Goal: Task Accomplishment & Management: Use online tool/utility

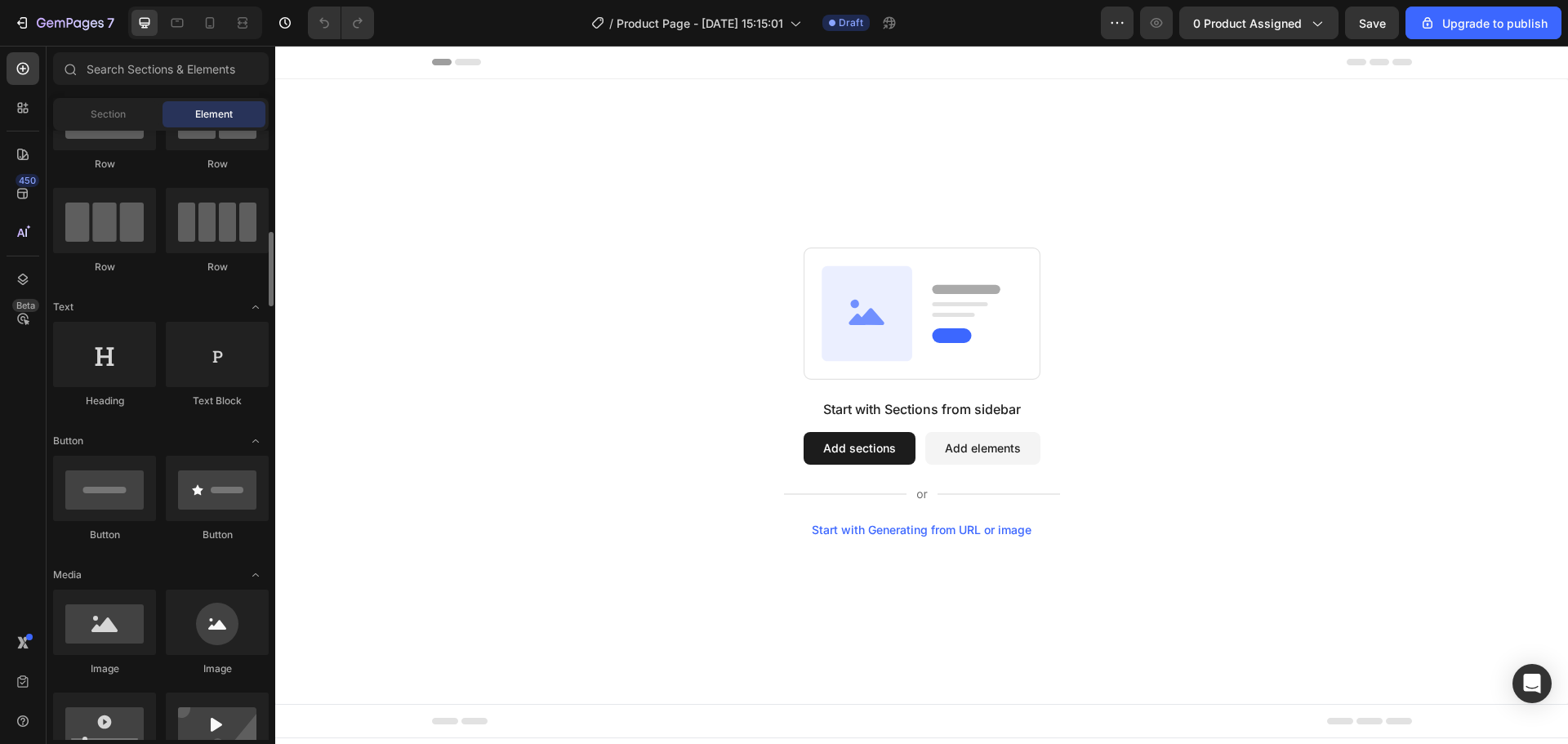
scroll to position [163, 0]
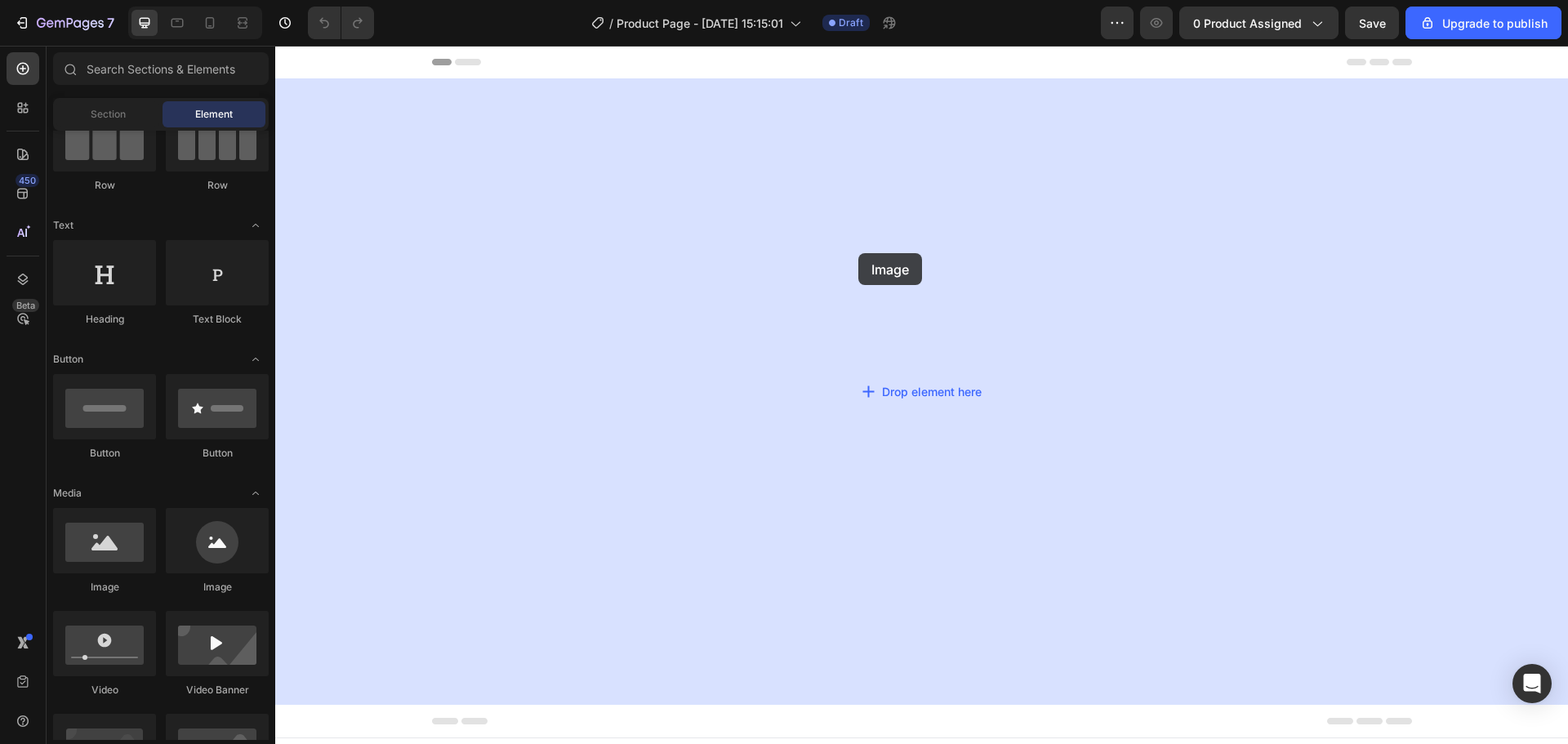
drag, startPoint x: 509, startPoint y: 615, endPoint x: 859, endPoint y: 253, distance: 503.5
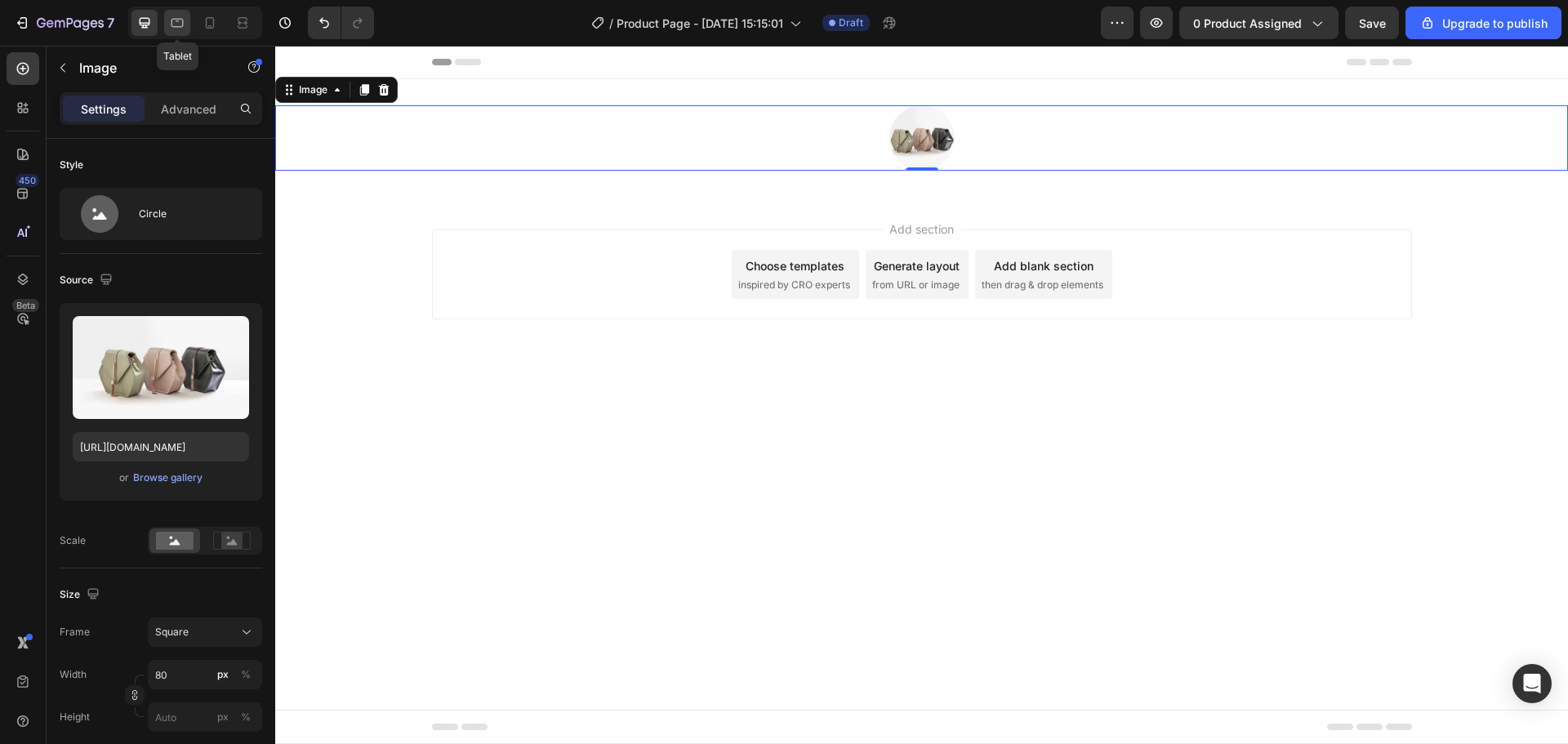
click at [171, 18] on icon at bounding box center [177, 23] width 17 height 17
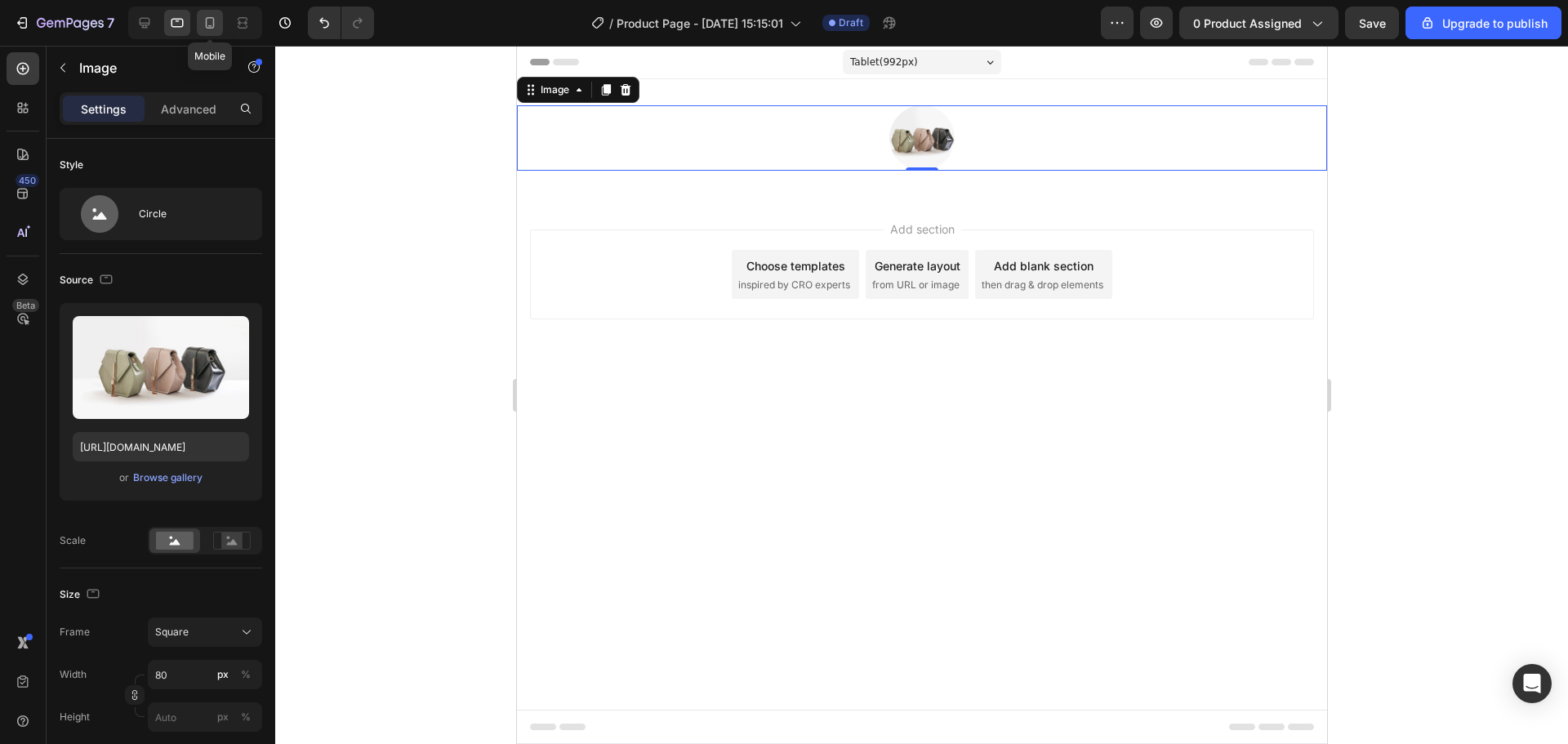
click at [212, 17] on icon at bounding box center [210, 23] width 17 height 17
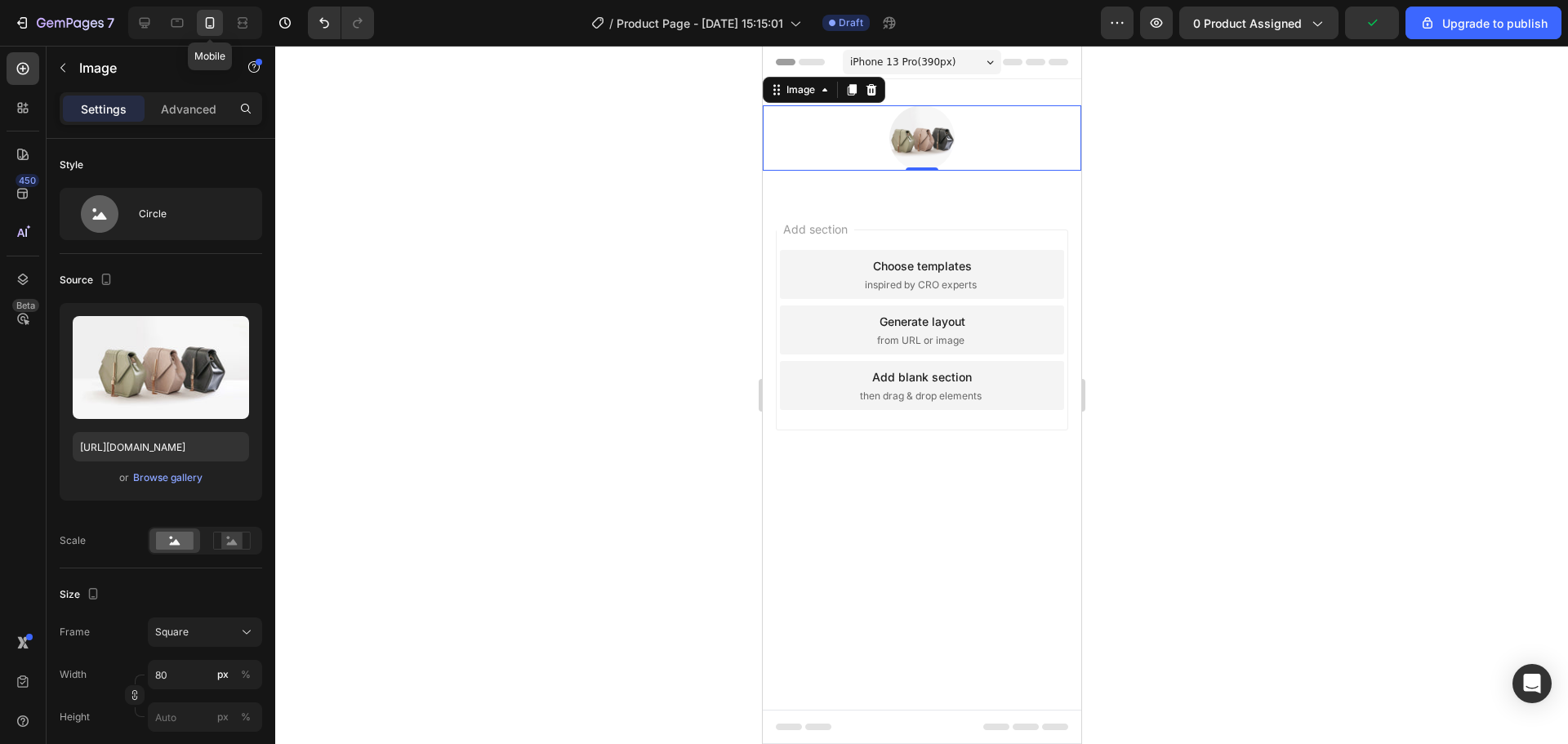
click at [208, 23] on icon at bounding box center [210, 23] width 17 height 17
click at [134, 26] on div at bounding box center [145, 23] width 26 height 26
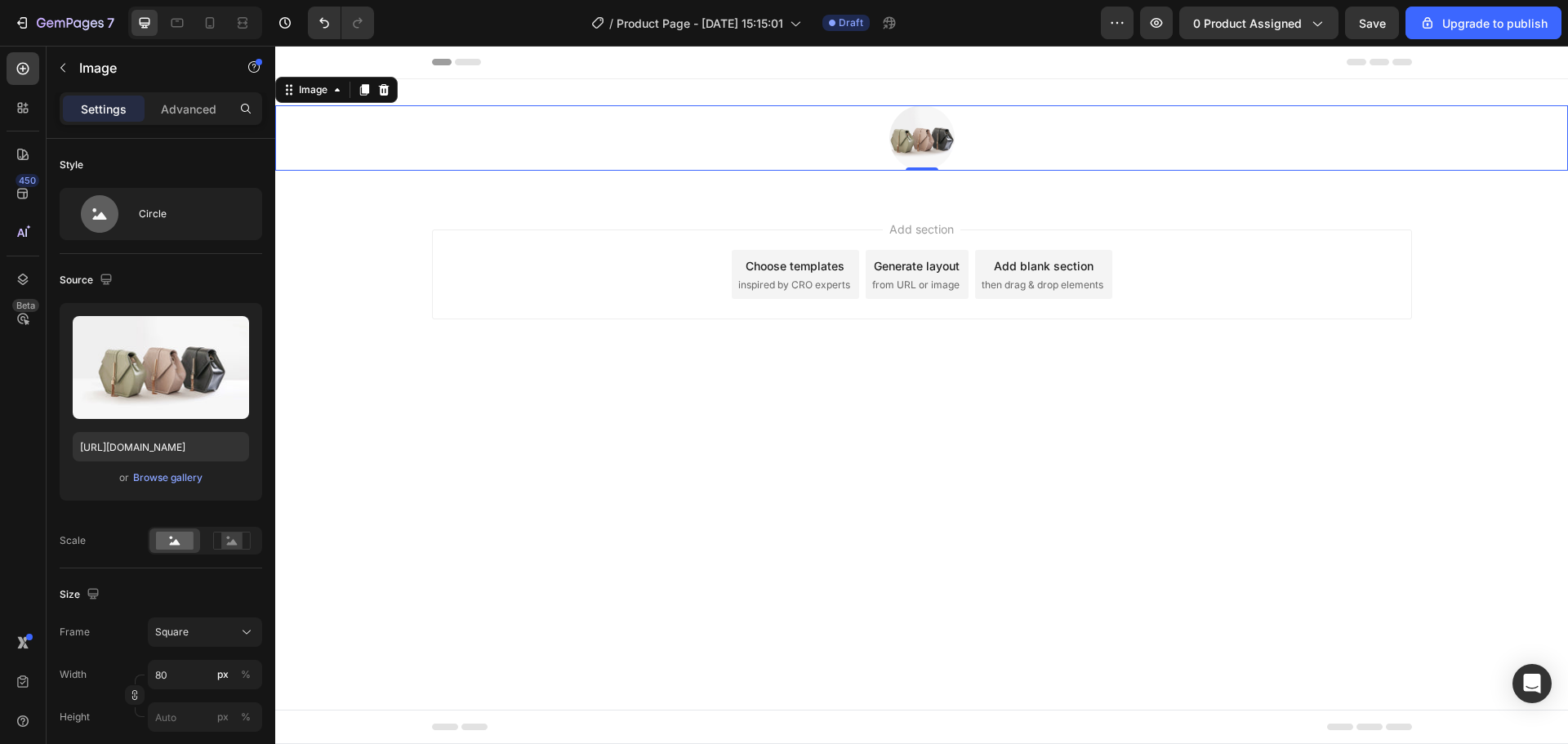
click at [919, 145] on img at bounding box center [922, 138] width 65 height 65
click at [795, 145] on div at bounding box center [921, 138] width 1292 height 65
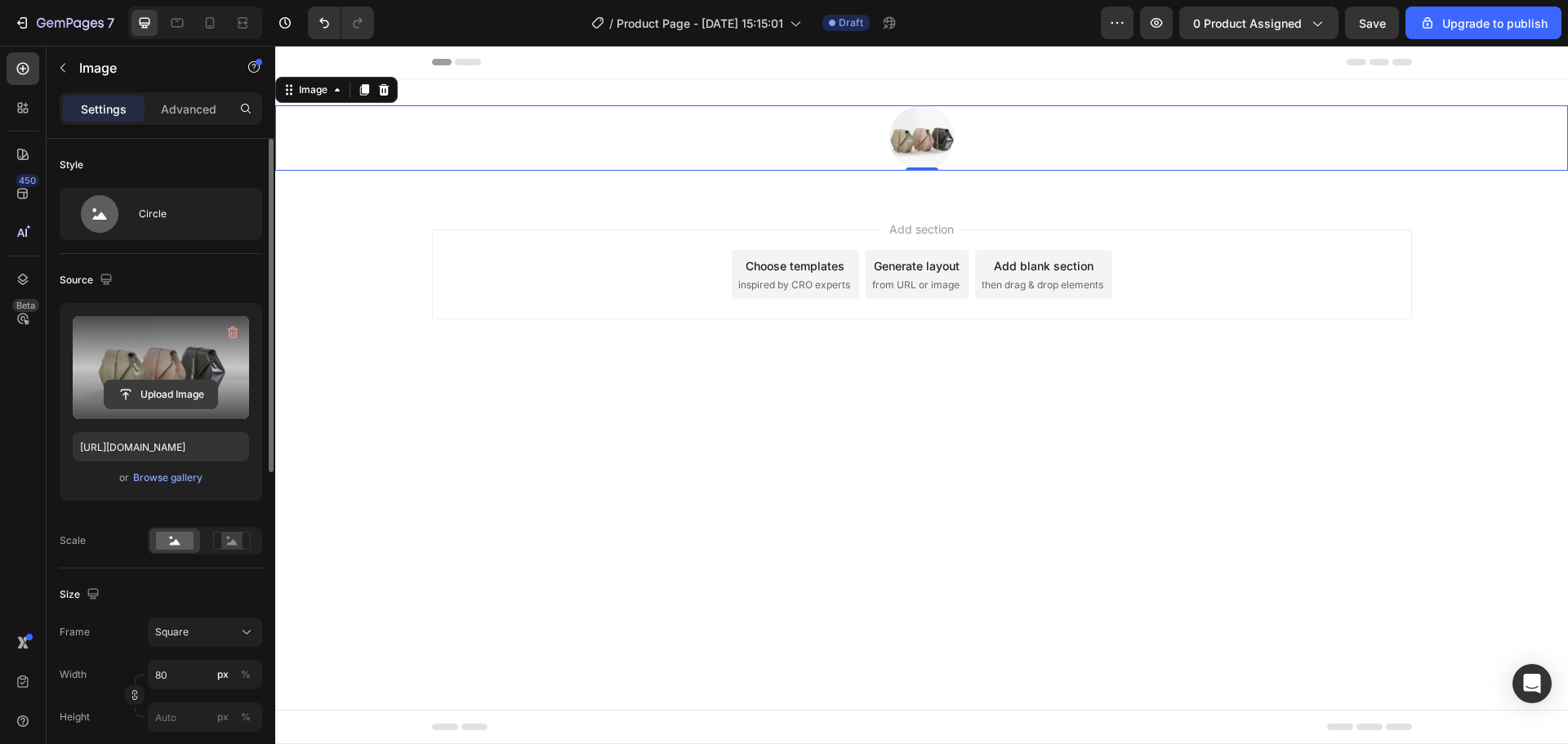
click at [143, 399] on input "file" at bounding box center [161, 394] width 112 height 28
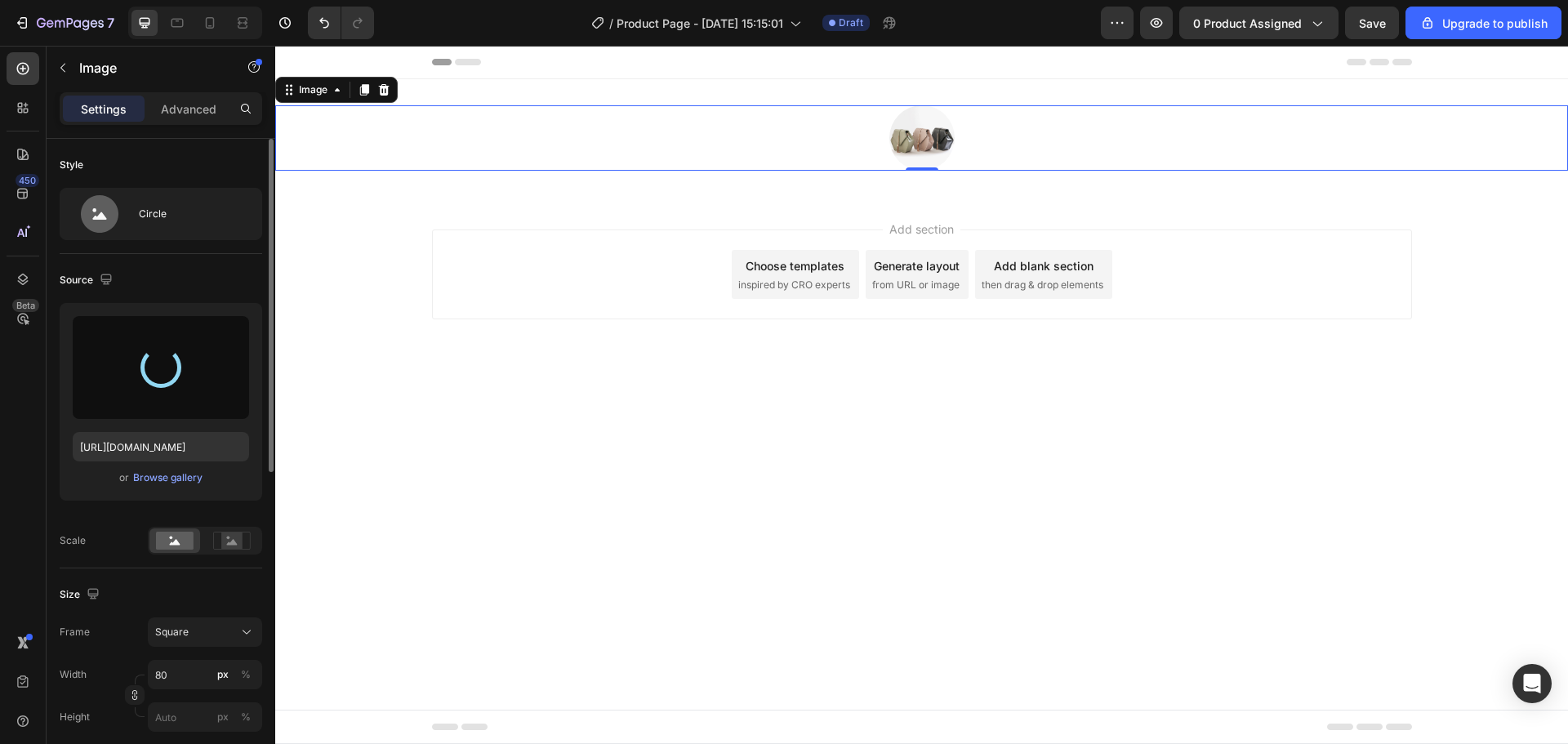
type input "[URL][DOMAIN_NAME]"
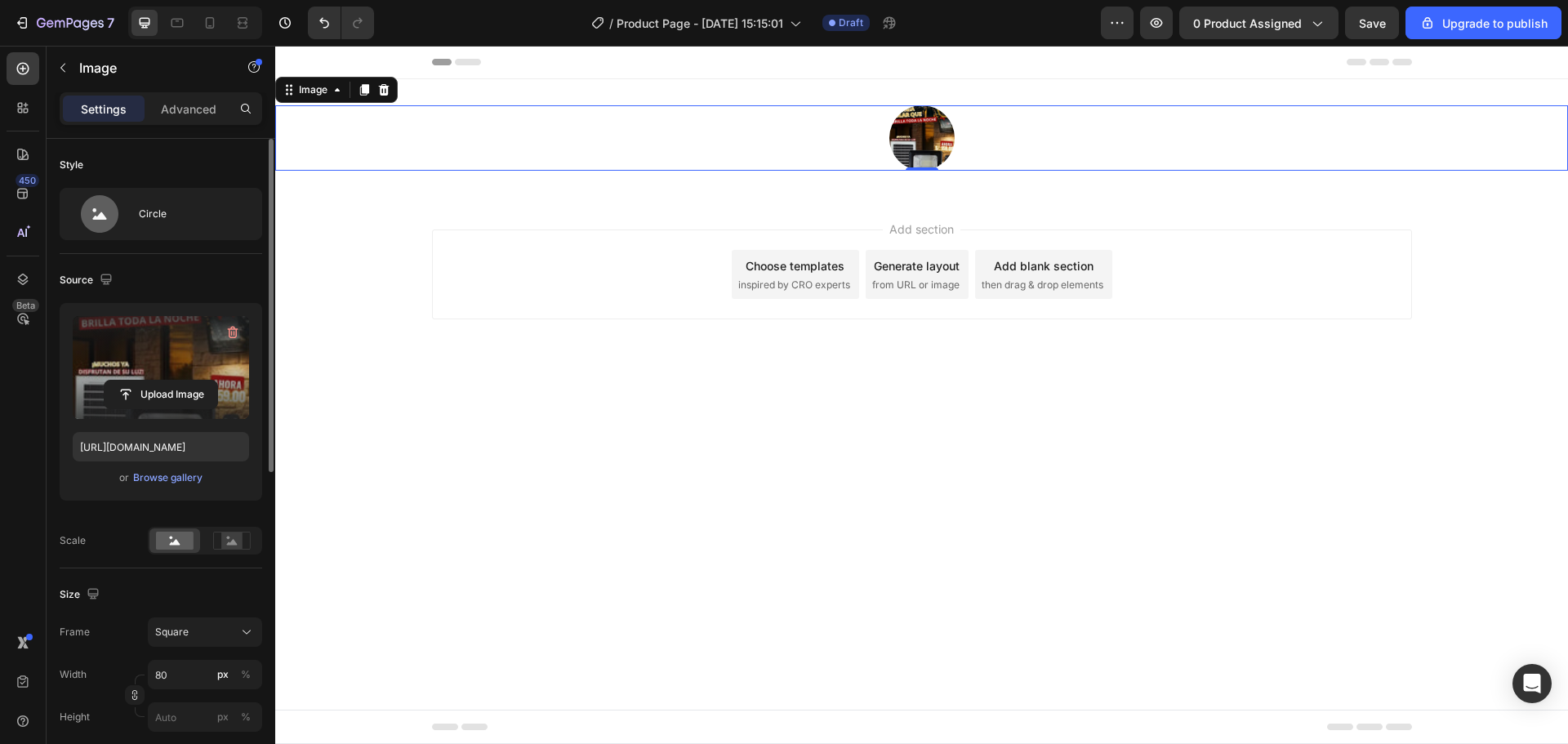
click at [917, 141] on img at bounding box center [922, 138] width 65 height 65
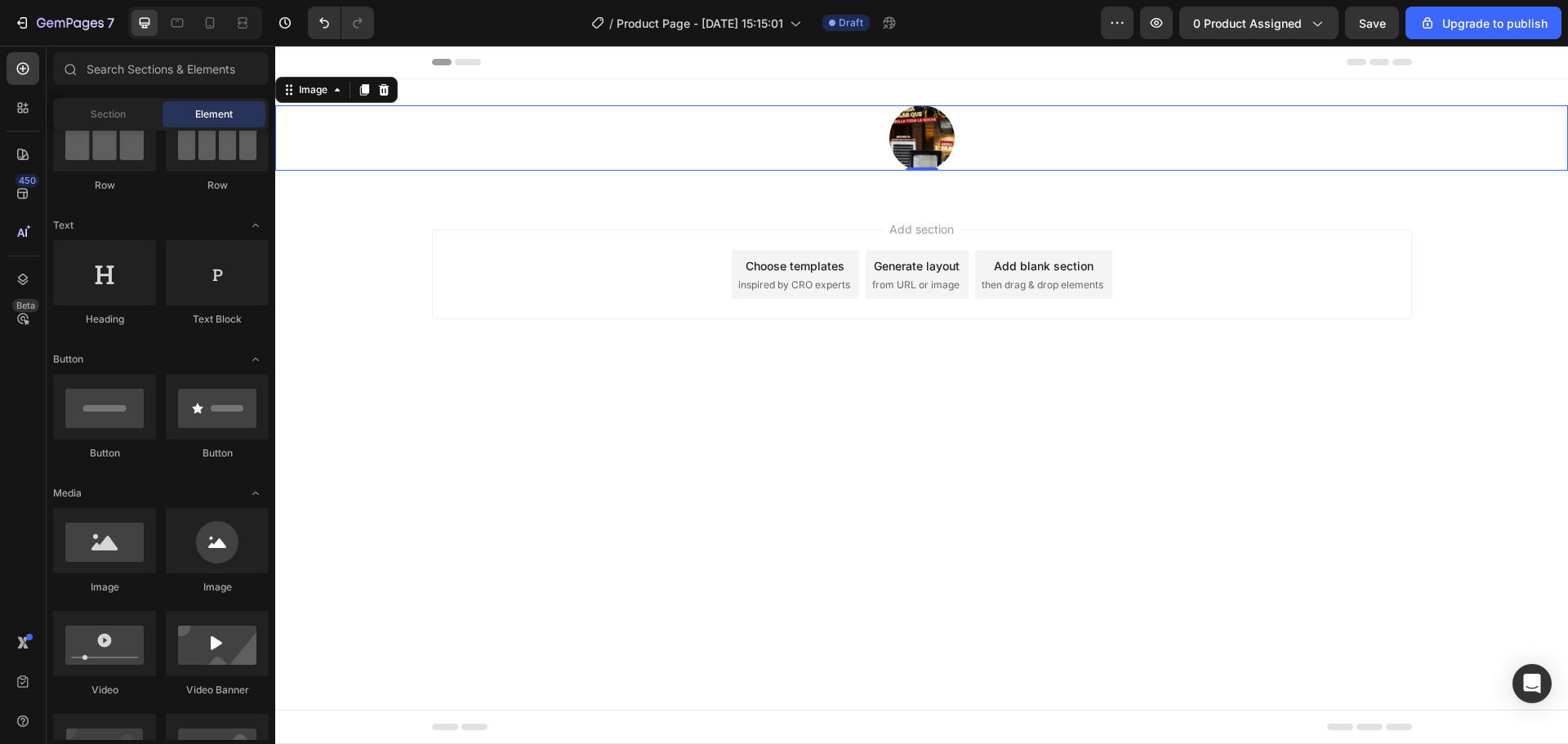
click at [1216, 270] on div "Add section Choose templates inspired by CRO experts Generate layout from URL o…" at bounding box center [922, 274] width 980 height 90
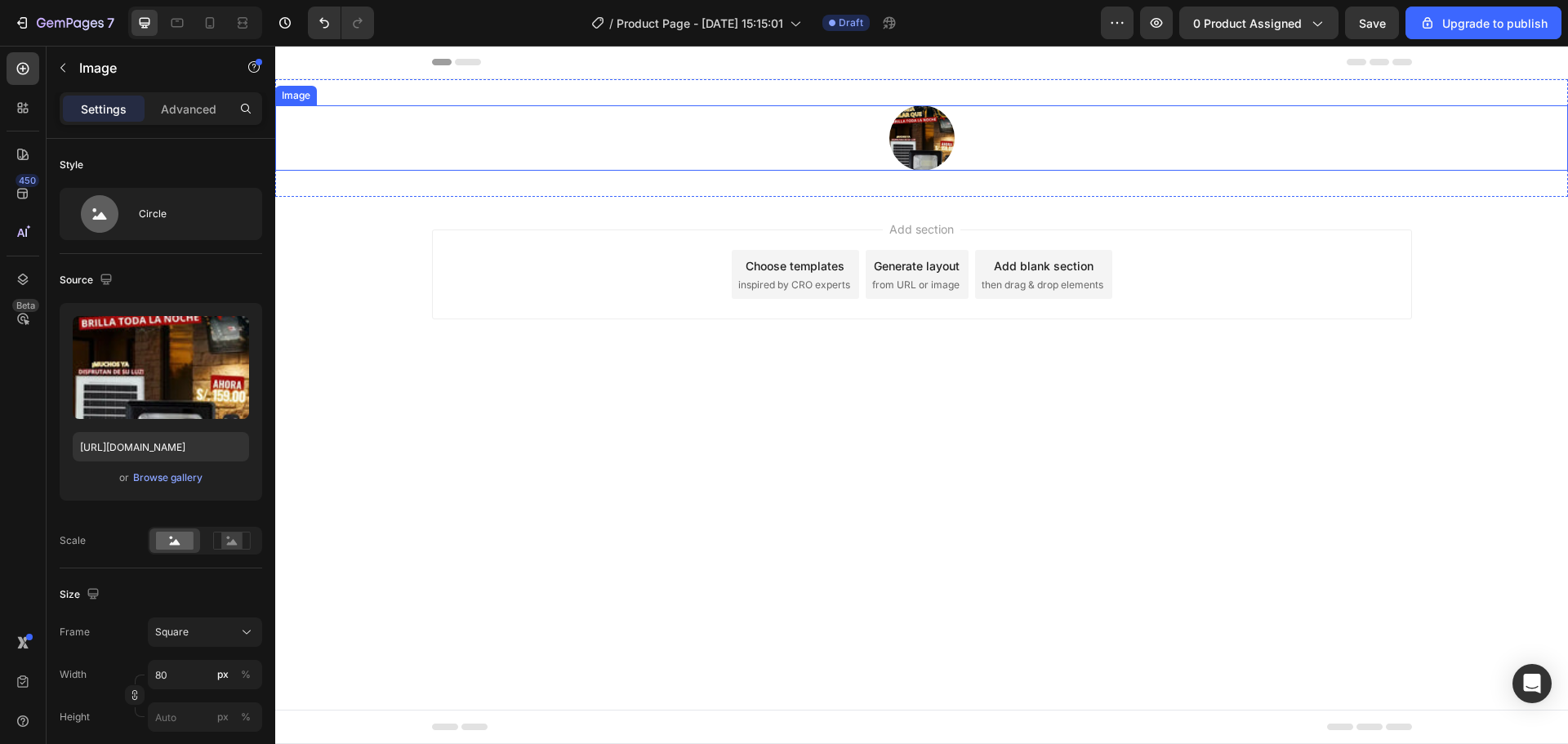
click at [909, 141] on img at bounding box center [922, 138] width 65 height 65
click at [831, 157] on div at bounding box center [921, 138] width 1292 height 65
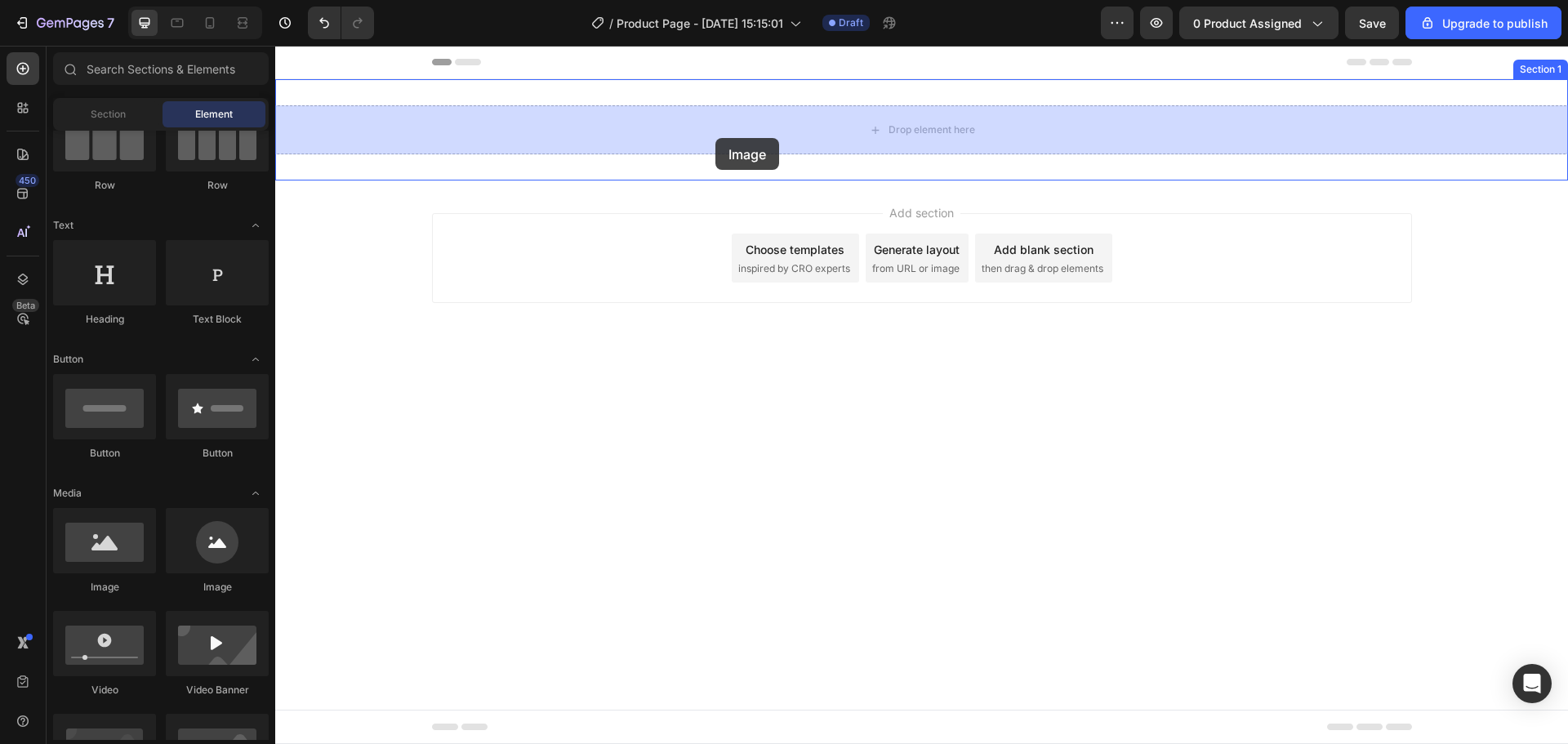
drag, startPoint x: 367, startPoint y: 596, endPoint x: 716, endPoint y: 138, distance: 575.8
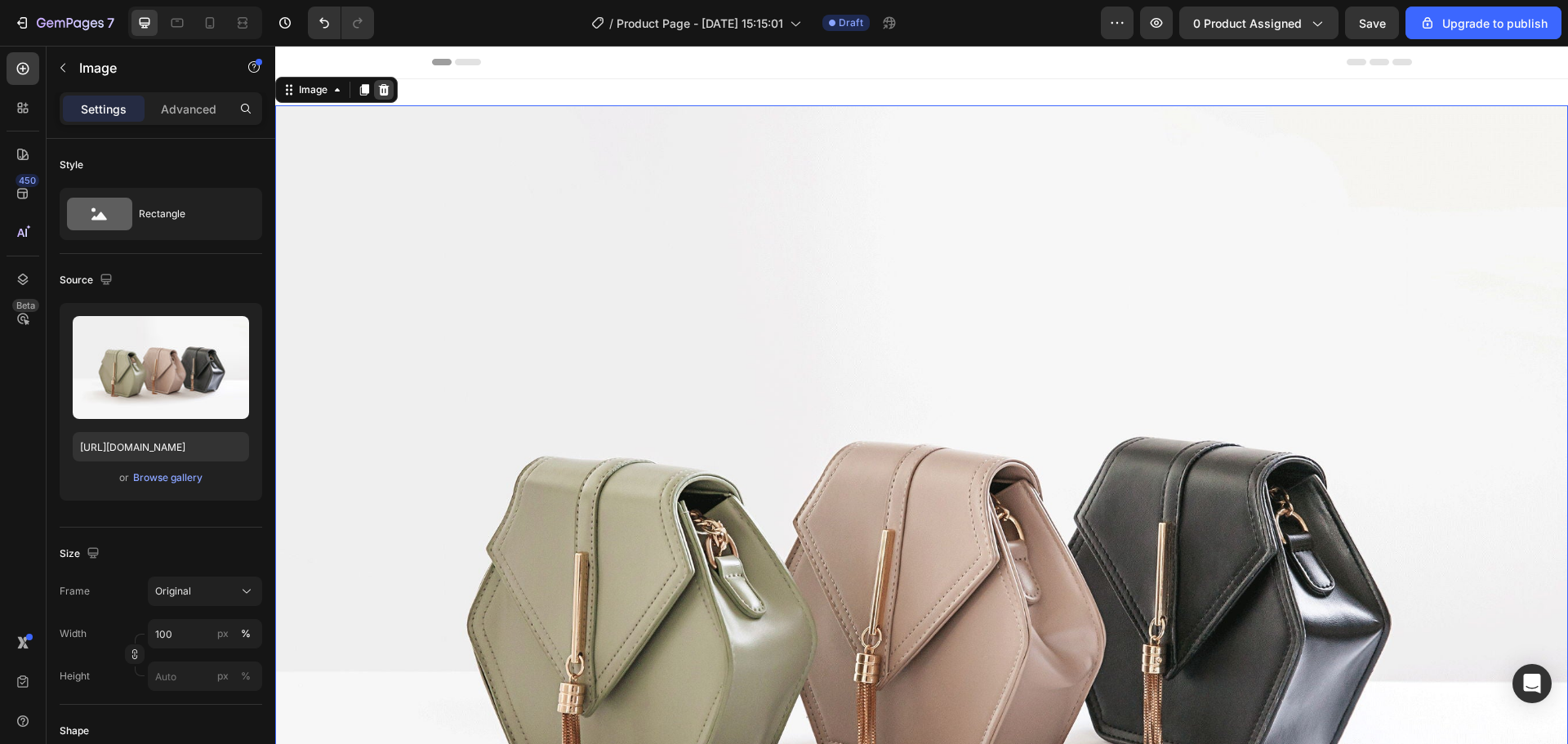
click at [385, 83] on div at bounding box center [384, 90] width 19 height 19
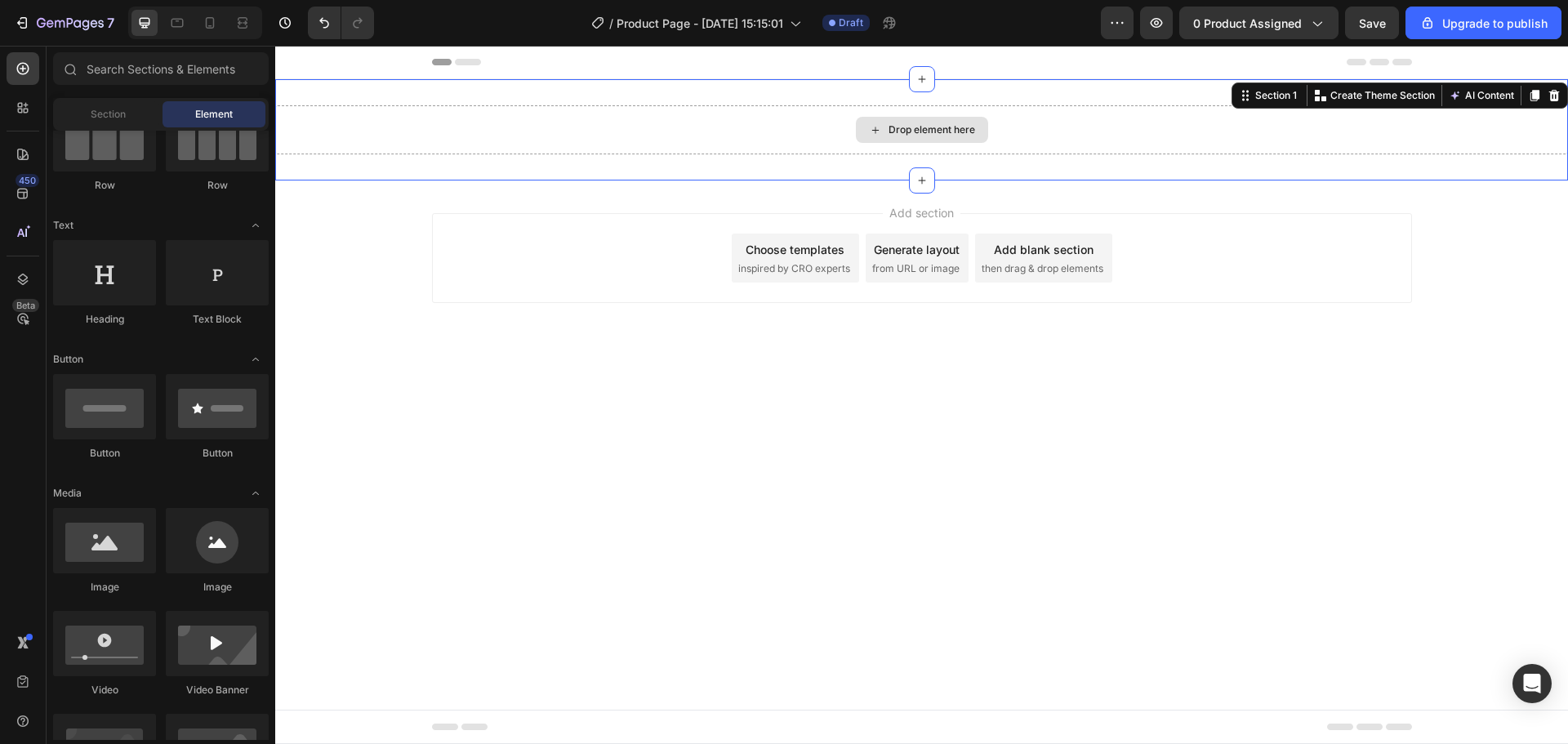
click at [474, 105] on div "Drop element here" at bounding box center [921, 130] width 1292 height 49
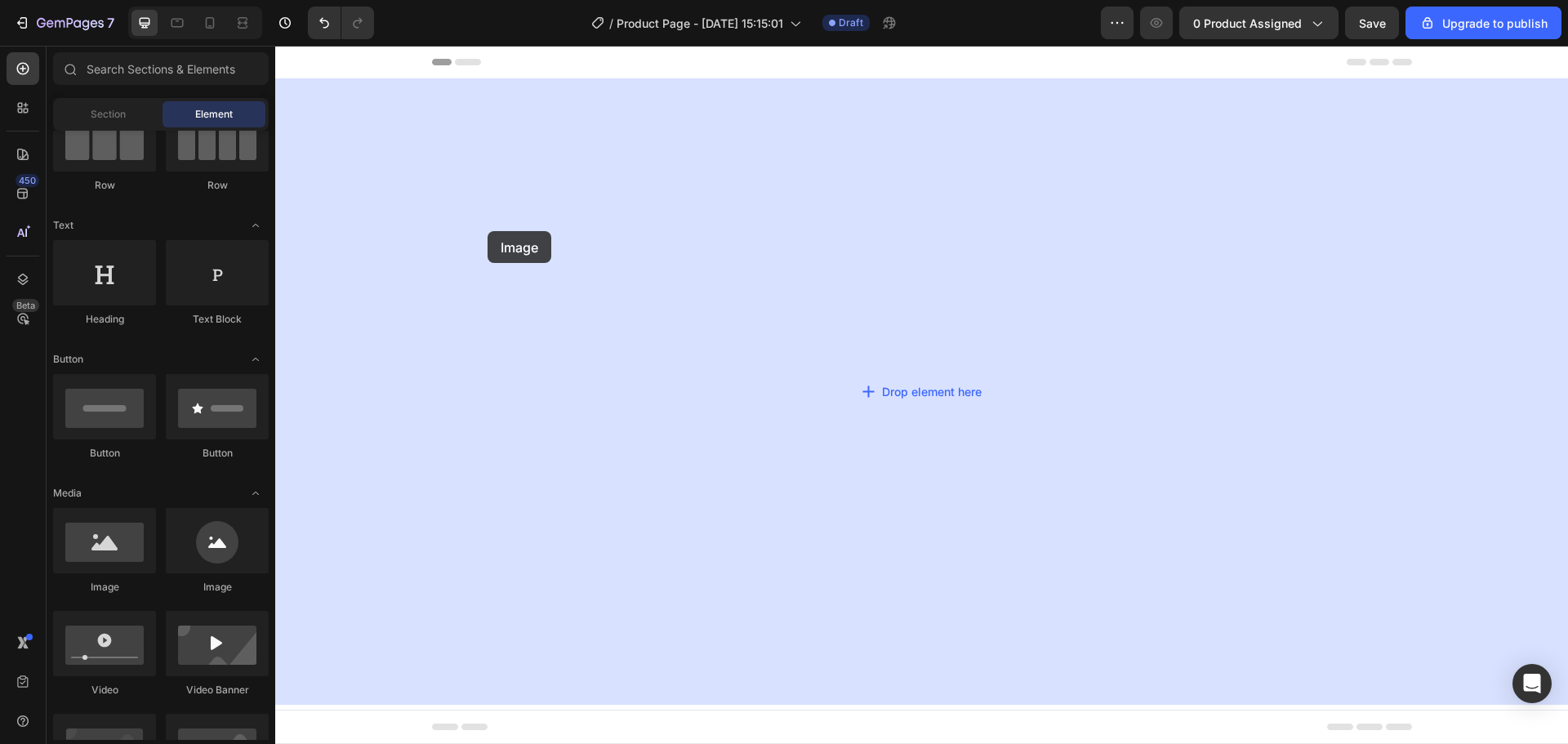
drag, startPoint x: 376, startPoint y: 602, endPoint x: 487, endPoint y: 231, distance: 387.2
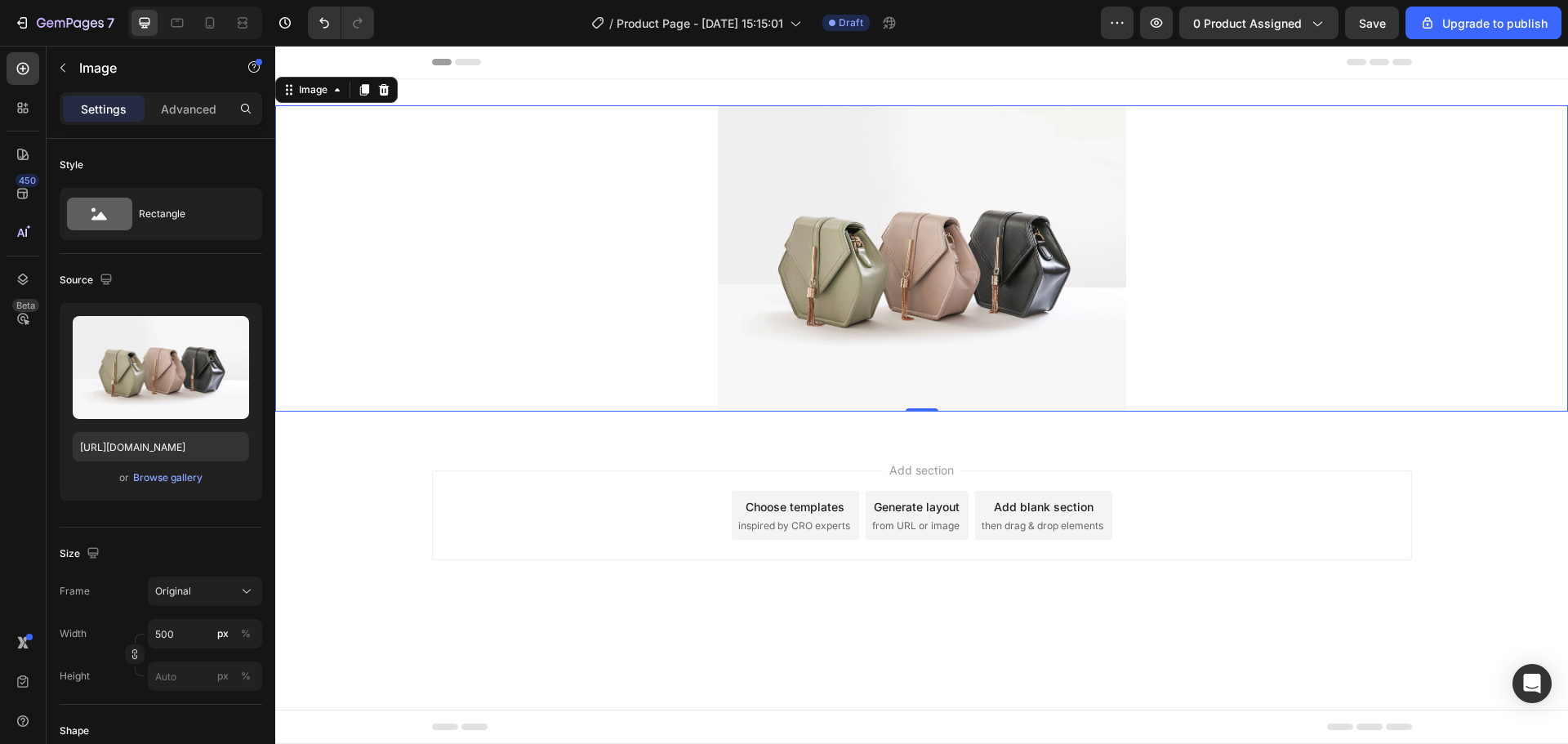
click at [874, 216] on img at bounding box center [922, 258] width 408 height 307
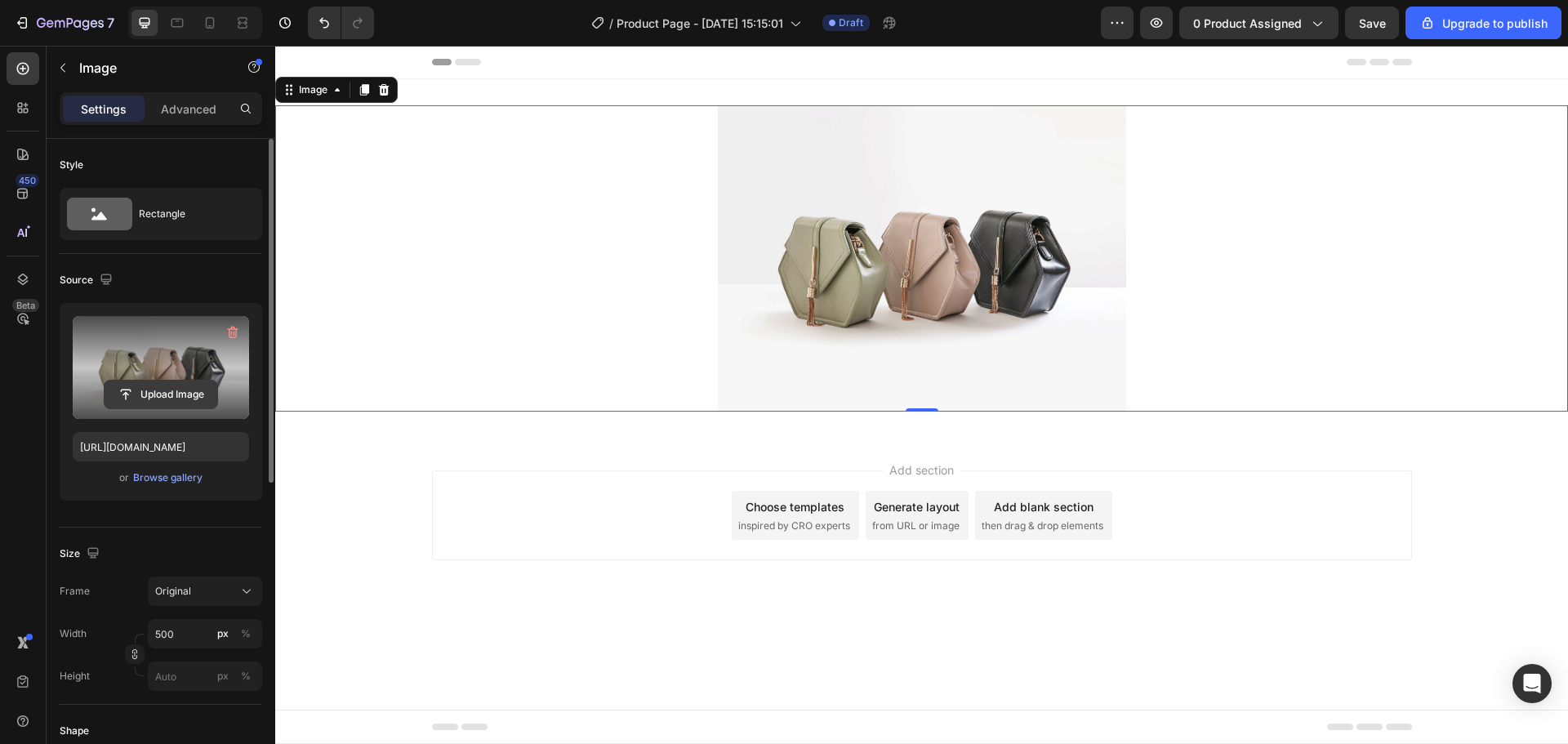
click at [162, 397] on input "file" at bounding box center [161, 394] width 112 height 28
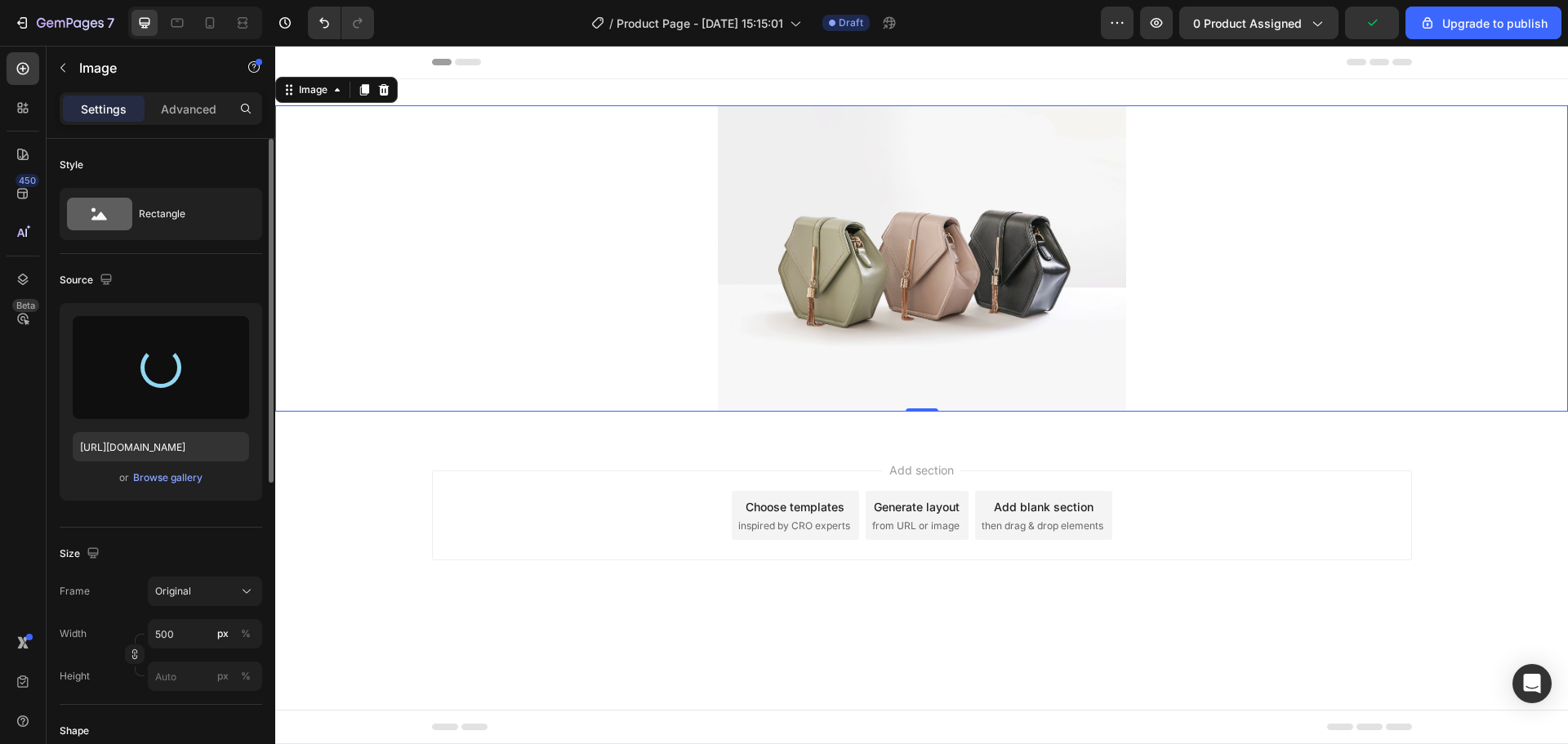
type input "[URL][DOMAIN_NAME]"
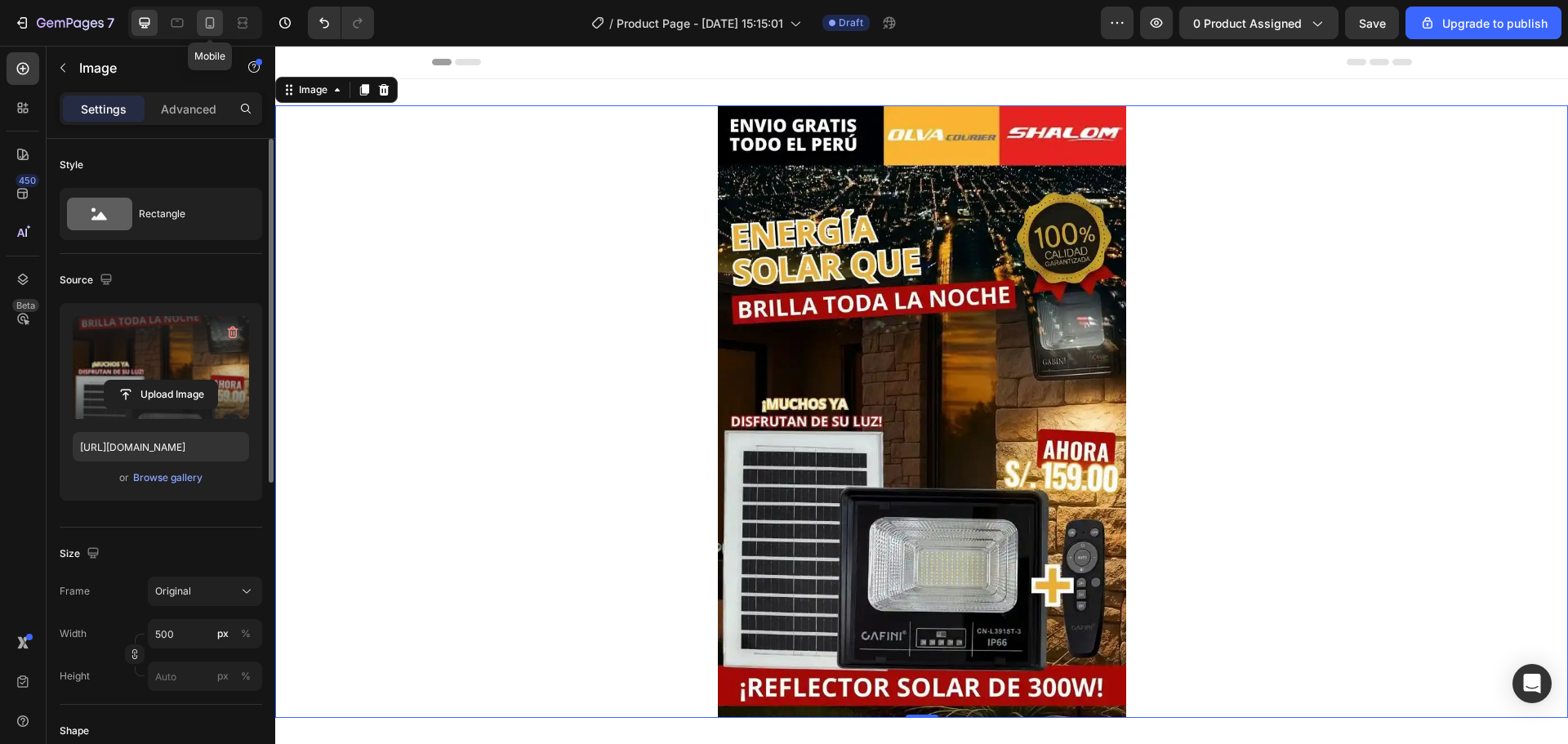
click at [206, 18] on icon at bounding box center [210, 23] width 9 height 11
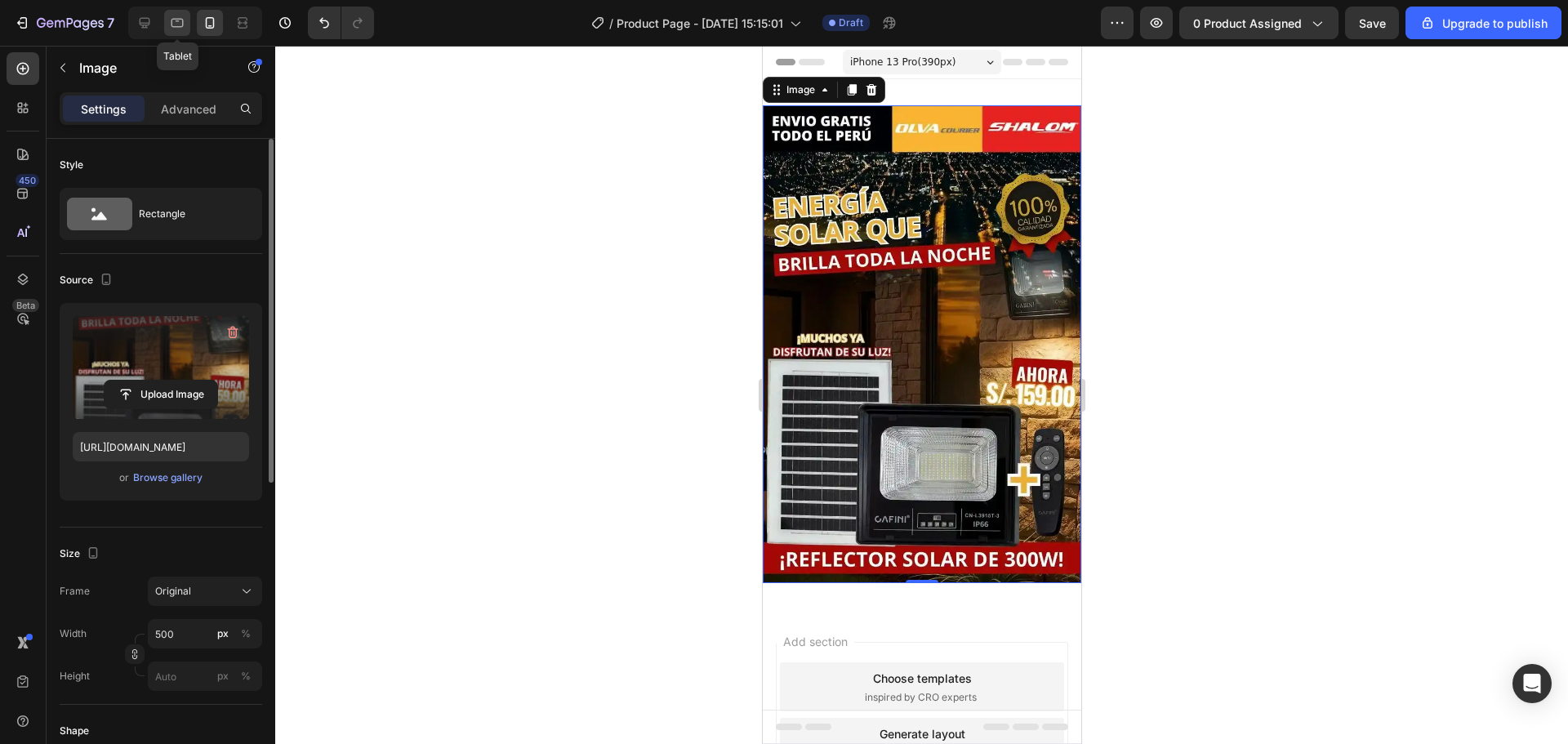
click at [171, 23] on icon at bounding box center [177, 23] width 12 height 9
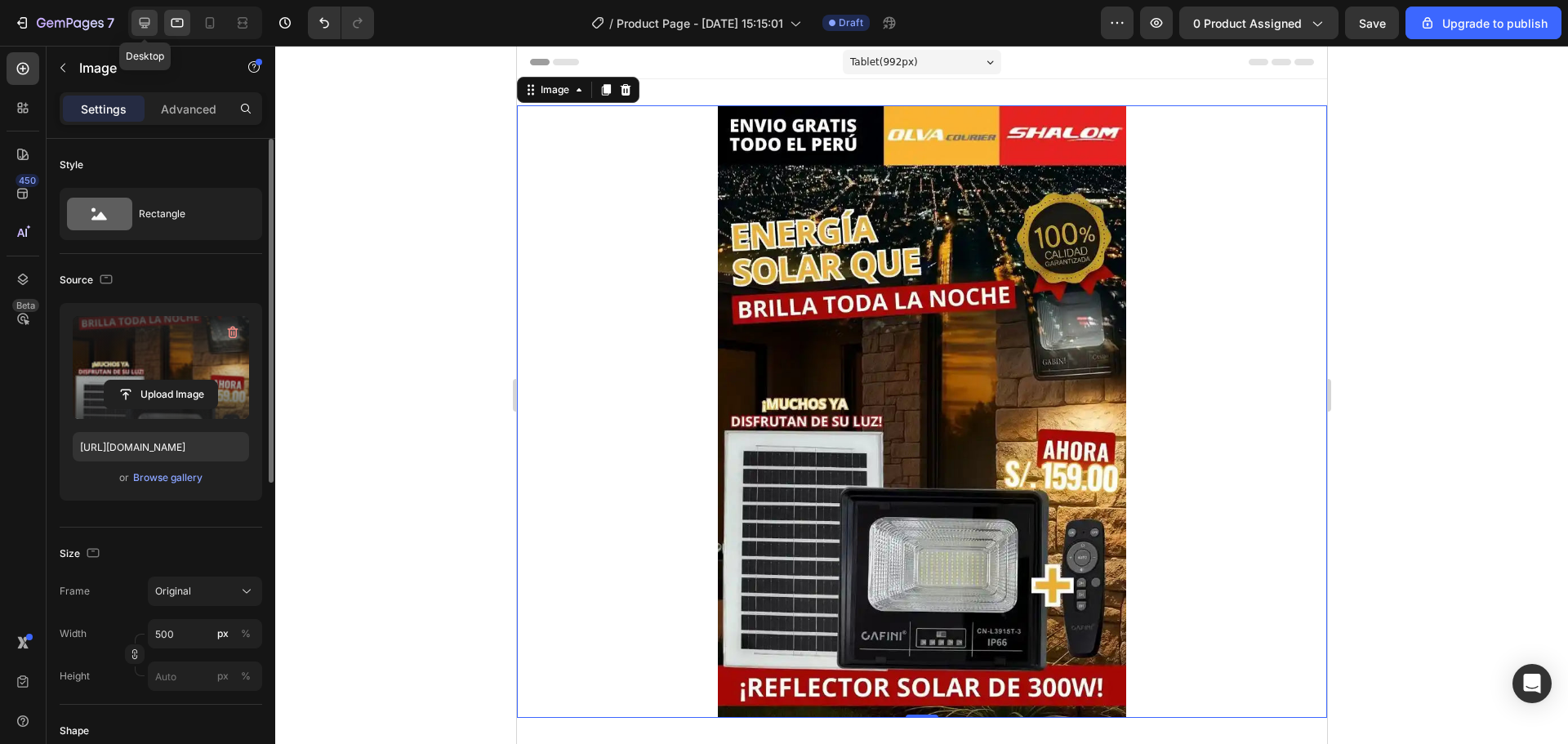
scroll to position [3, 0]
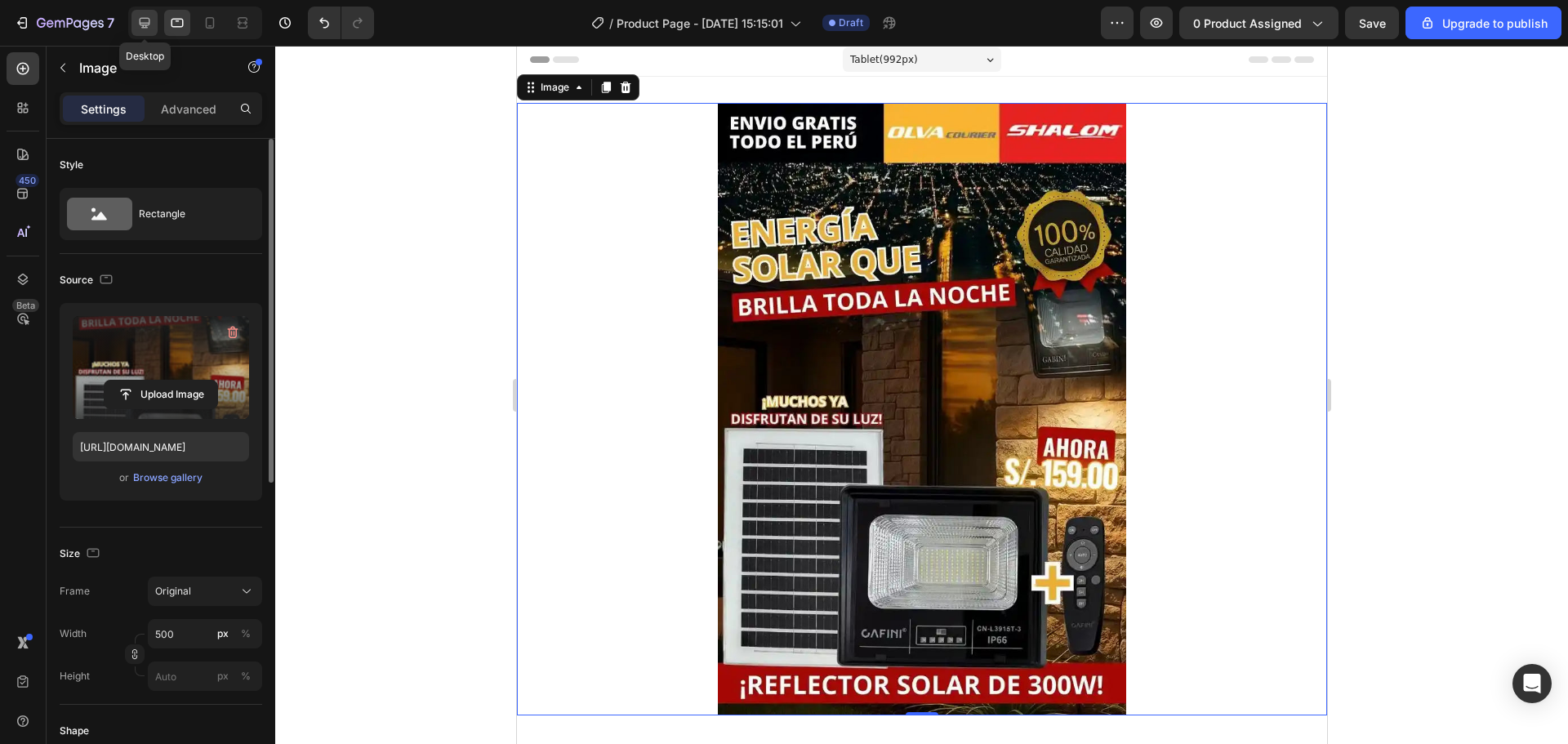
click at [155, 21] on div at bounding box center [145, 23] width 26 height 26
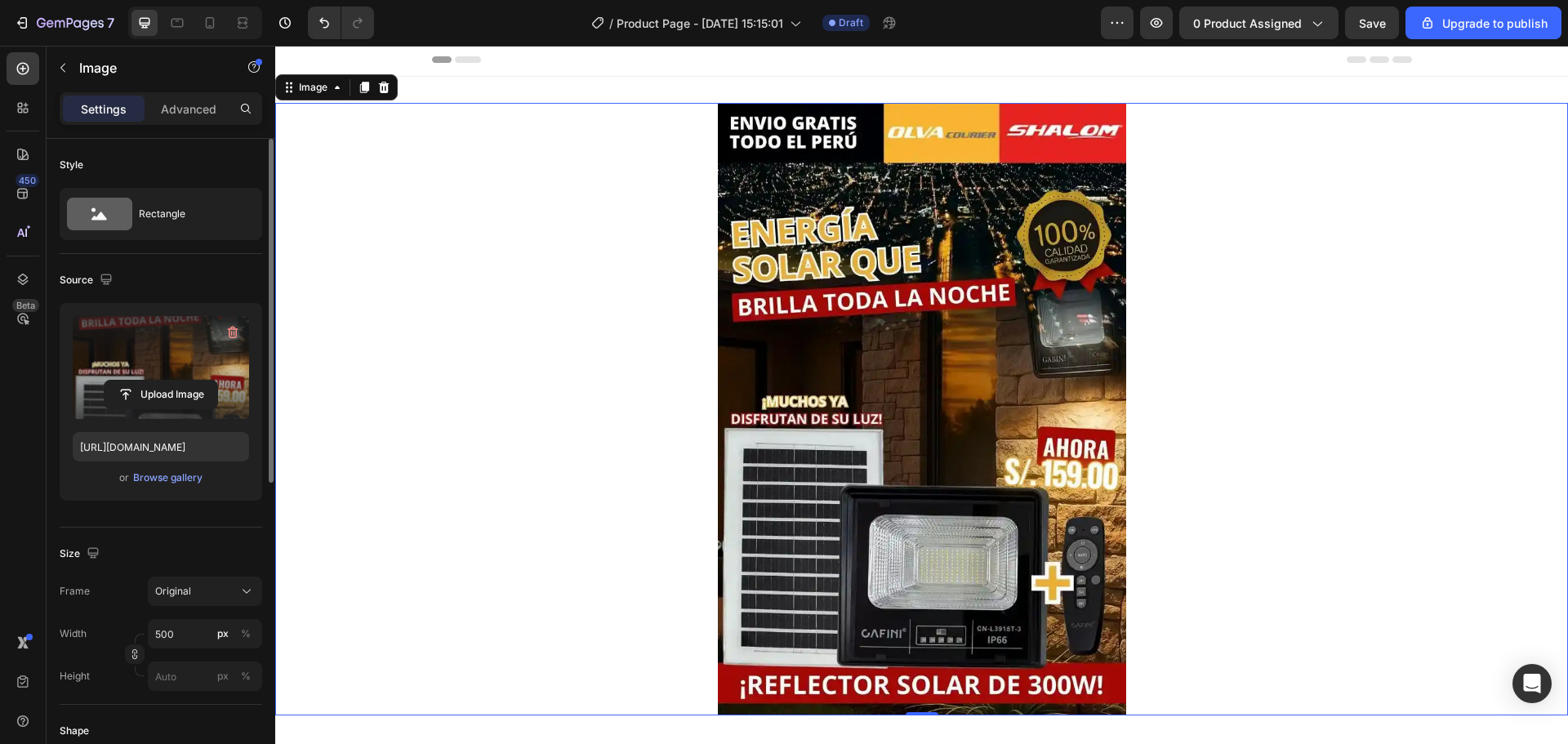
click at [1358, 406] on div at bounding box center [921, 409] width 1292 height 613
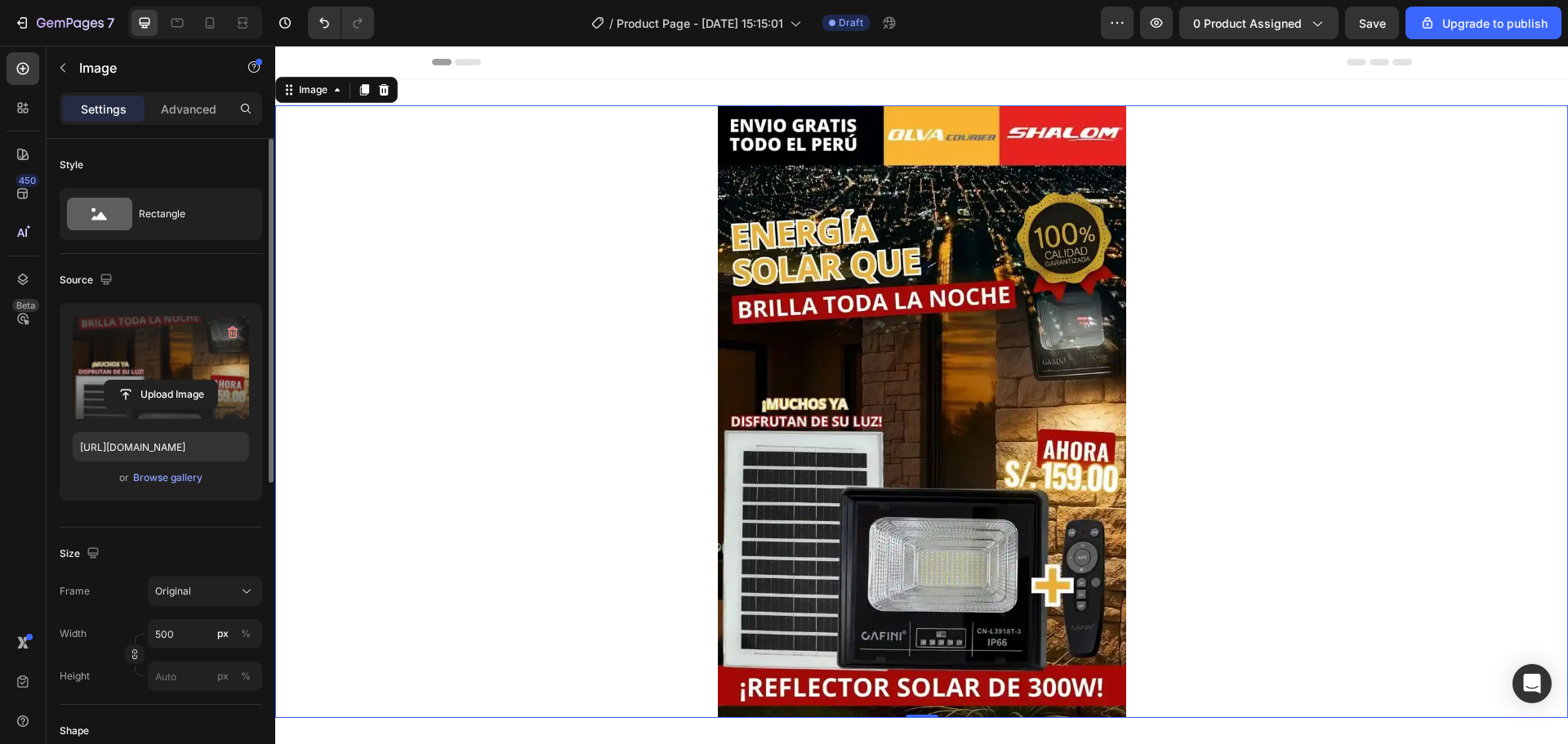
click at [592, 339] on div at bounding box center [921, 412] width 1292 height 613
click at [205, 18] on icon at bounding box center [210, 23] width 17 height 17
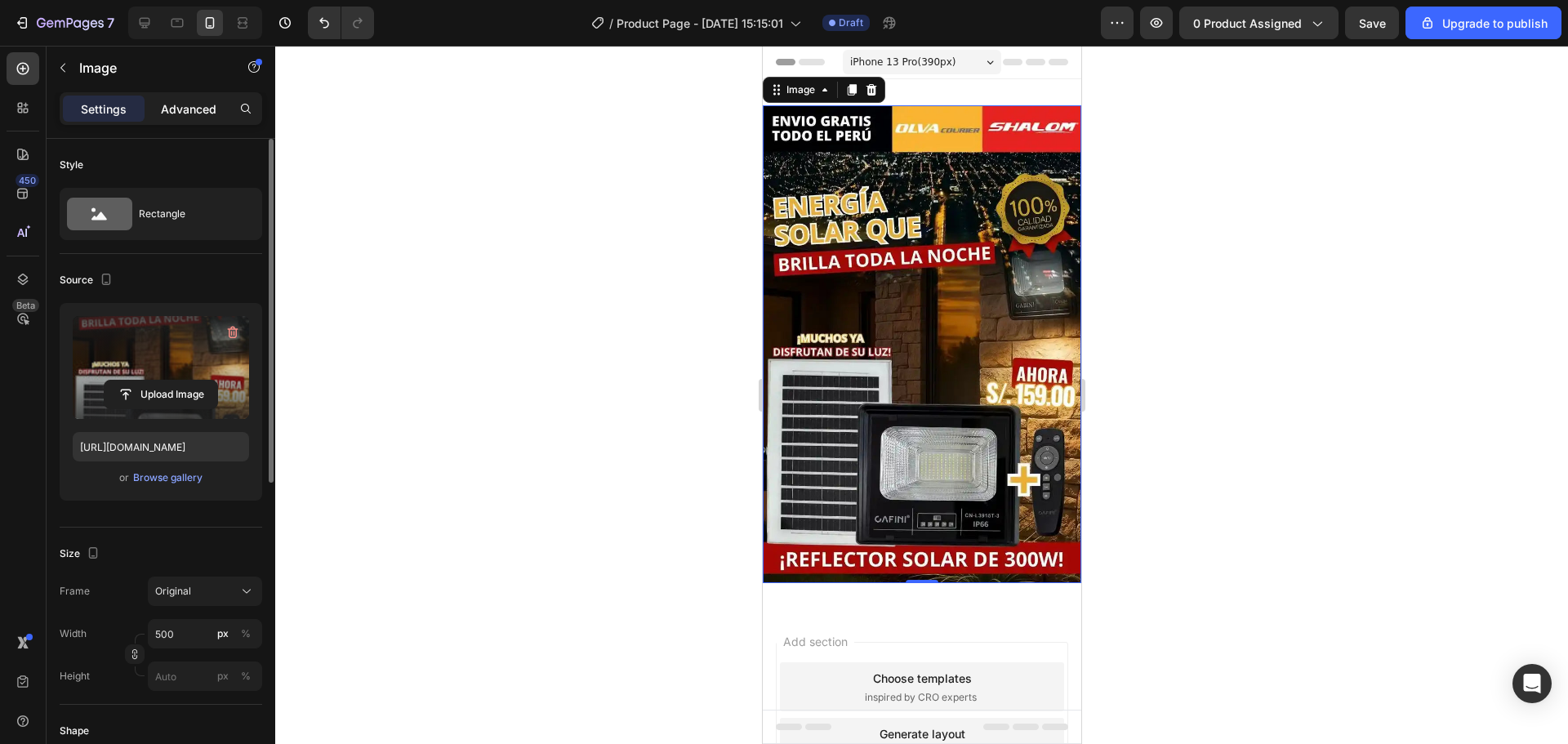
click at [205, 109] on p "Advanced" at bounding box center [188, 109] width 55 height 18
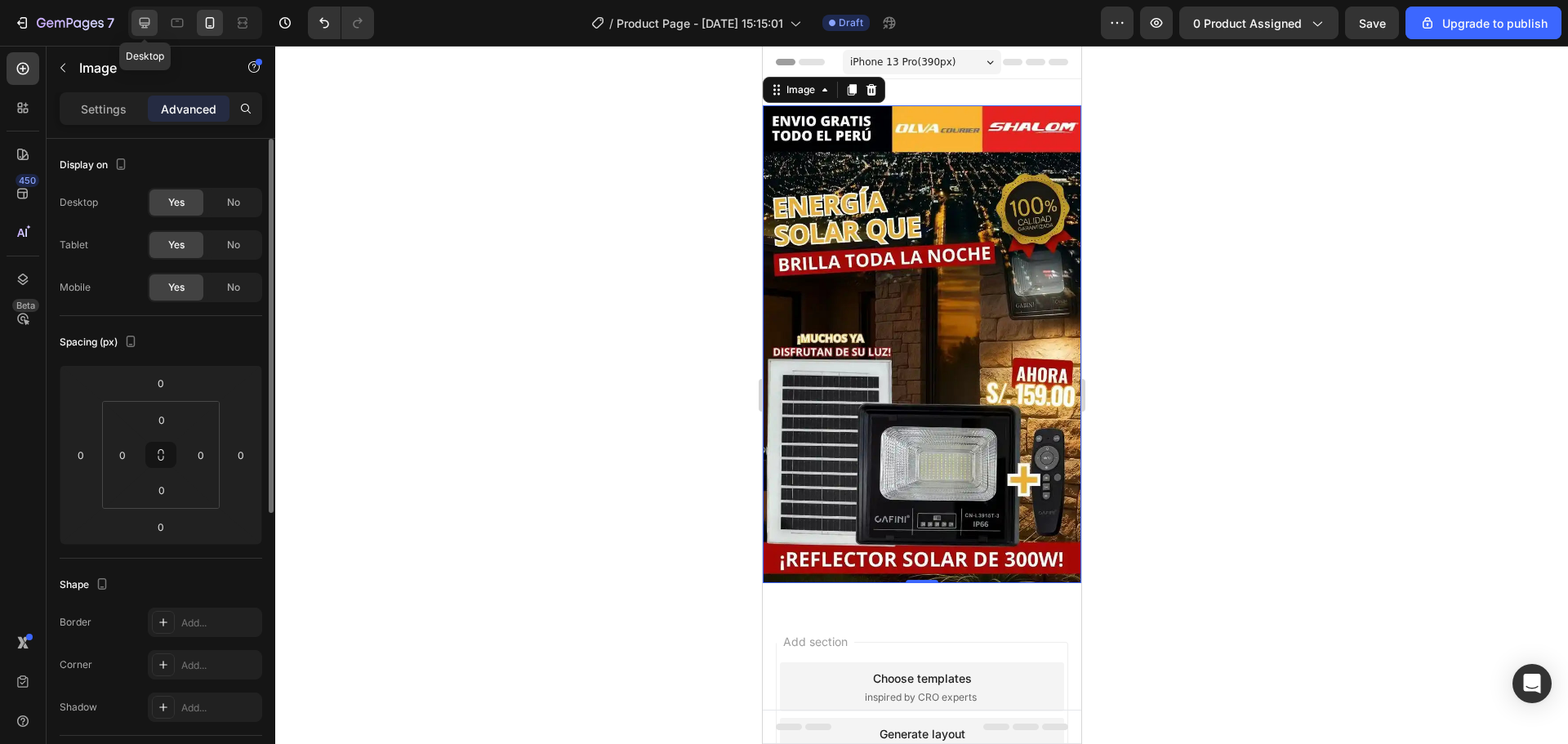
click at [155, 29] on div at bounding box center [145, 23] width 26 height 26
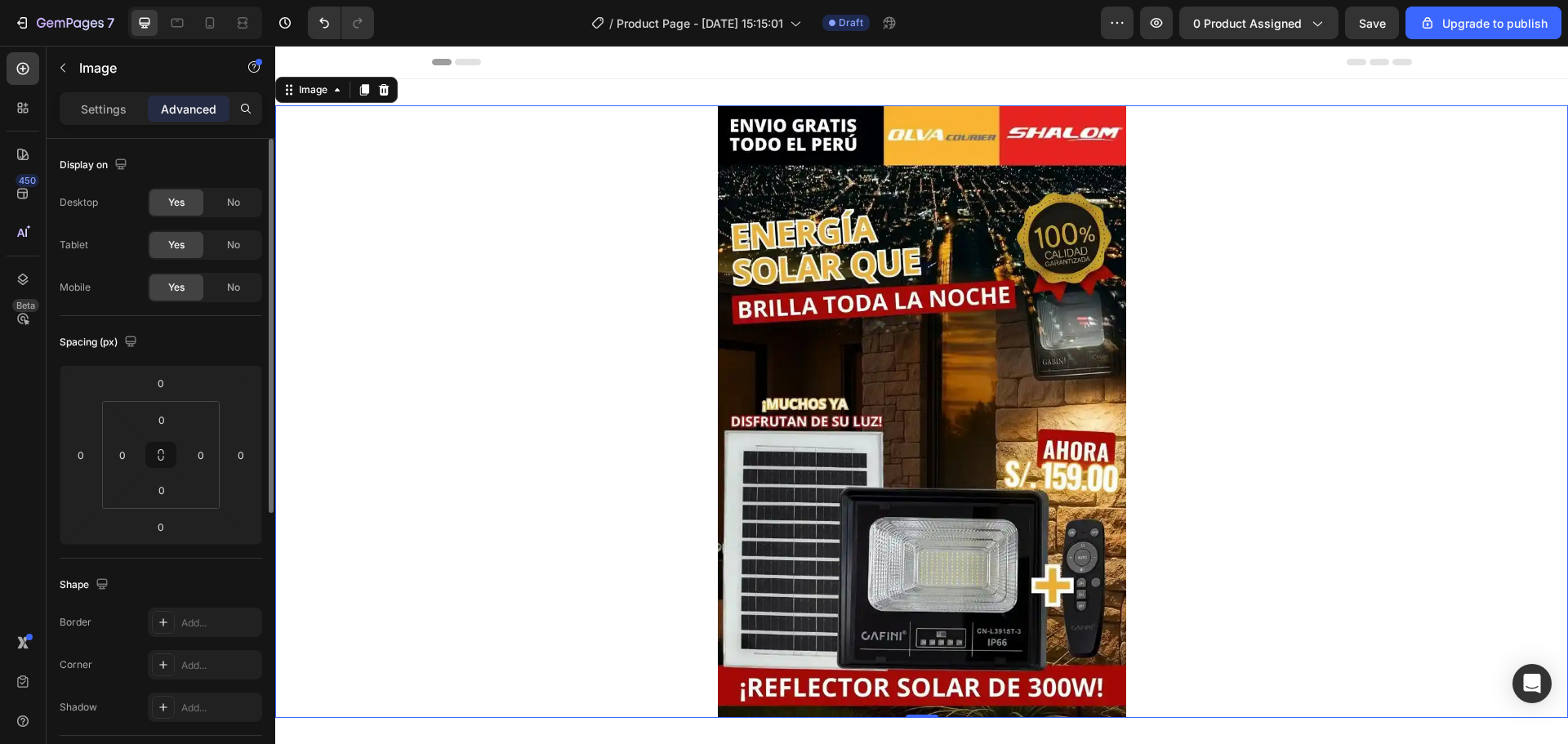
scroll to position [3, 0]
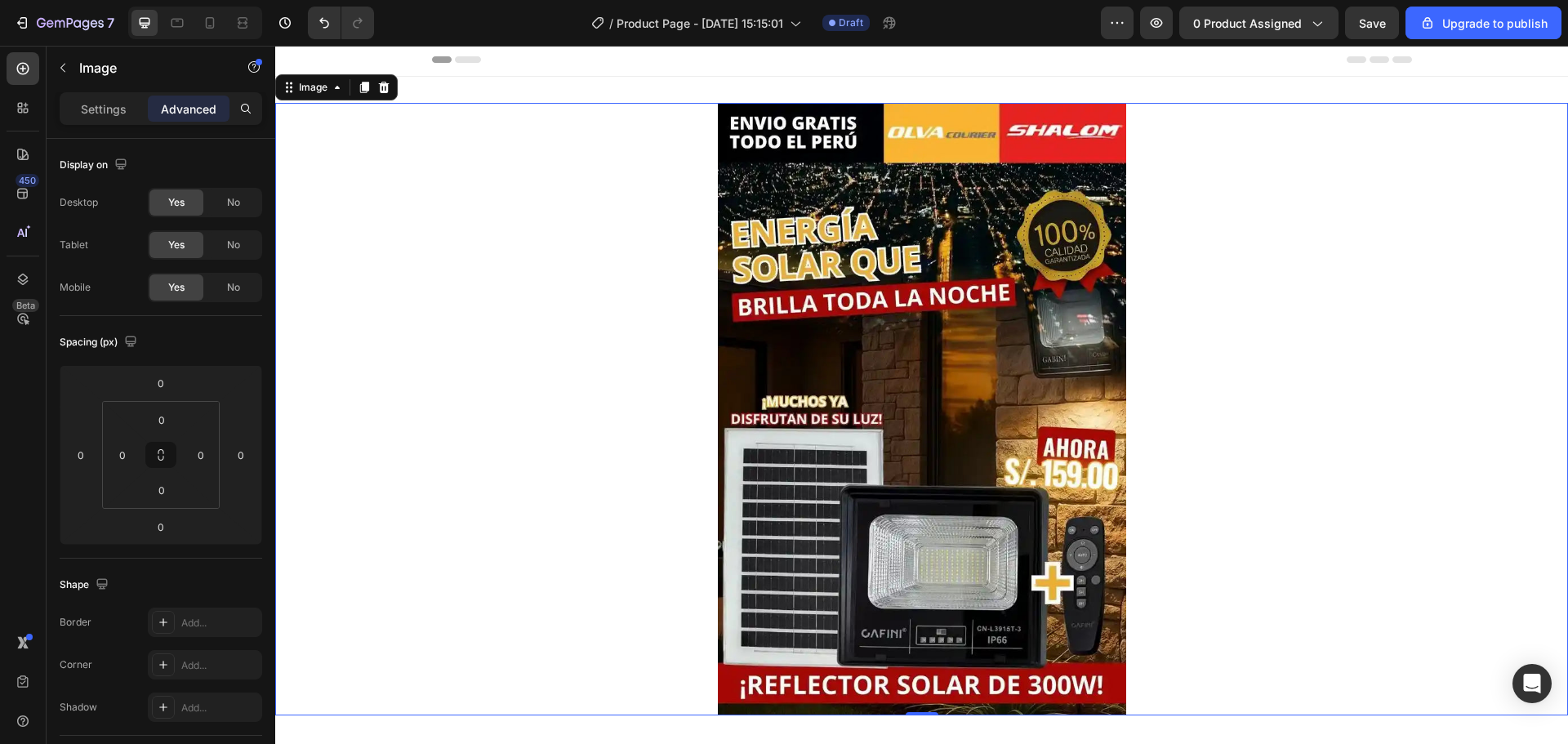
click at [905, 273] on img at bounding box center [922, 409] width 408 height 613
drag, startPoint x: 672, startPoint y: 126, endPoint x: 687, endPoint y: 196, distance: 71.6
click at [670, 125] on div at bounding box center [921, 409] width 1292 height 613
click at [827, 228] on img at bounding box center [922, 409] width 408 height 613
click at [506, 264] on div at bounding box center [921, 409] width 1292 height 613
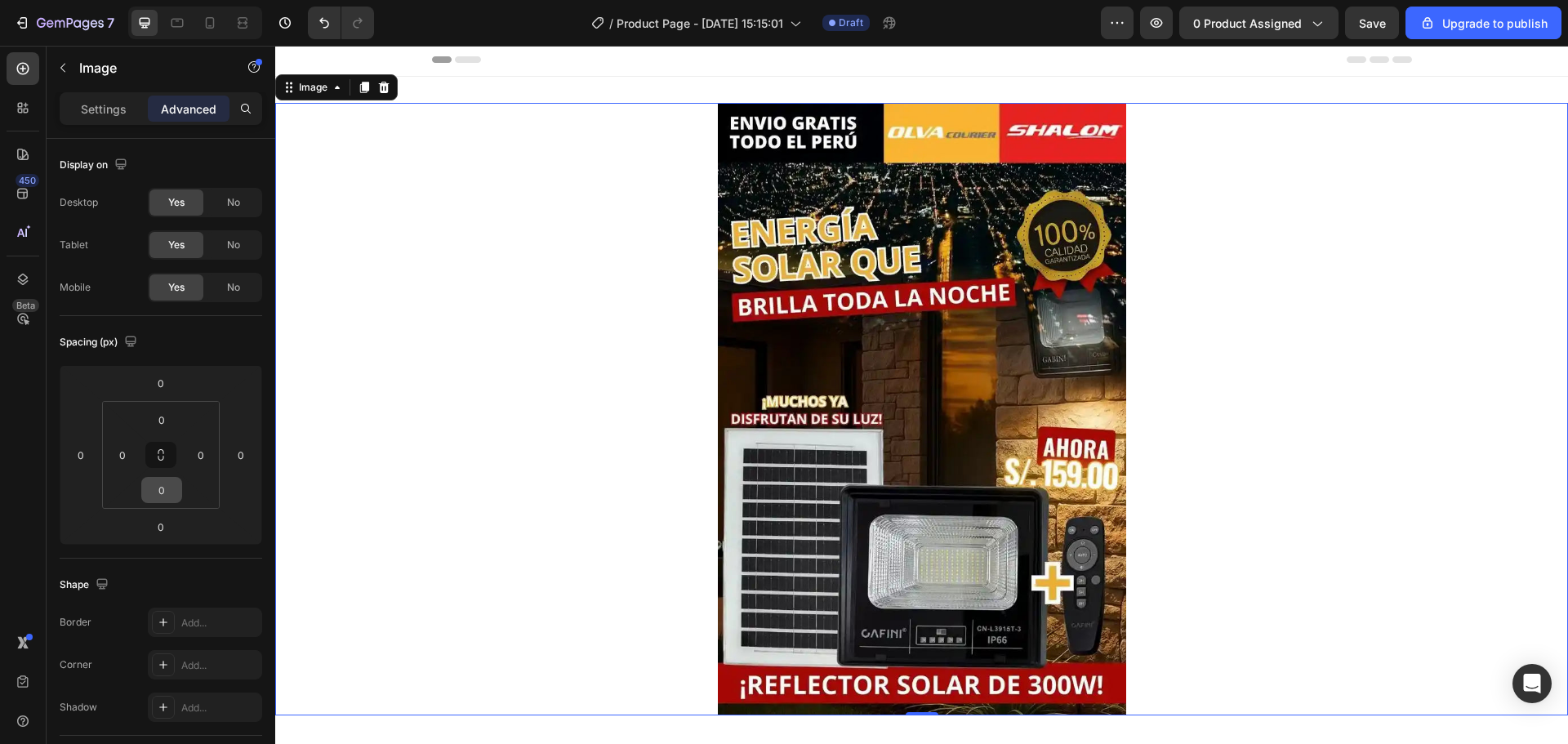
scroll to position [163, 0]
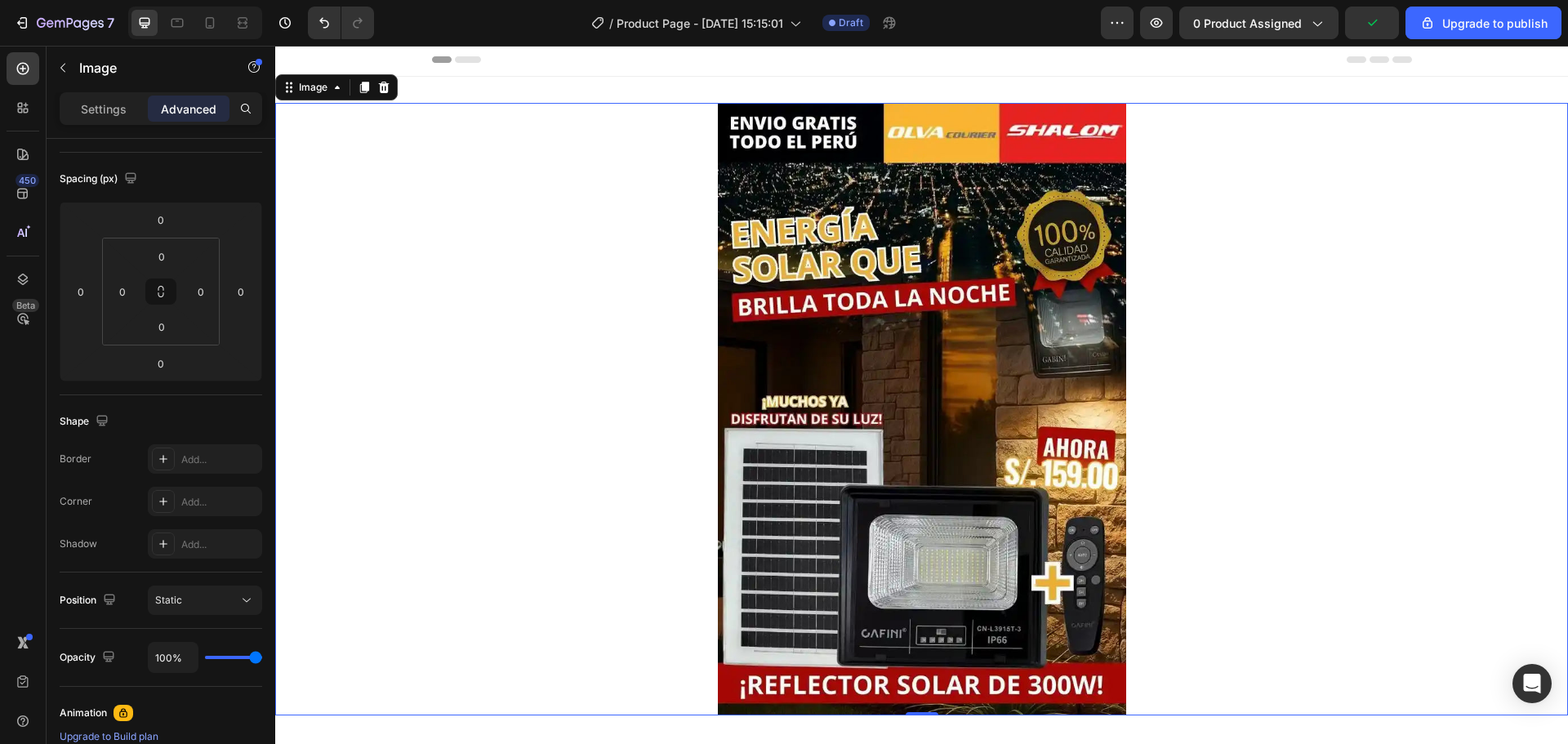
click at [977, 443] on img at bounding box center [922, 409] width 408 height 613
click at [538, 384] on div at bounding box center [921, 409] width 1292 height 613
click at [911, 379] on img at bounding box center [922, 409] width 408 height 613
click at [83, 98] on div "Settings" at bounding box center [104, 109] width 82 height 26
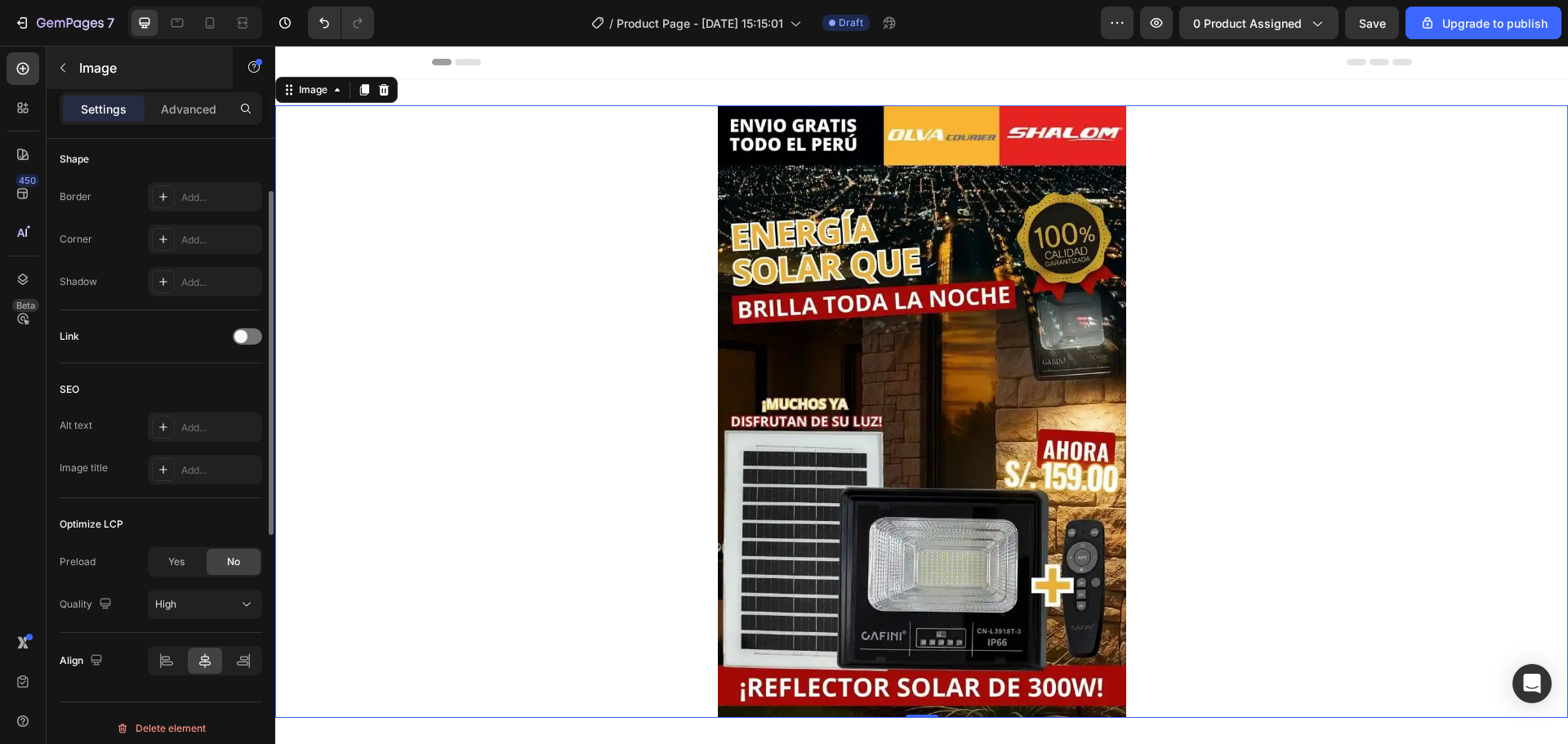
scroll to position [408, 0]
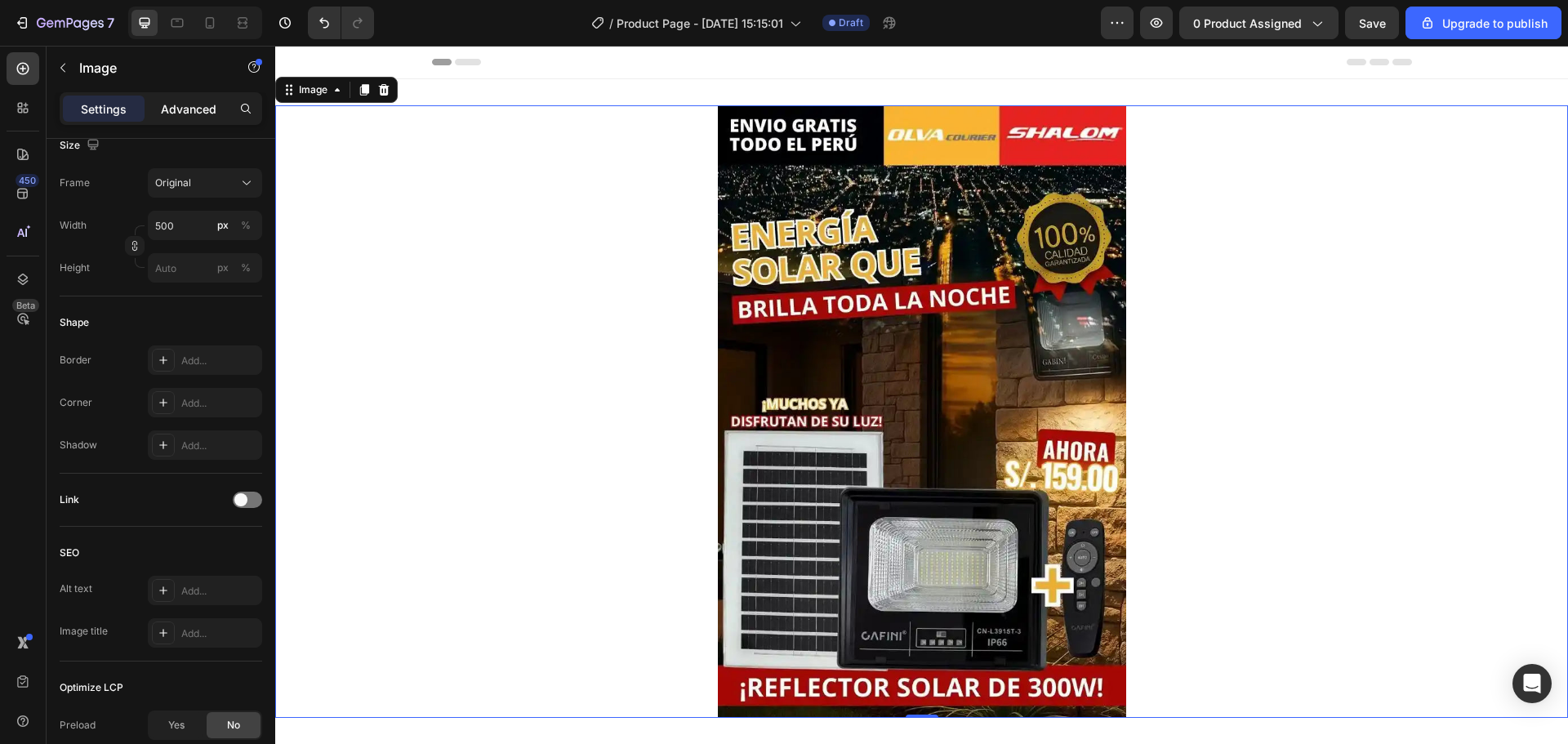
click at [191, 118] on div "Advanced" at bounding box center [188, 109] width 82 height 26
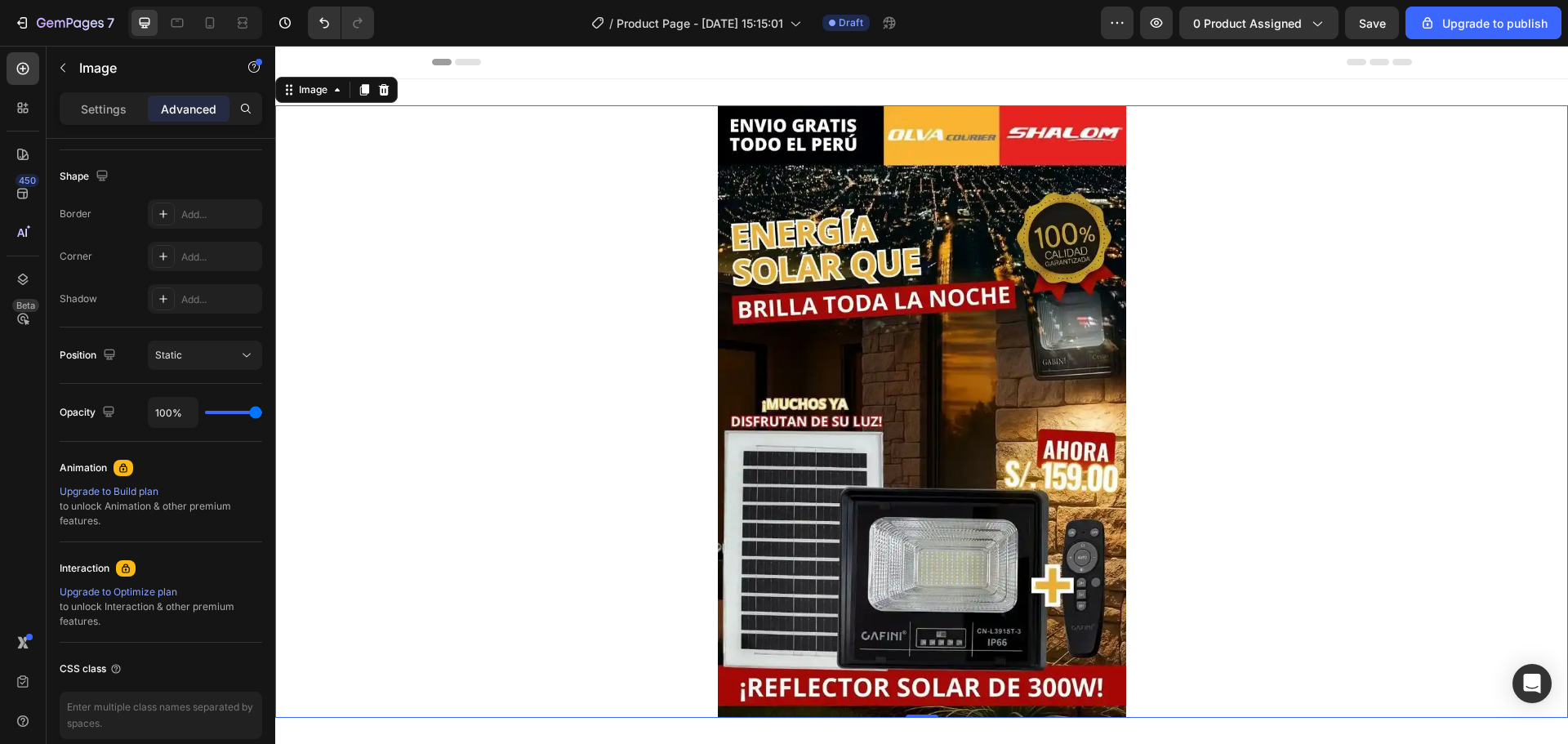
click at [844, 342] on img at bounding box center [922, 412] width 408 height 613
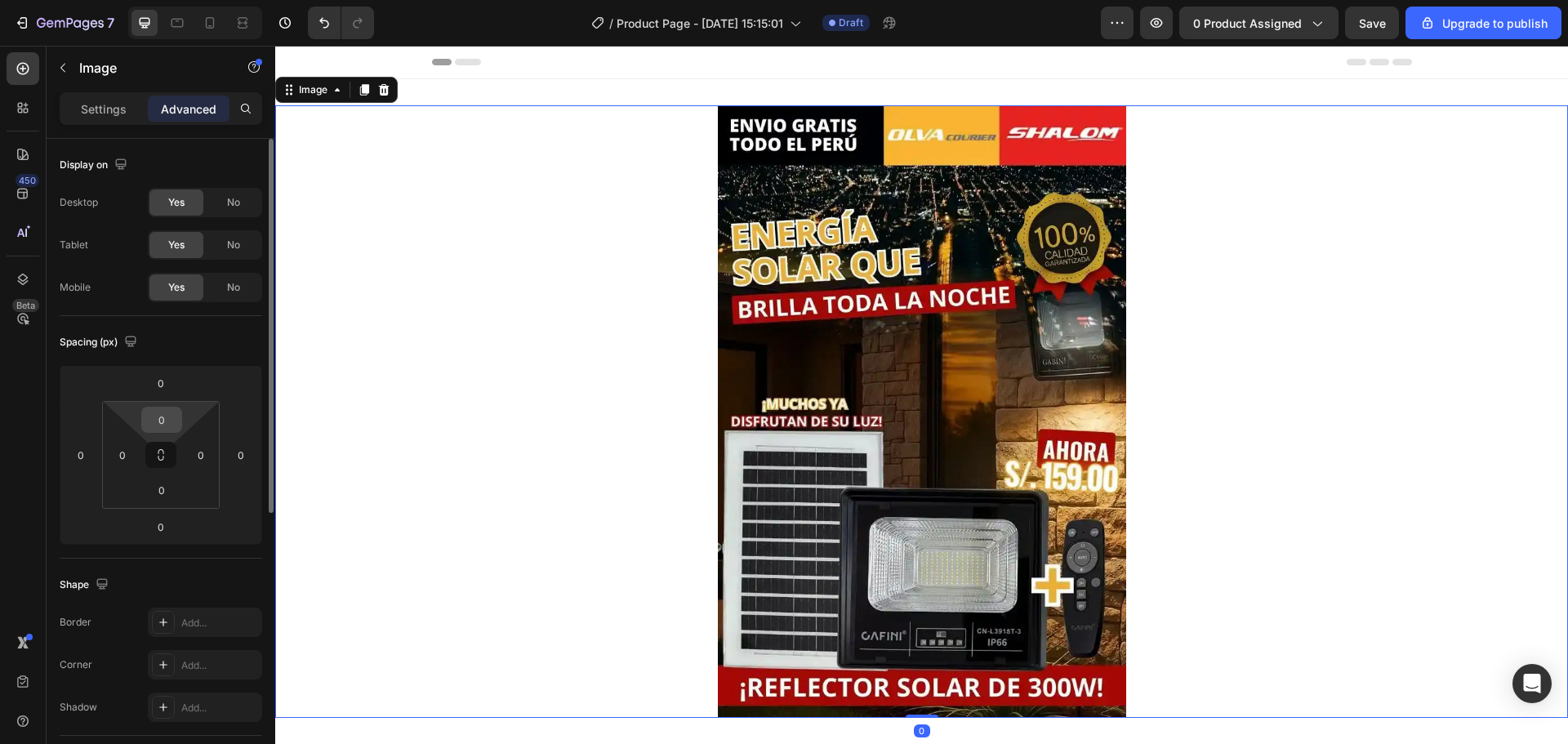
click at [166, 424] on input "0" at bounding box center [162, 420] width 32 height 25
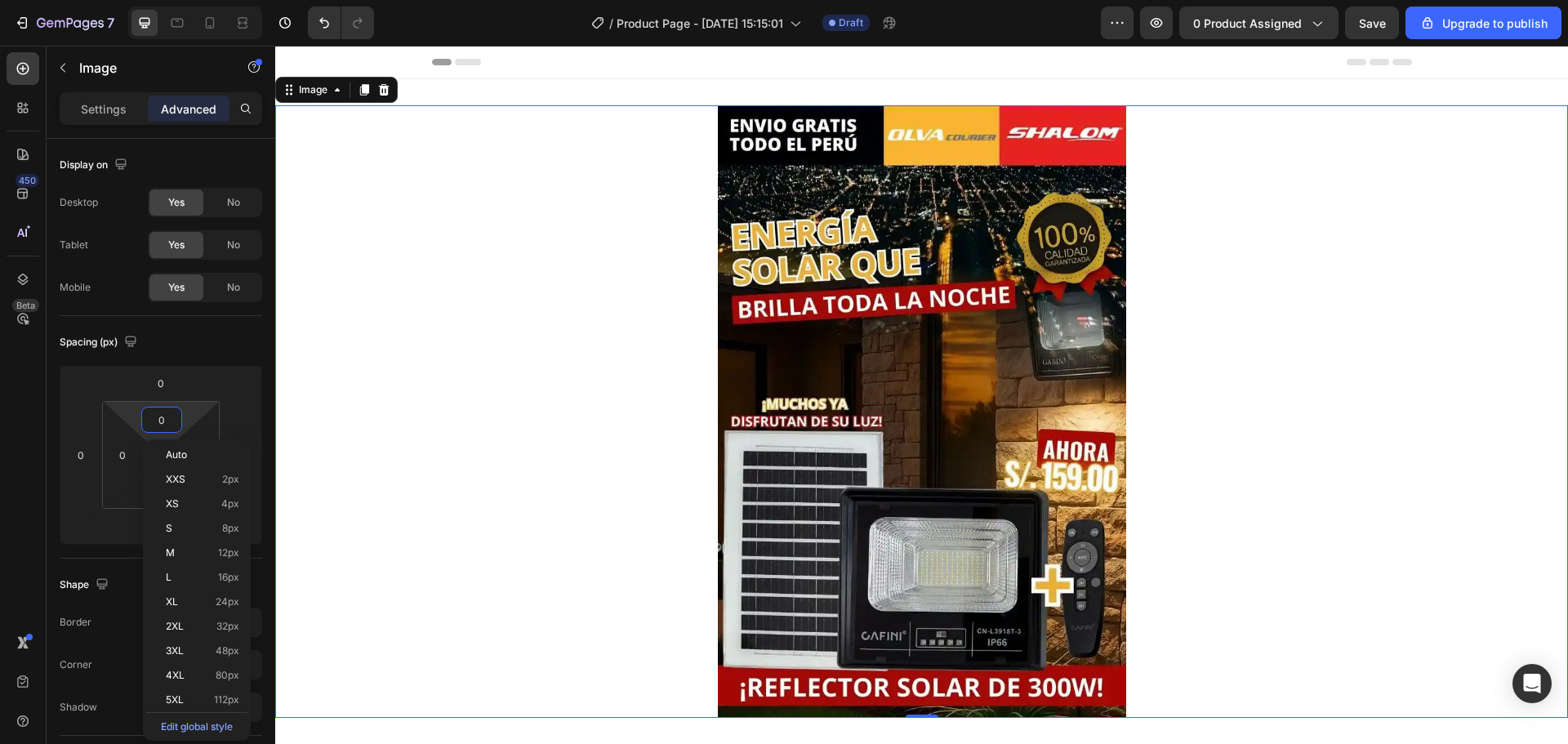
click at [565, 443] on div at bounding box center [921, 412] width 1292 height 613
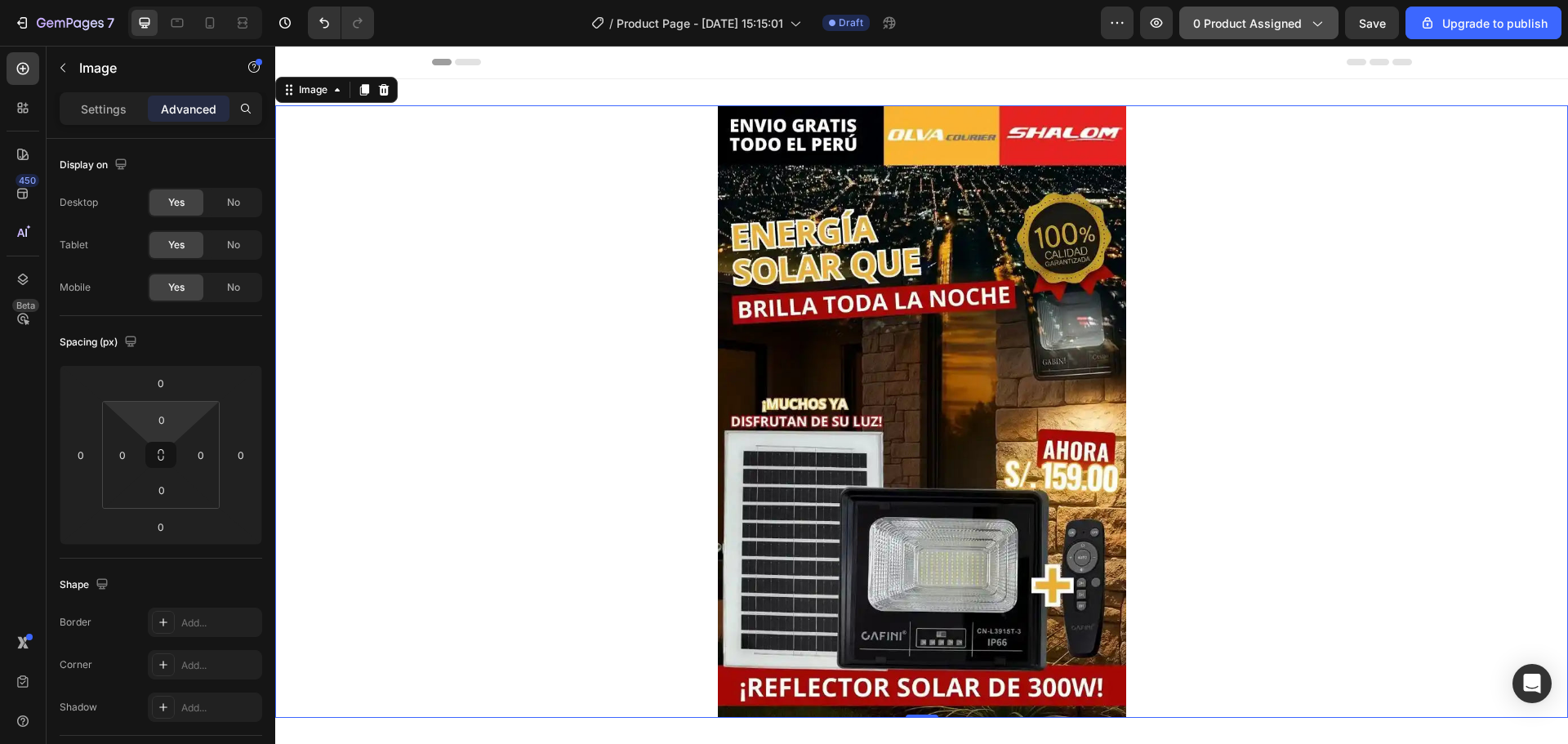
click at [1255, 28] on span "0 product assigned" at bounding box center [1248, 24] width 109 height 18
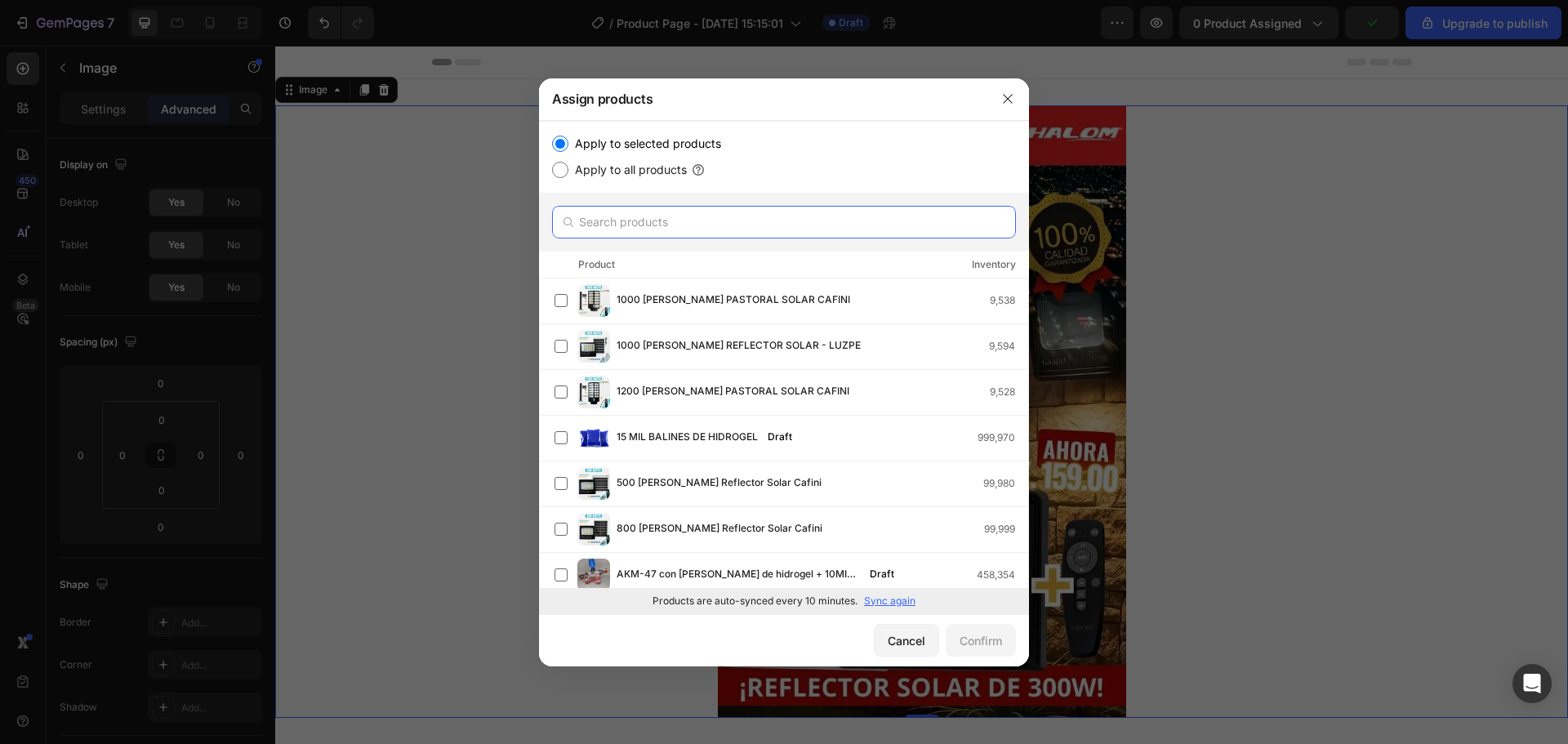
click at [639, 218] on input "text" at bounding box center [784, 221] width 464 height 33
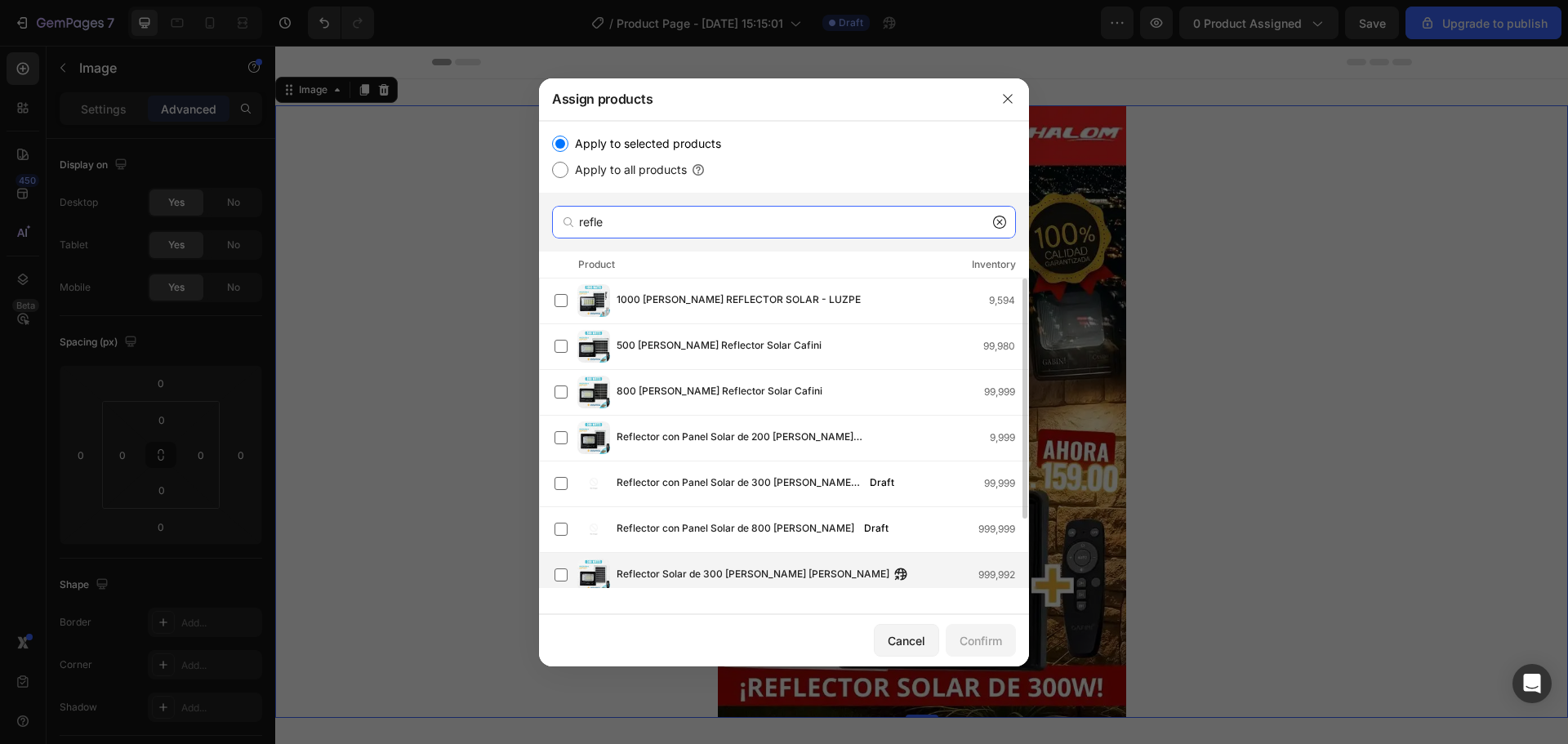
type input "refle"
click at [766, 574] on span "Reflector Solar de 300 [PERSON_NAME] [PERSON_NAME]" at bounding box center [752, 575] width 273 height 18
click at [983, 643] on div "Confirm" at bounding box center [981, 641] width 42 height 18
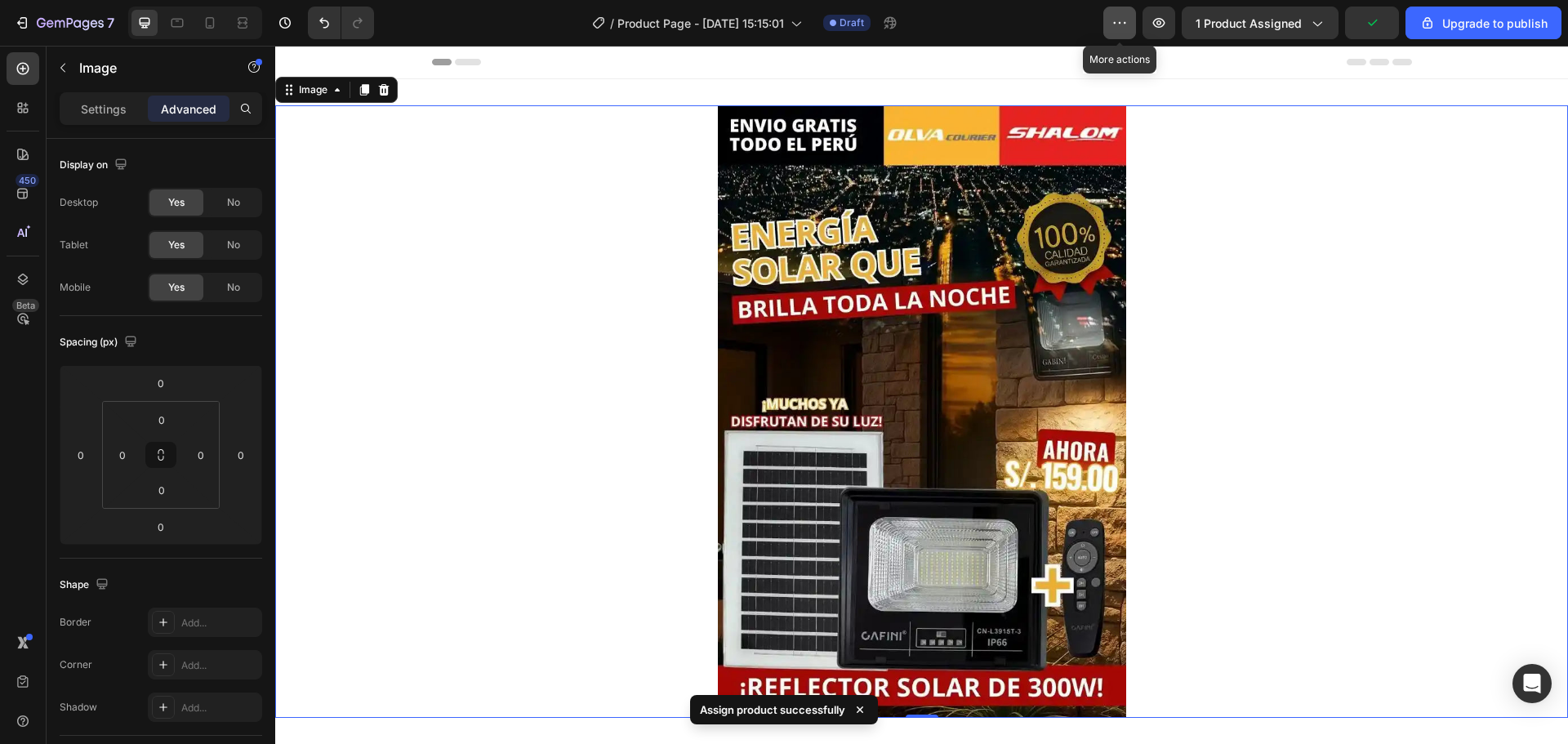
click at [1117, 19] on icon "button" at bounding box center [1119, 23] width 17 height 17
click at [1318, 29] on icon "button" at bounding box center [1316, 23] width 17 height 17
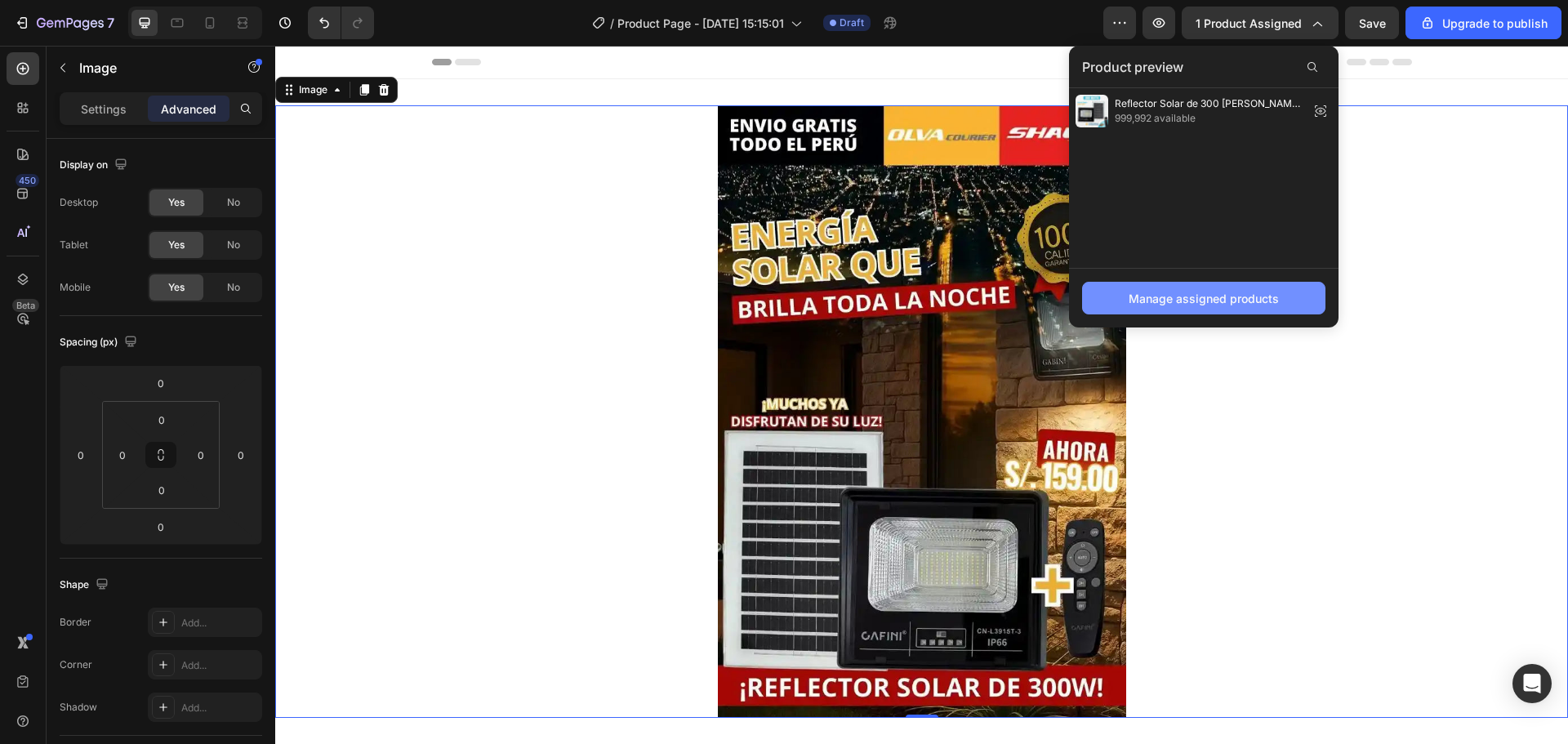
click at [1180, 305] on div "Manage assigned products" at bounding box center [1204, 299] width 150 height 18
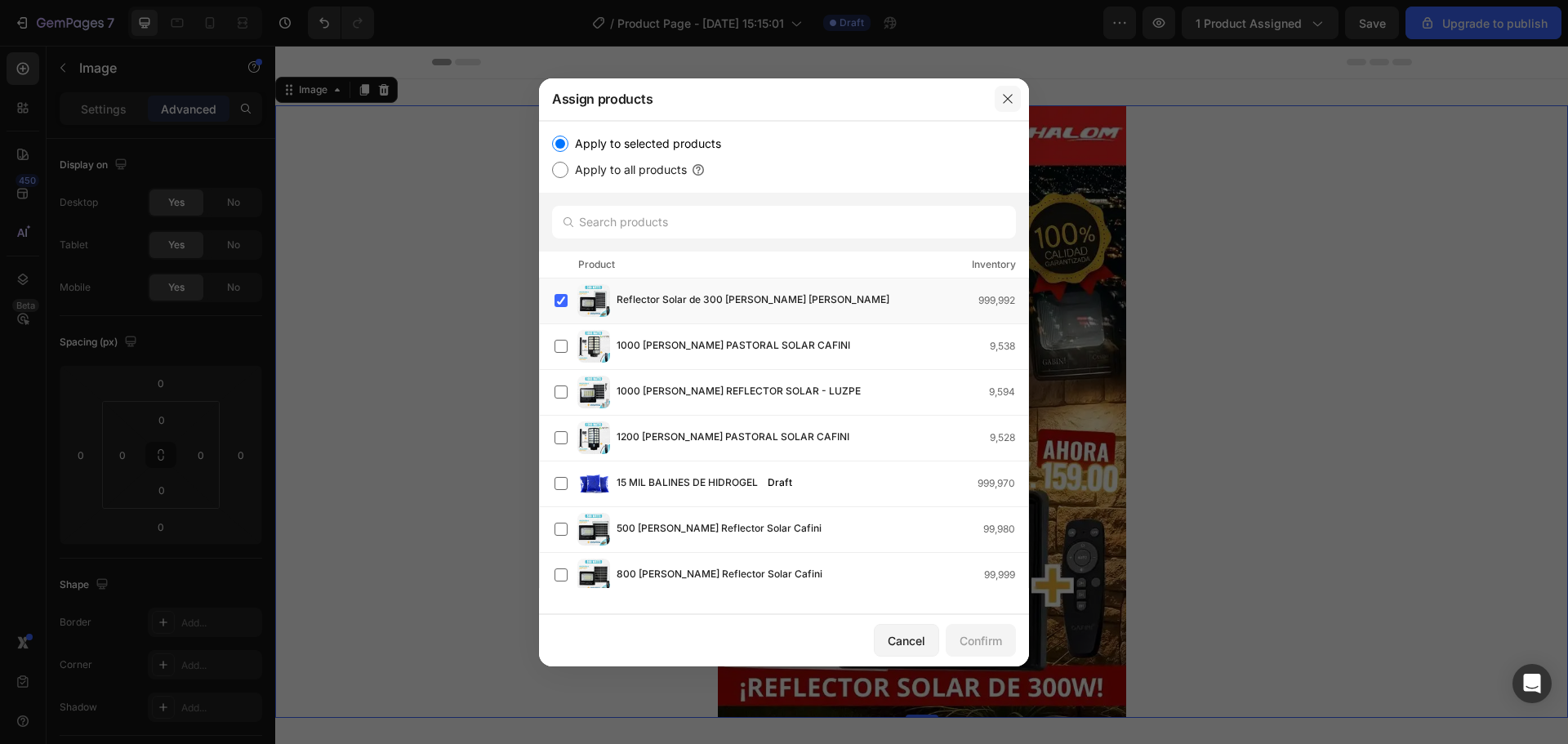
click at [1012, 99] on icon "button" at bounding box center [1007, 98] width 13 height 13
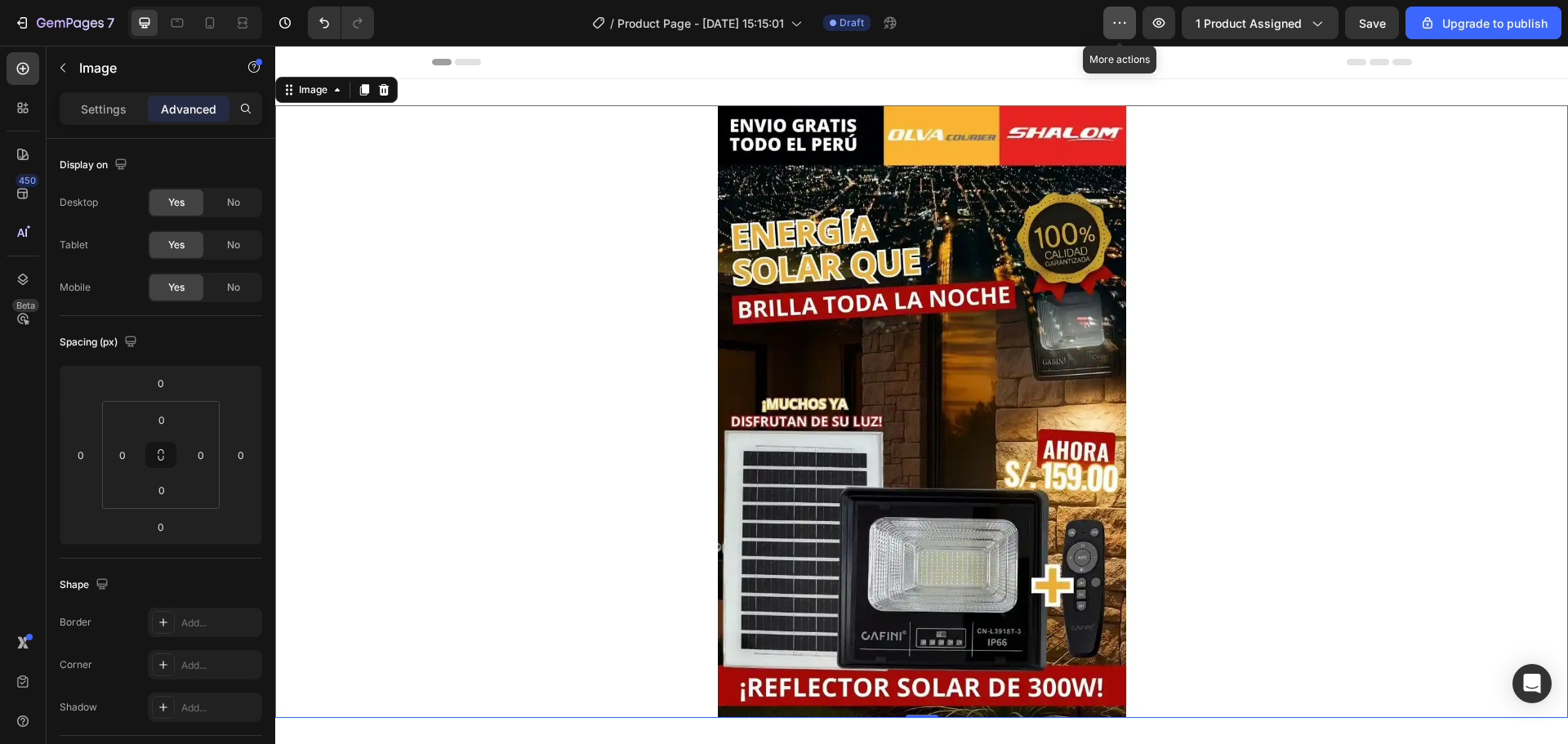
click at [1116, 17] on icon "button" at bounding box center [1119, 23] width 17 height 17
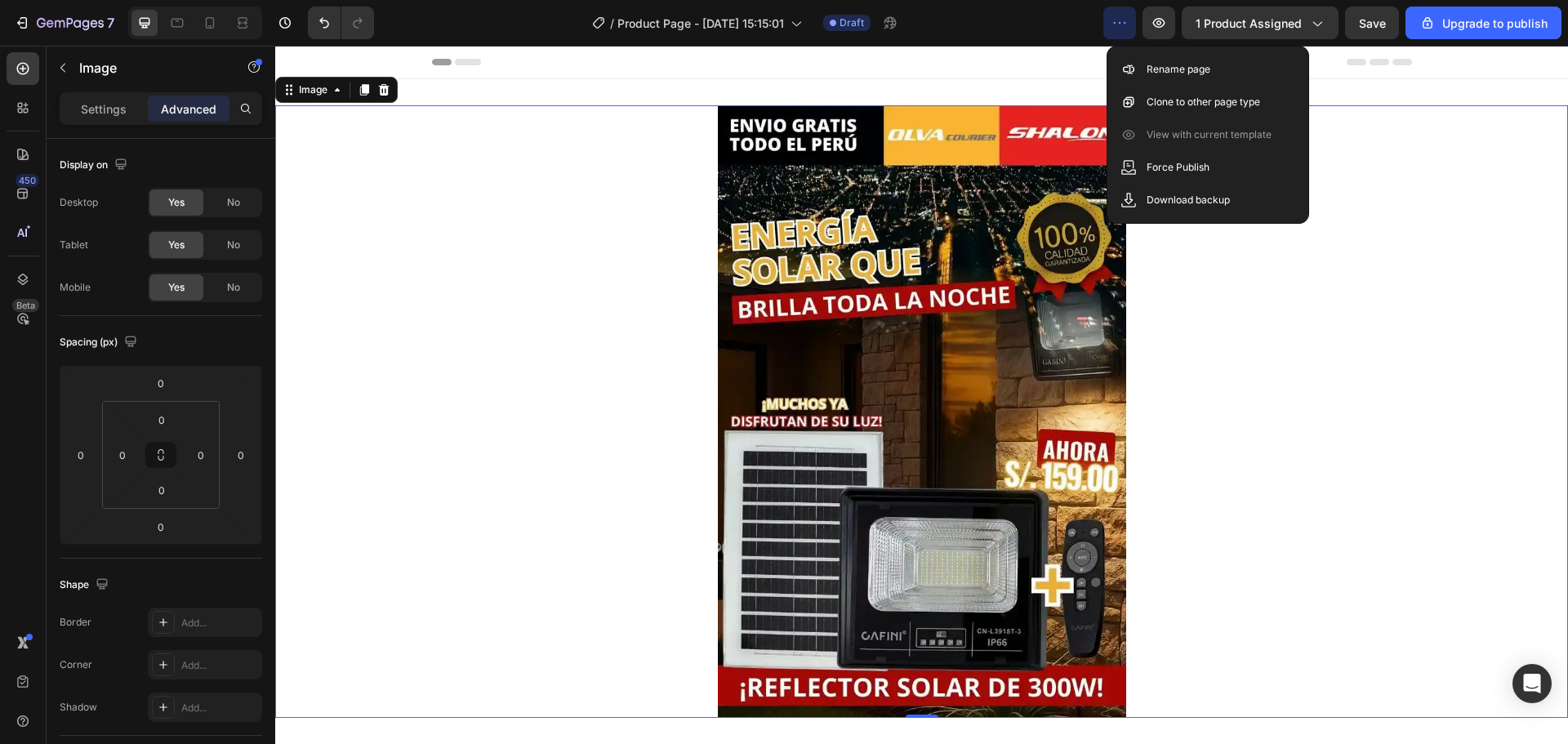
click at [1275, 354] on div at bounding box center [921, 412] width 1292 height 613
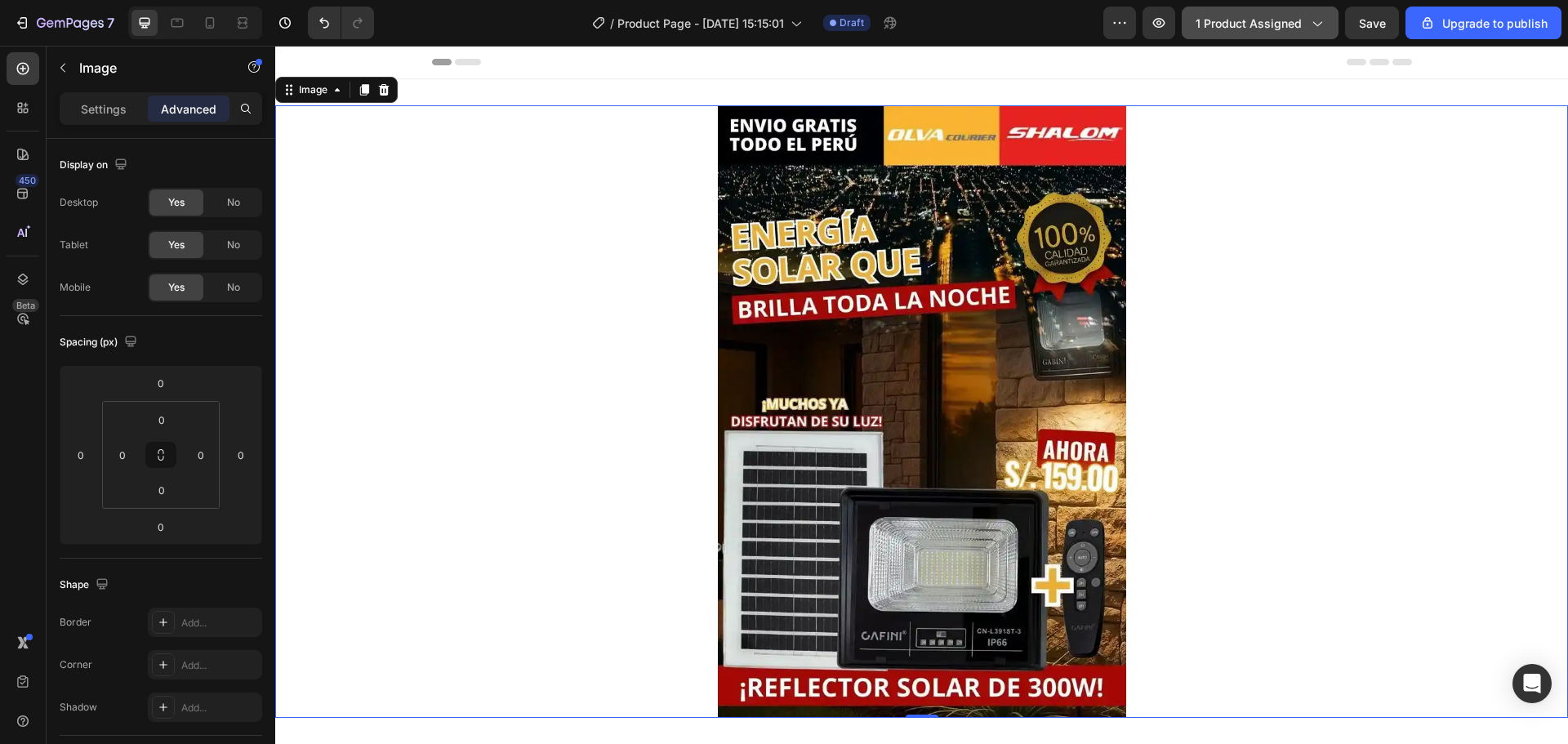
click at [1291, 31] on span "1 product assigned" at bounding box center [1248, 24] width 106 height 18
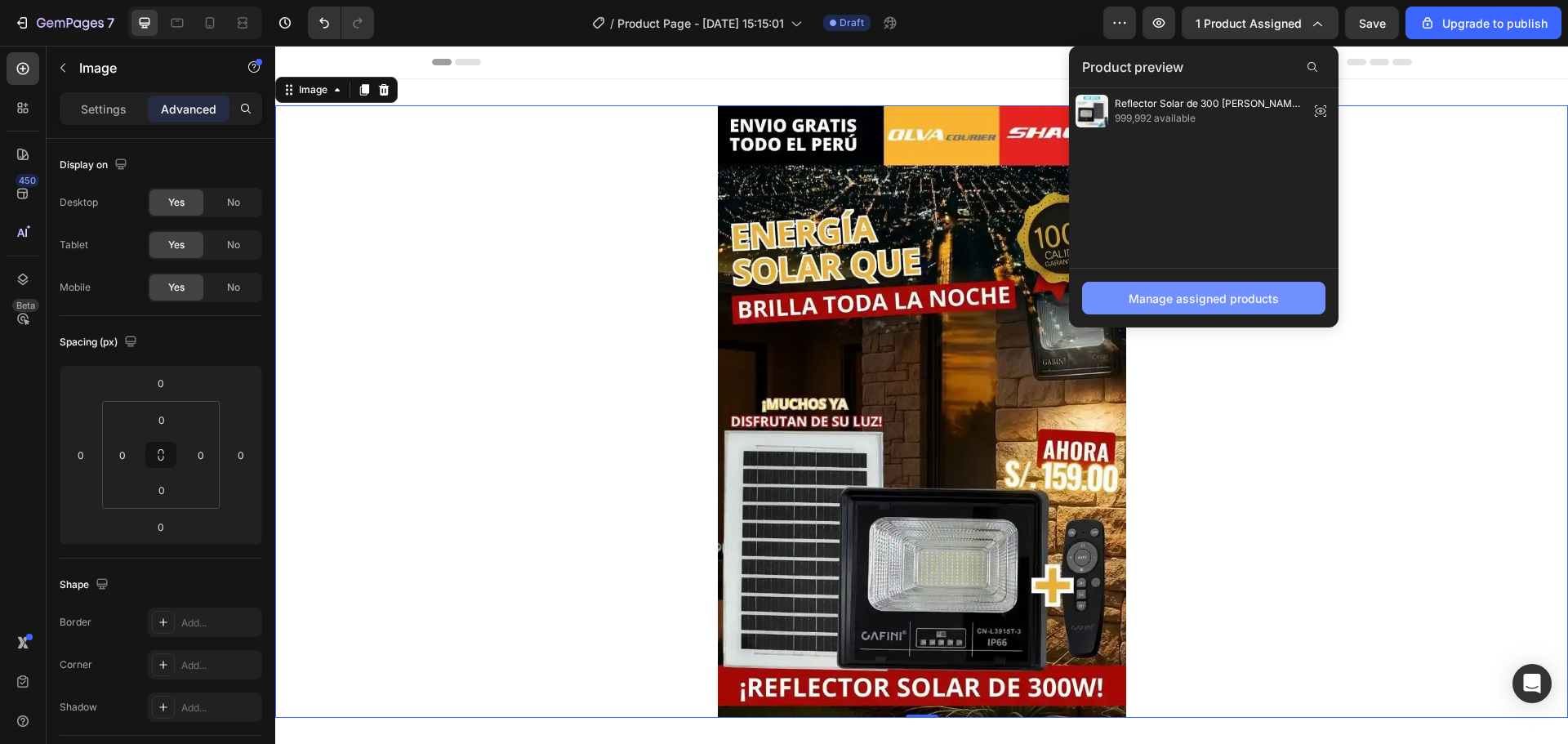
click at [1219, 300] on div "Manage assigned products" at bounding box center [1204, 299] width 150 height 18
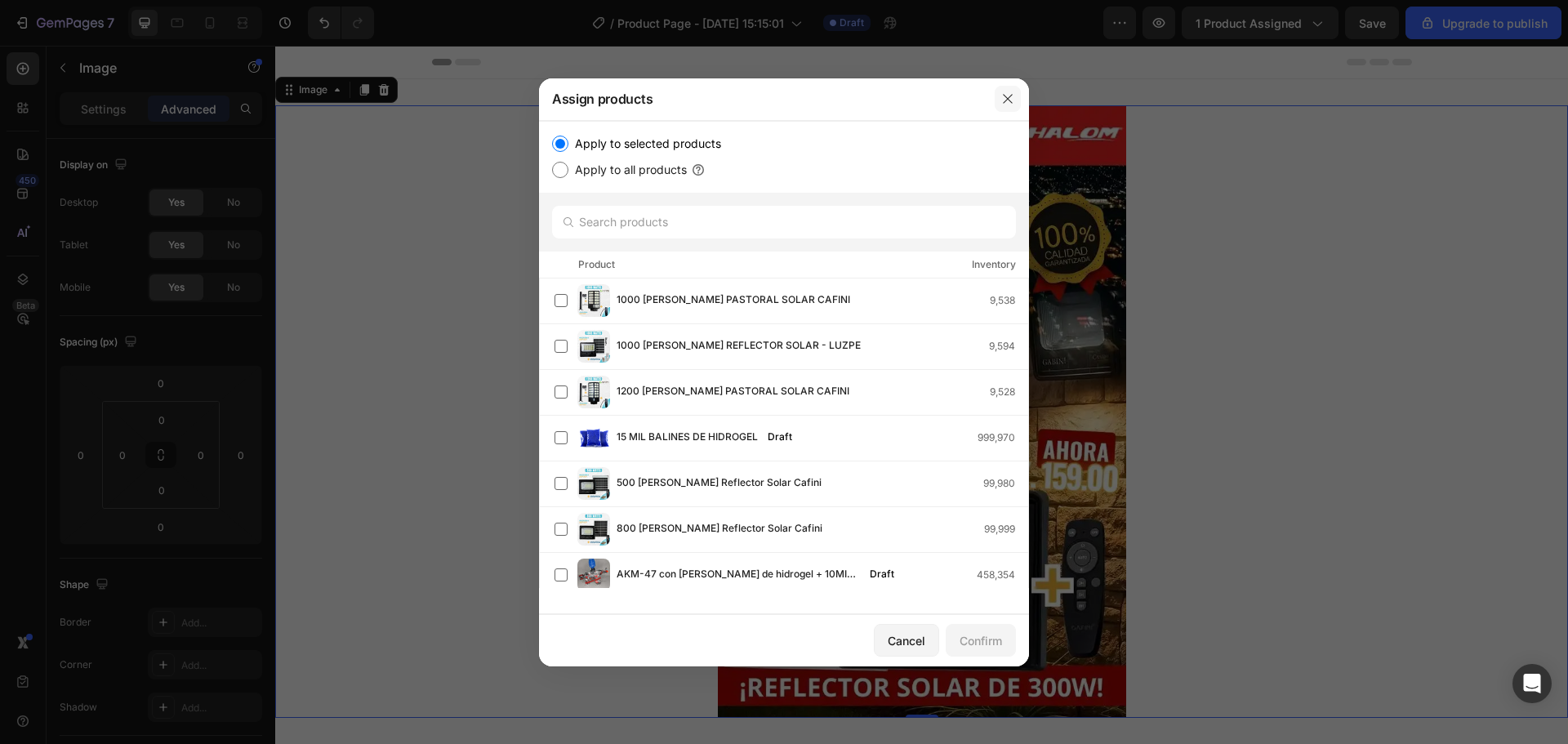
click at [1008, 95] on icon "button" at bounding box center [1007, 98] width 13 height 13
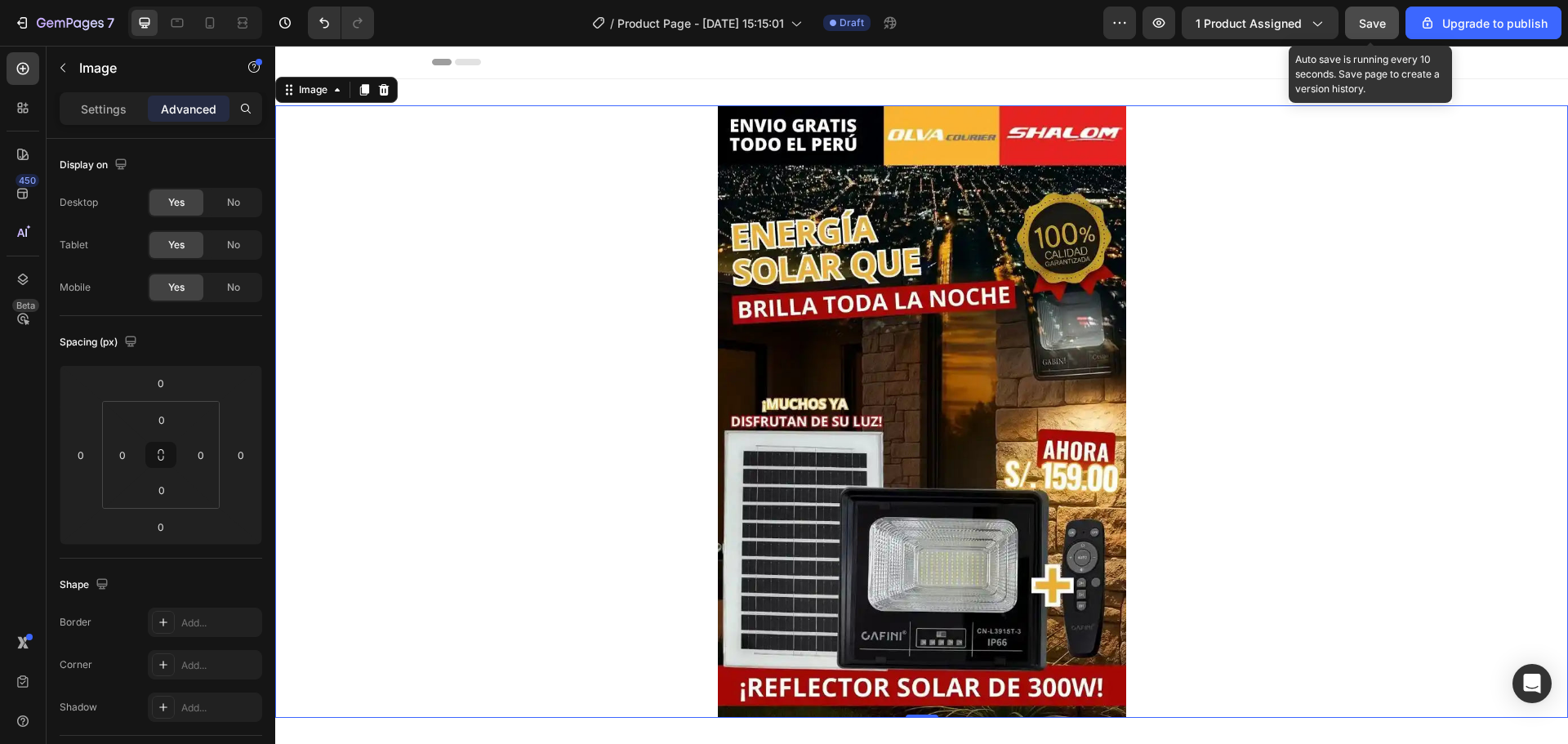
click at [1375, 26] on span "Save" at bounding box center [1372, 24] width 27 height 14
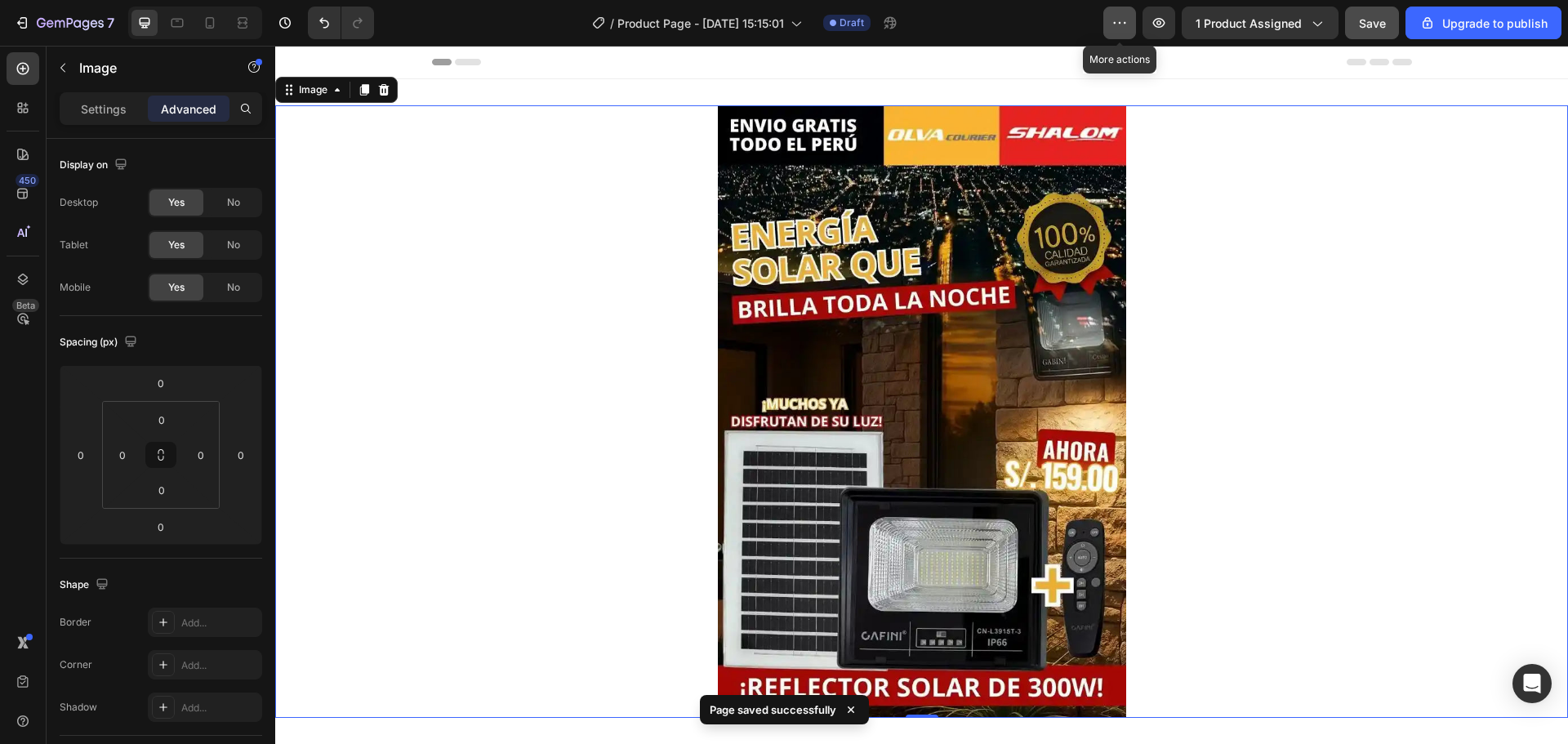
click at [1112, 18] on button "button" at bounding box center [1119, 22] width 32 height 33
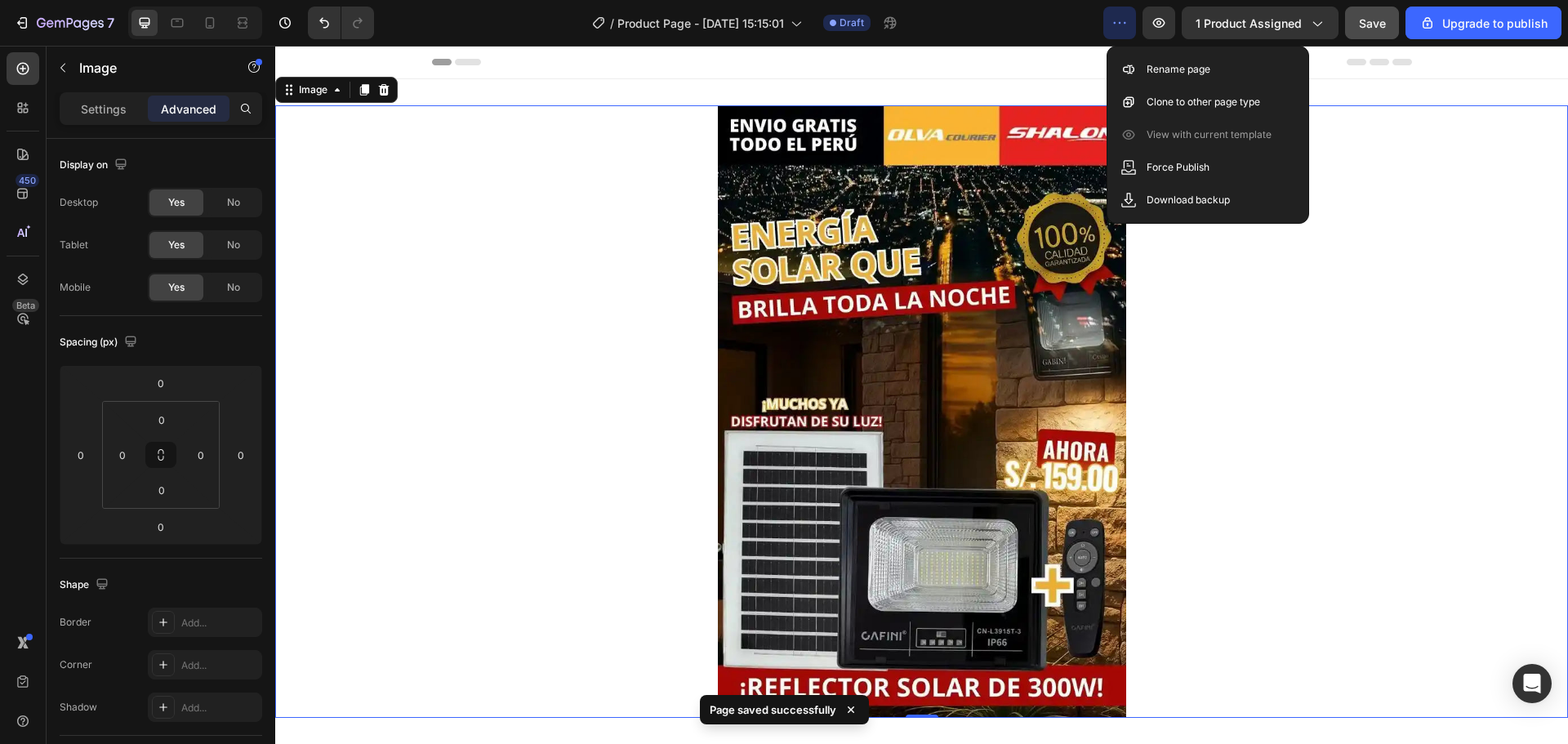
click at [1305, 274] on div at bounding box center [921, 412] width 1292 height 613
click at [1419, 379] on div at bounding box center [921, 412] width 1292 height 613
click at [1124, 343] on div at bounding box center [921, 412] width 1292 height 613
click at [1380, 263] on div at bounding box center [921, 412] width 1292 height 613
click at [1472, 155] on div at bounding box center [921, 412] width 1292 height 613
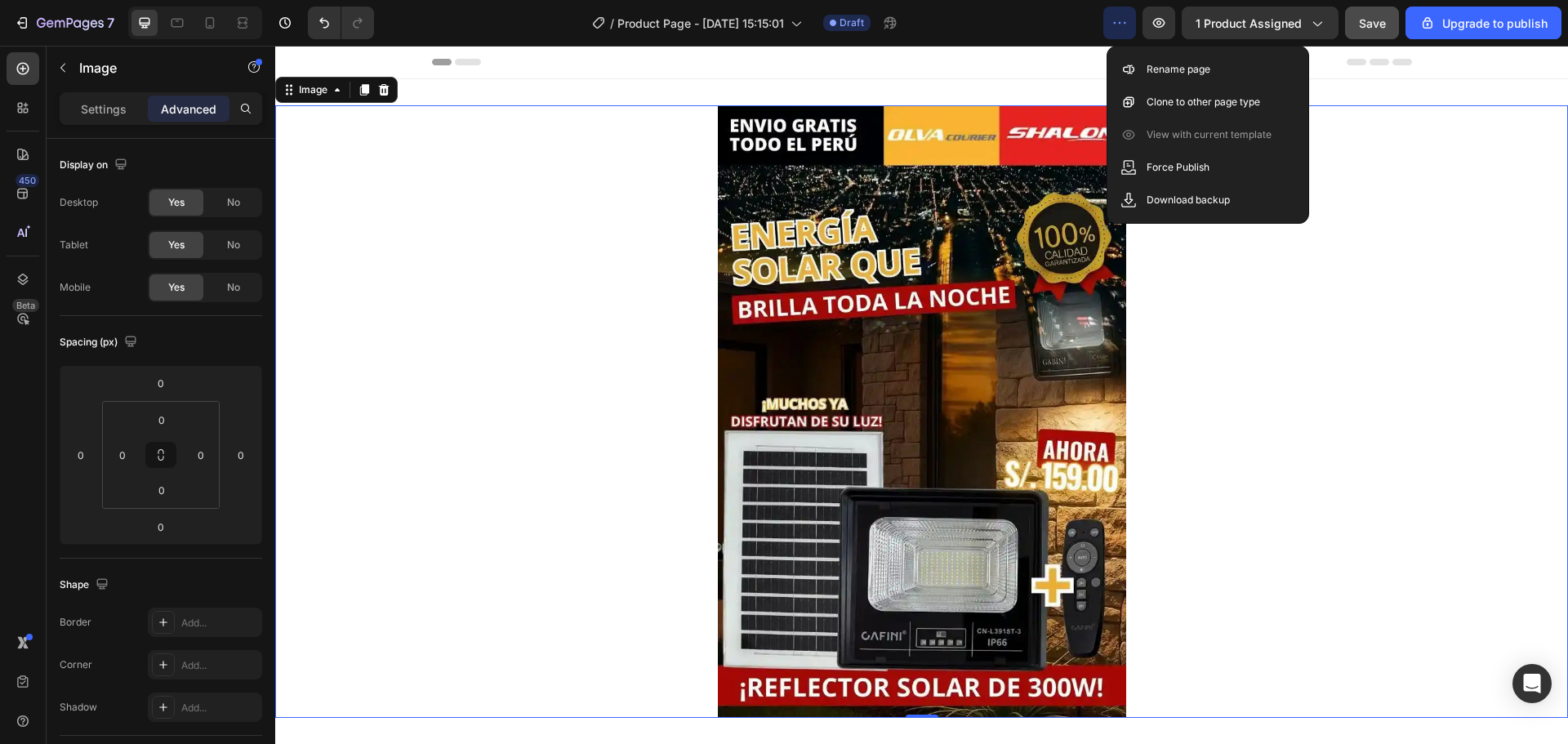
click at [1313, 523] on div at bounding box center [921, 412] width 1292 height 613
click at [1327, 305] on div at bounding box center [921, 412] width 1292 height 613
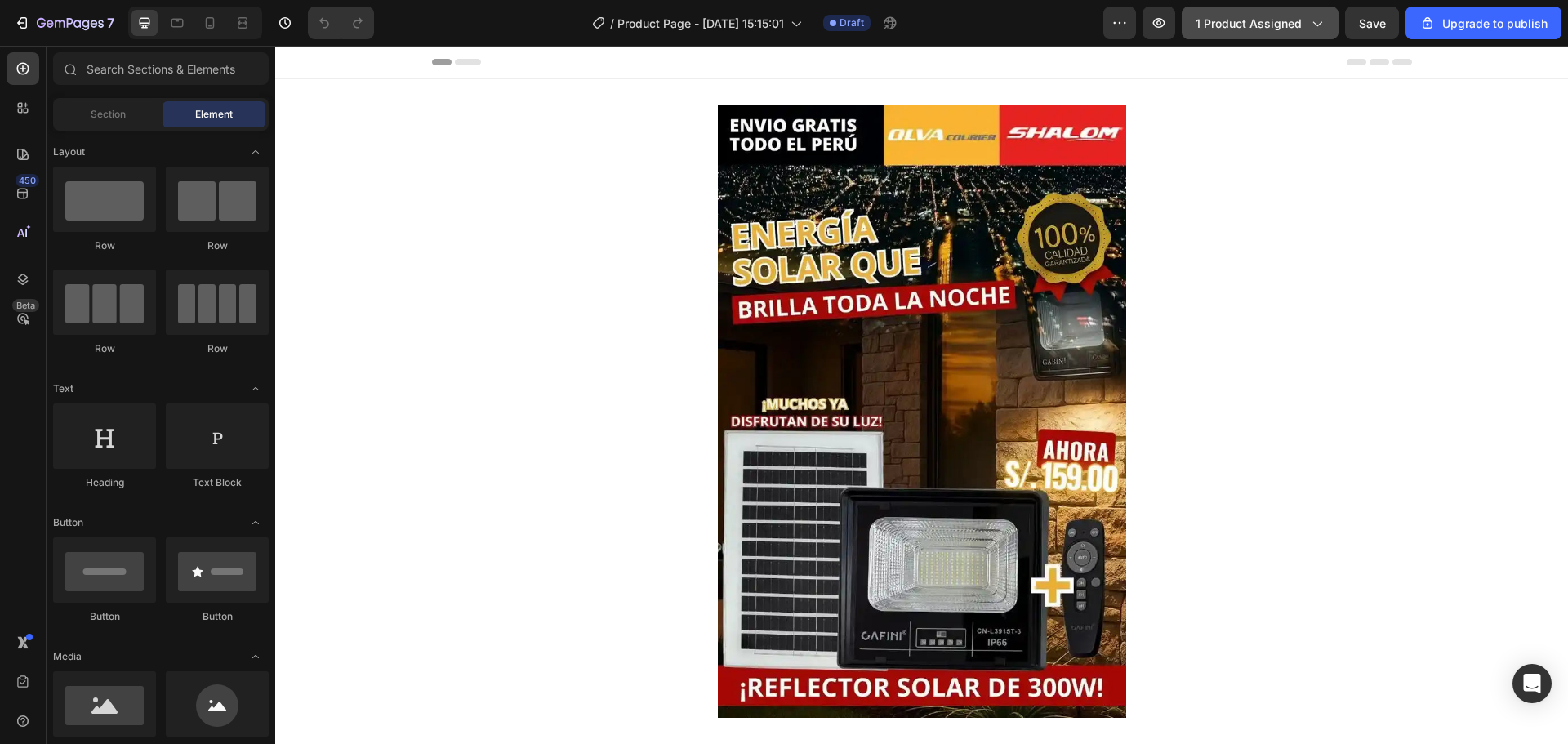
click at [1316, 25] on icon "button" at bounding box center [1316, 23] width 17 height 17
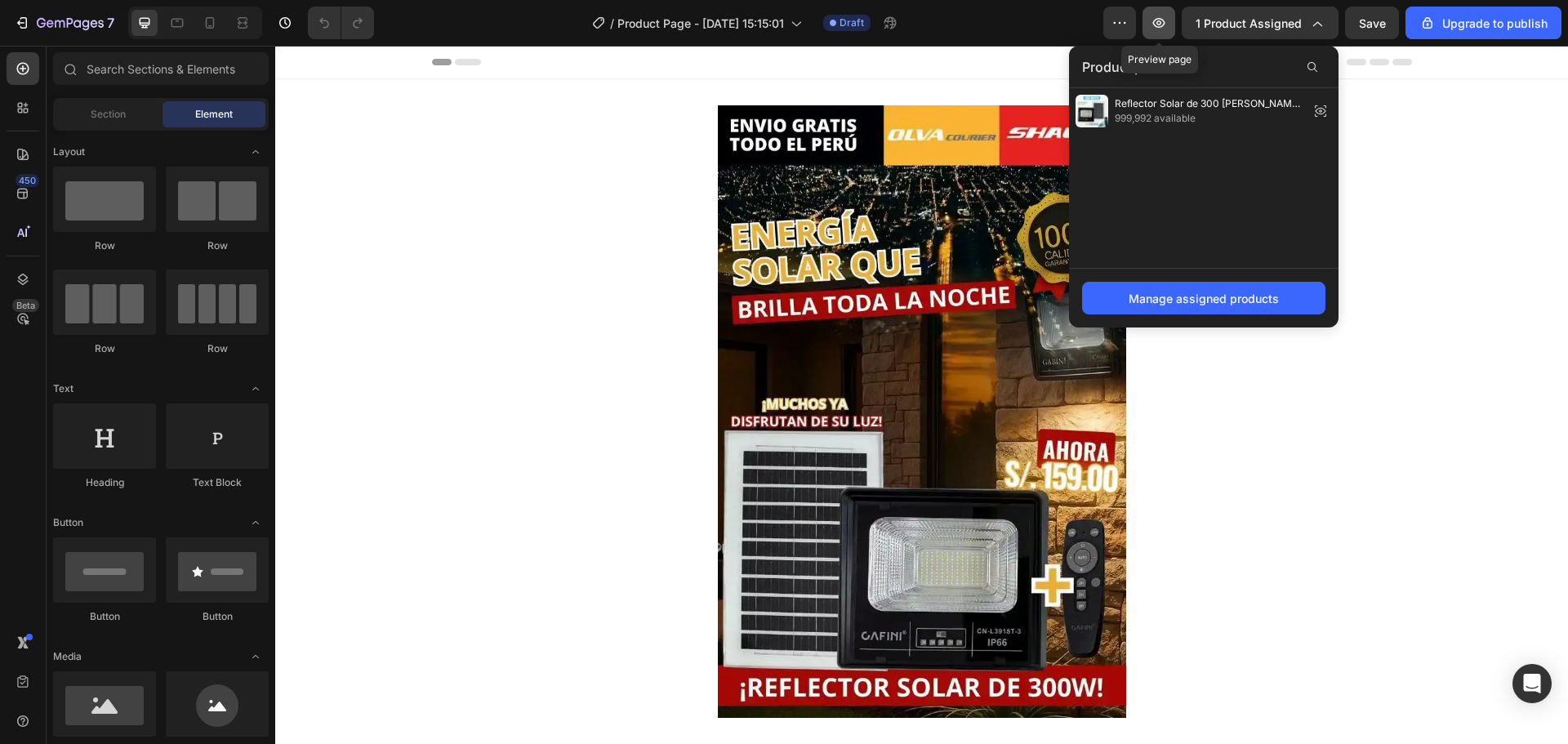
click at [1166, 18] on icon "button" at bounding box center [1159, 23] width 17 height 17
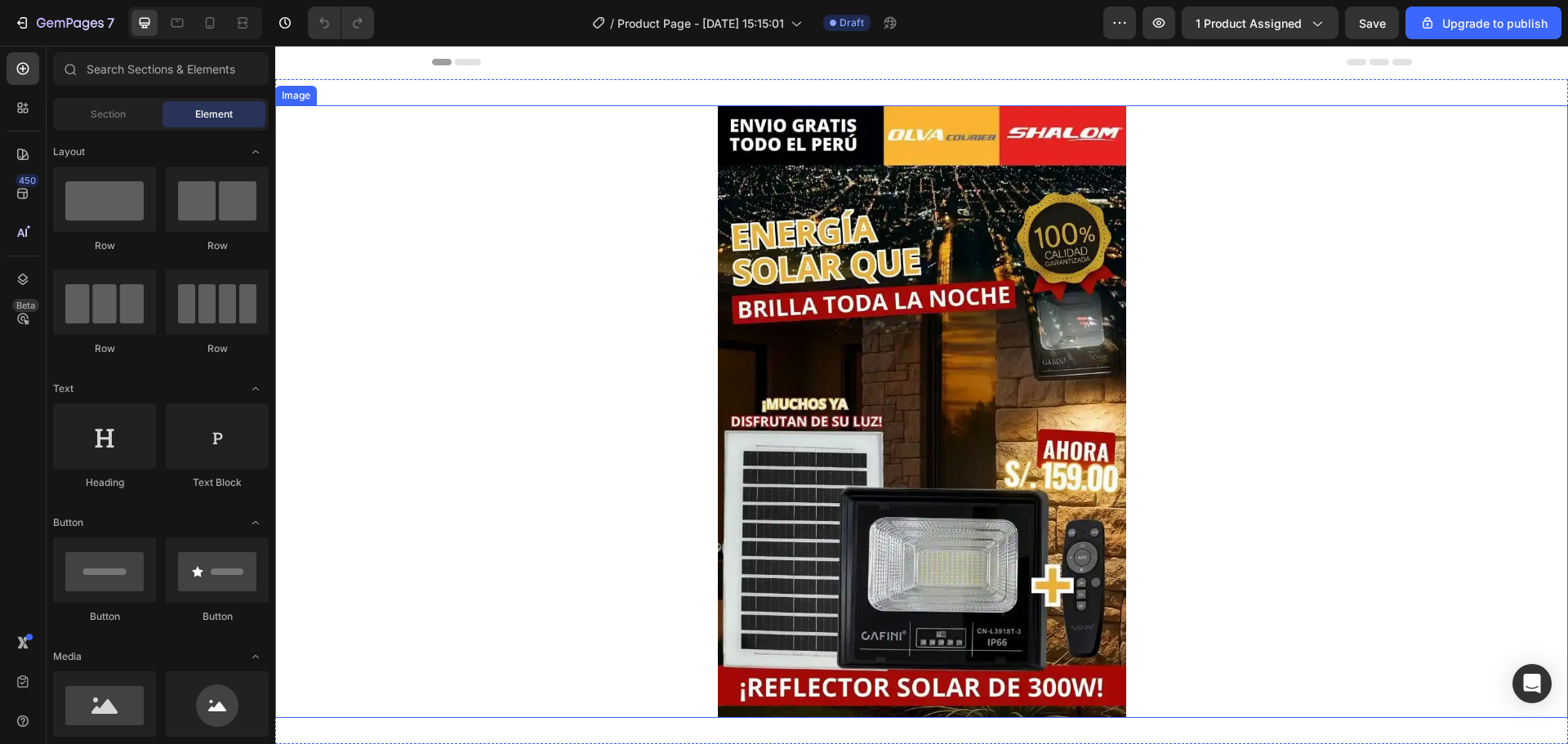
click at [967, 241] on img at bounding box center [922, 412] width 408 height 613
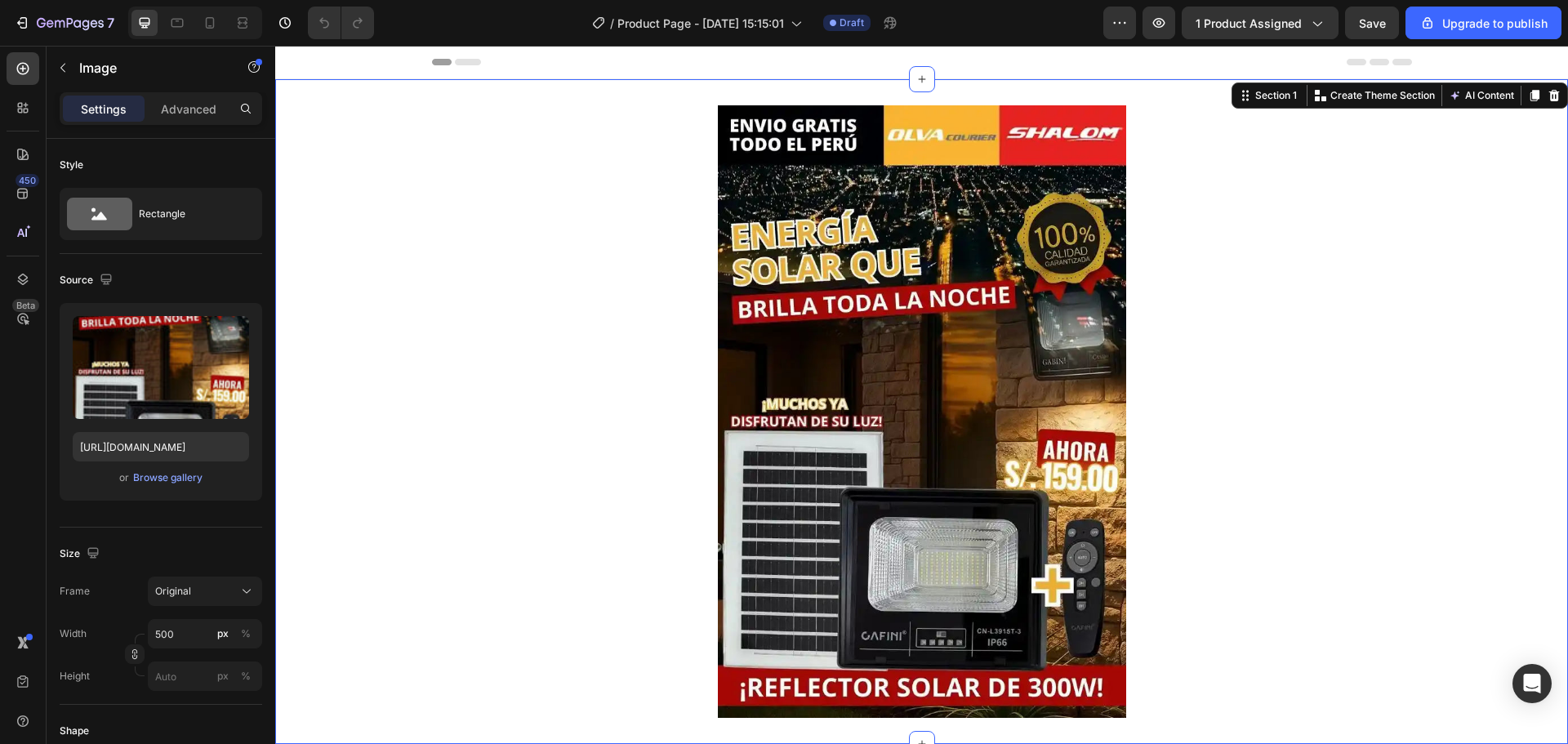
click at [661, 96] on div "Image Section 1 You can create reusable sections Create Theme Section AI Conten…" at bounding box center [921, 411] width 1292 height 665
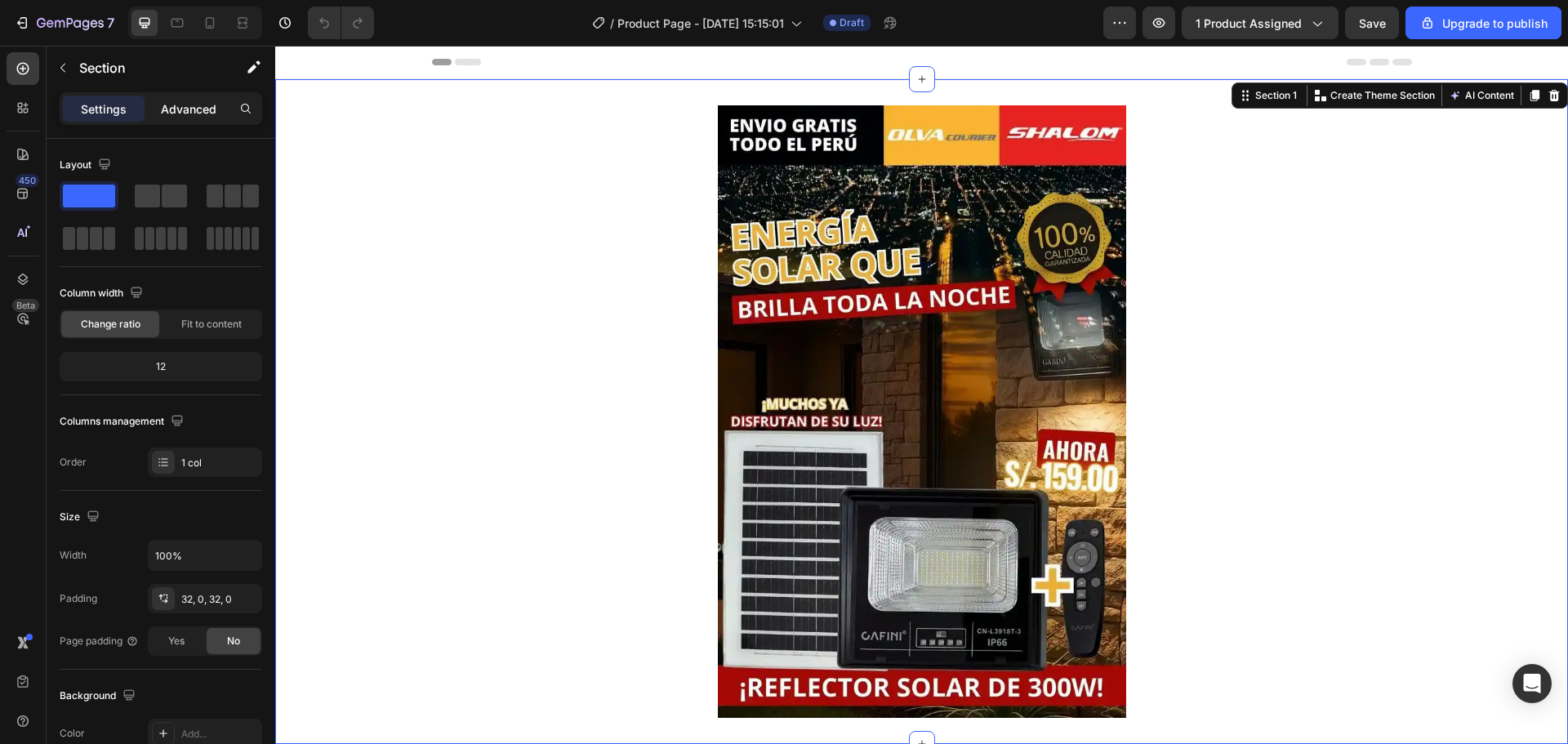
click at [183, 107] on p "Advanced" at bounding box center [188, 109] width 55 height 18
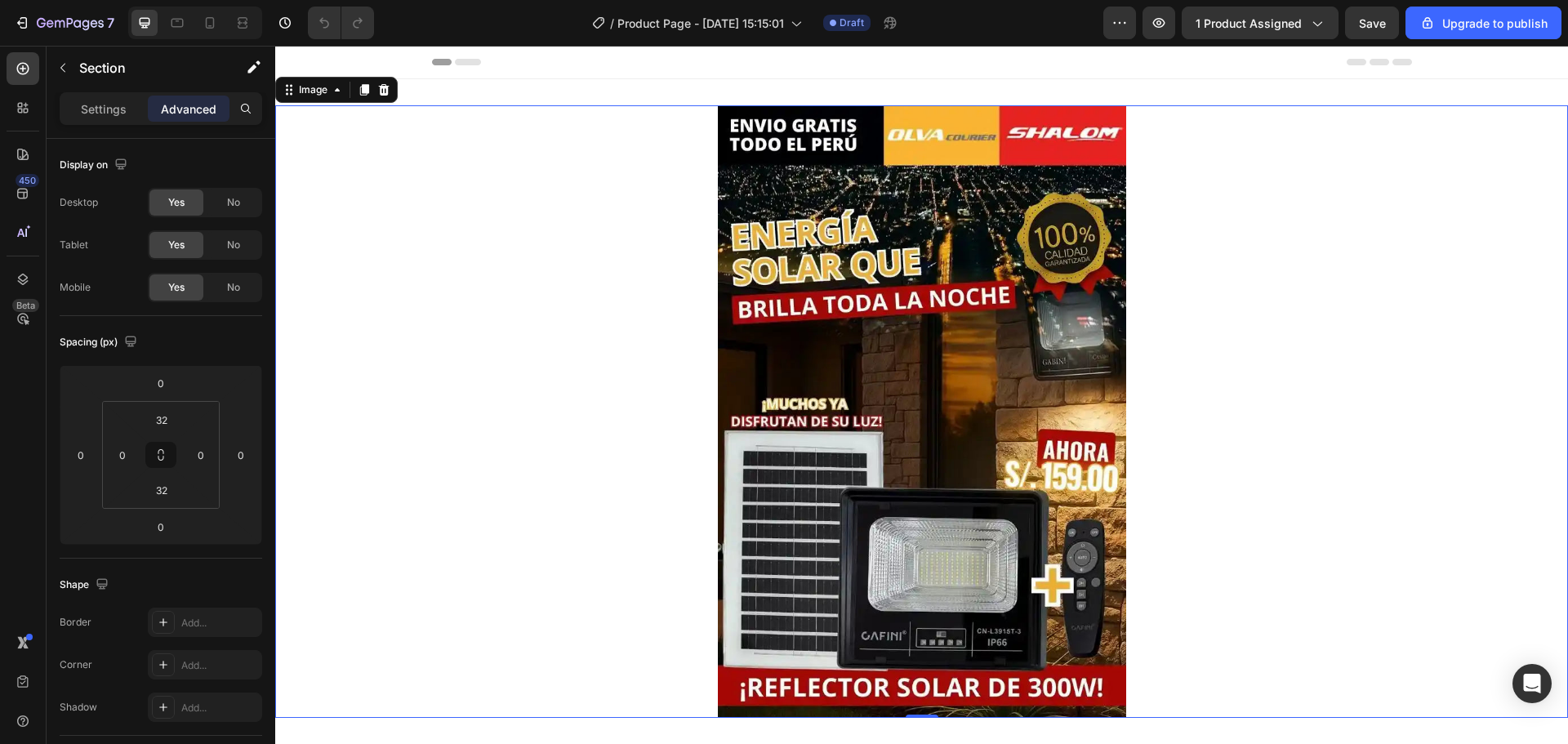
click at [978, 384] on img at bounding box center [922, 412] width 408 height 613
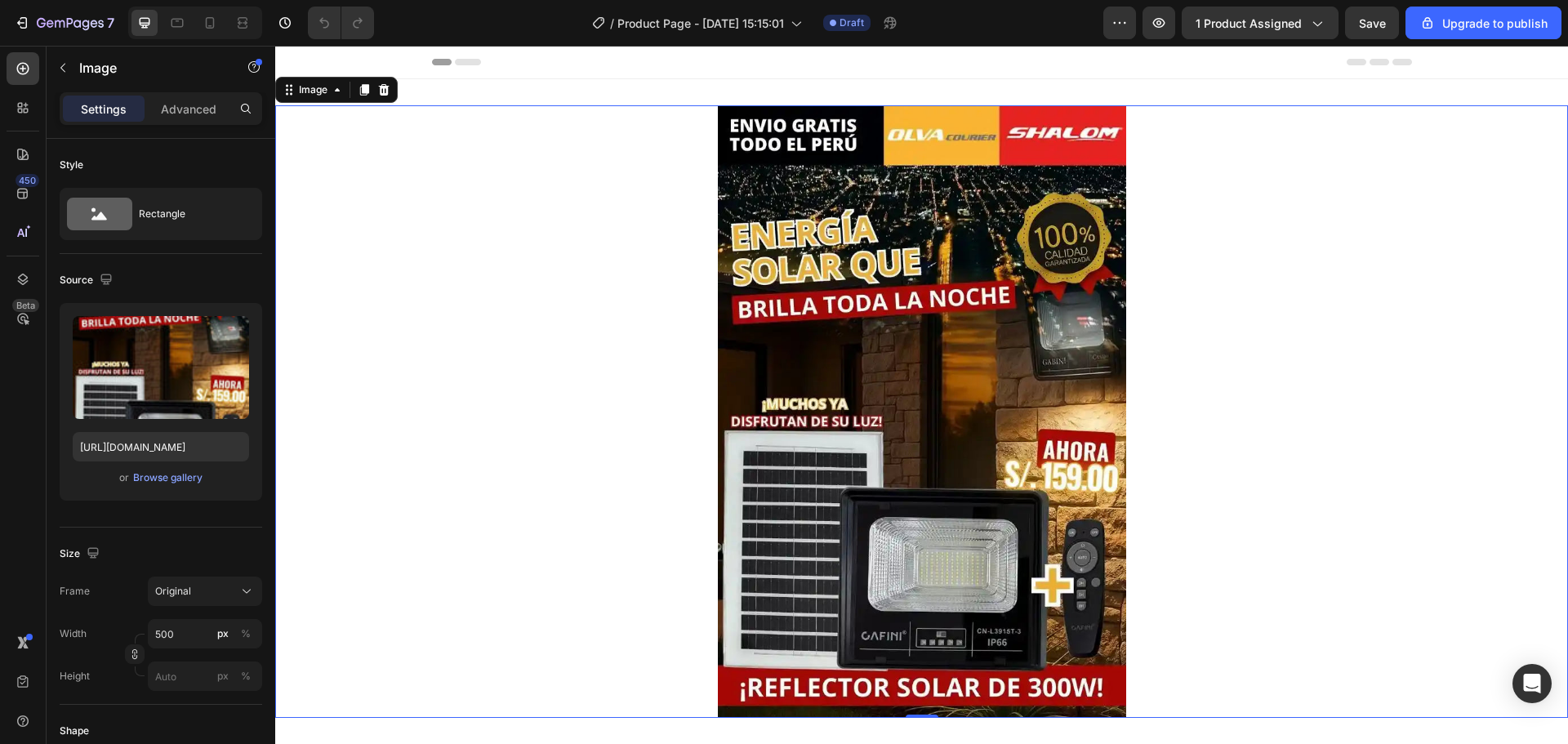
click at [889, 319] on img at bounding box center [922, 412] width 408 height 613
click at [182, 121] on div "Advanced" at bounding box center [188, 109] width 82 height 26
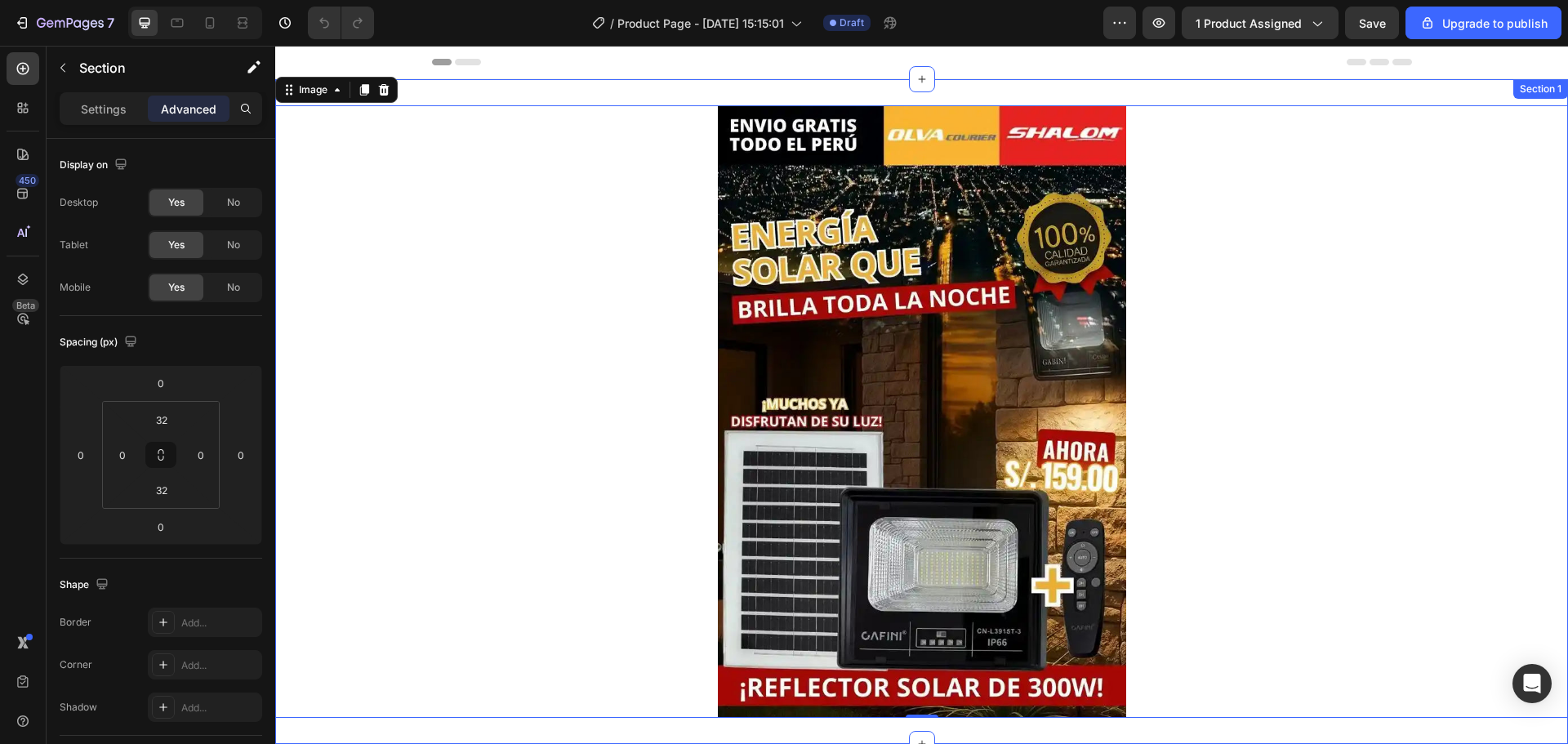
click at [571, 99] on div "Image 0 Section 1" at bounding box center [921, 411] width 1292 height 665
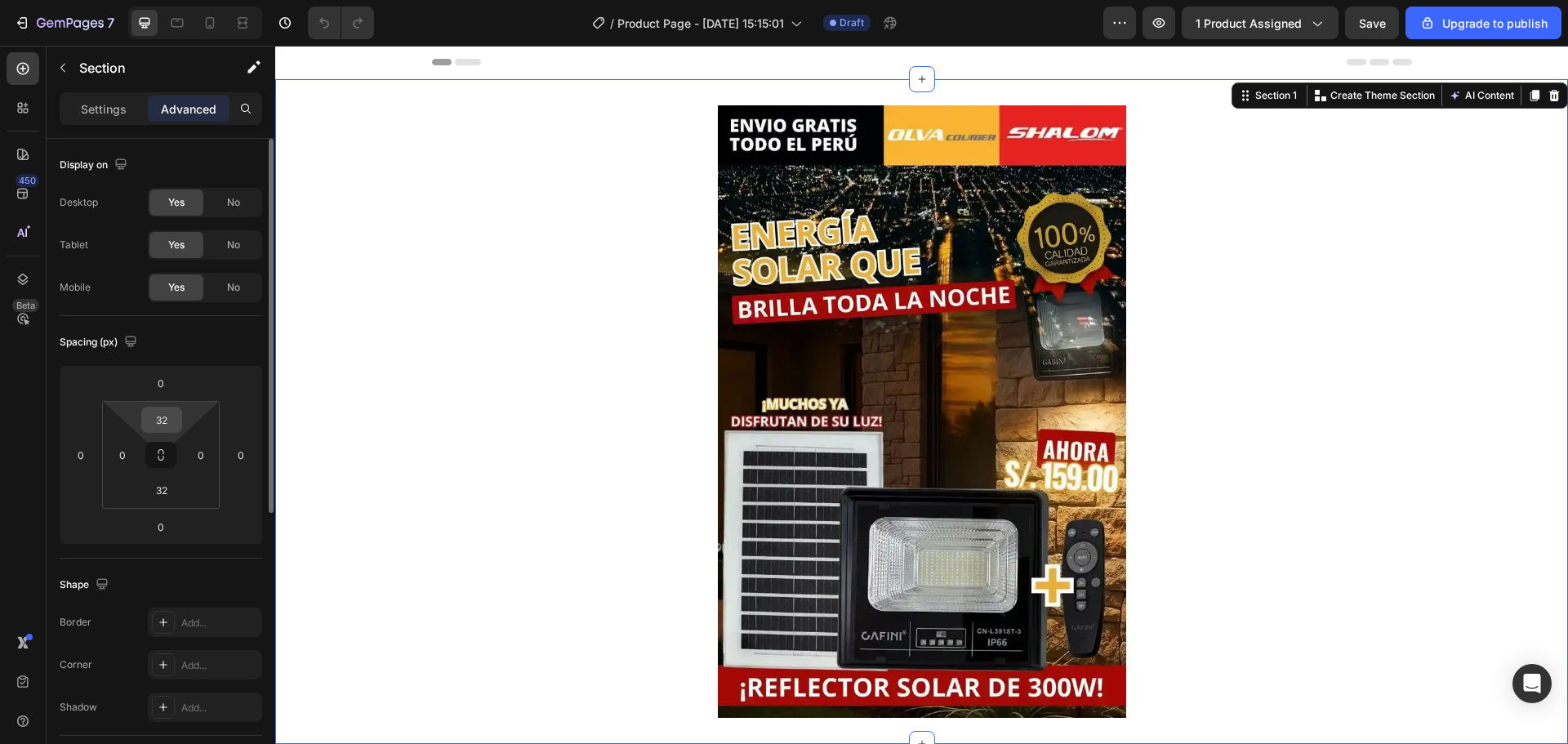
click at [171, 418] on input "32" at bounding box center [162, 420] width 32 height 25
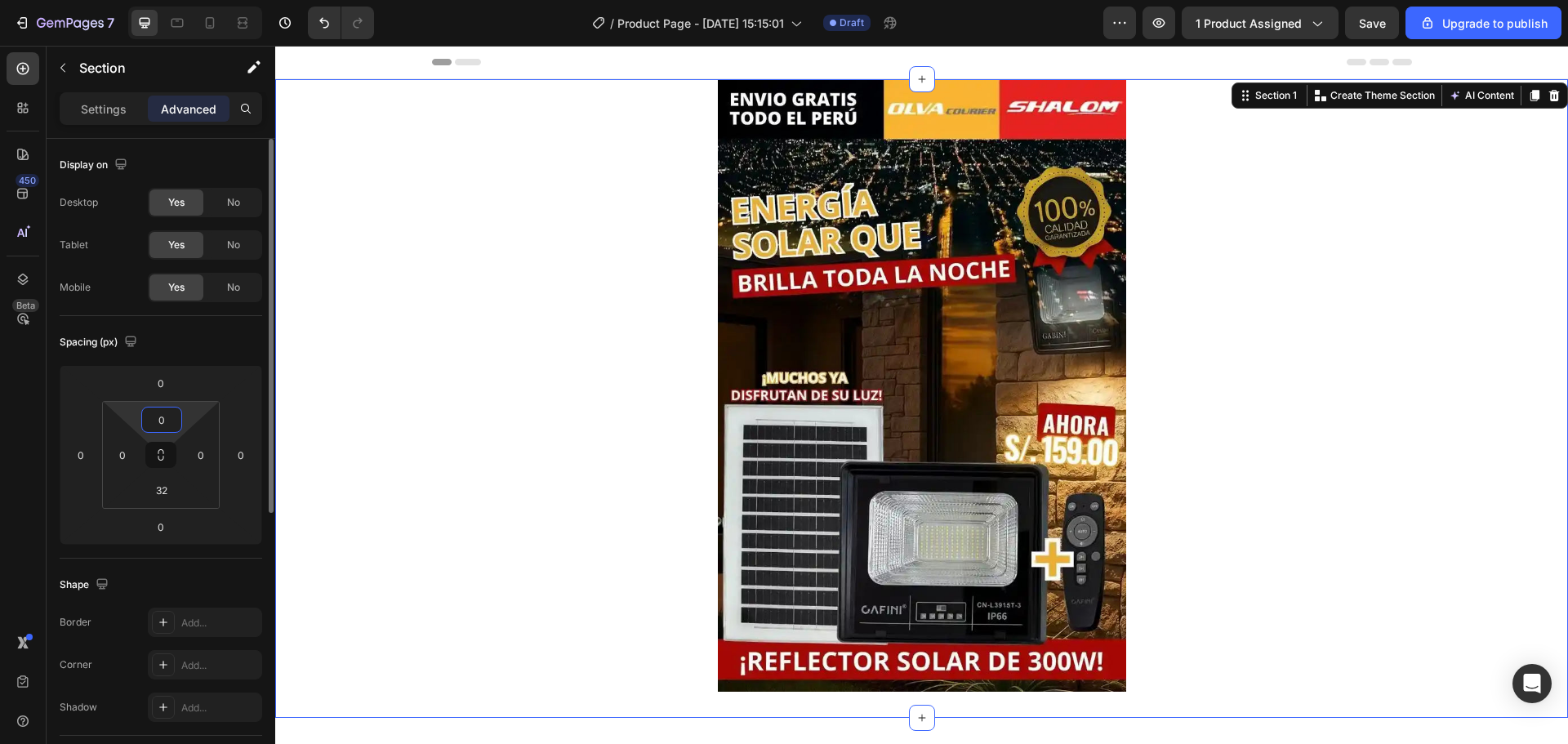
type input "0"
click at [167, 489] on input "32" at bounding box center [162, 490] width 32 height 25
type input "0"
click at [453, 356] on div at bounding box center [921, 386] width 1292 height 613
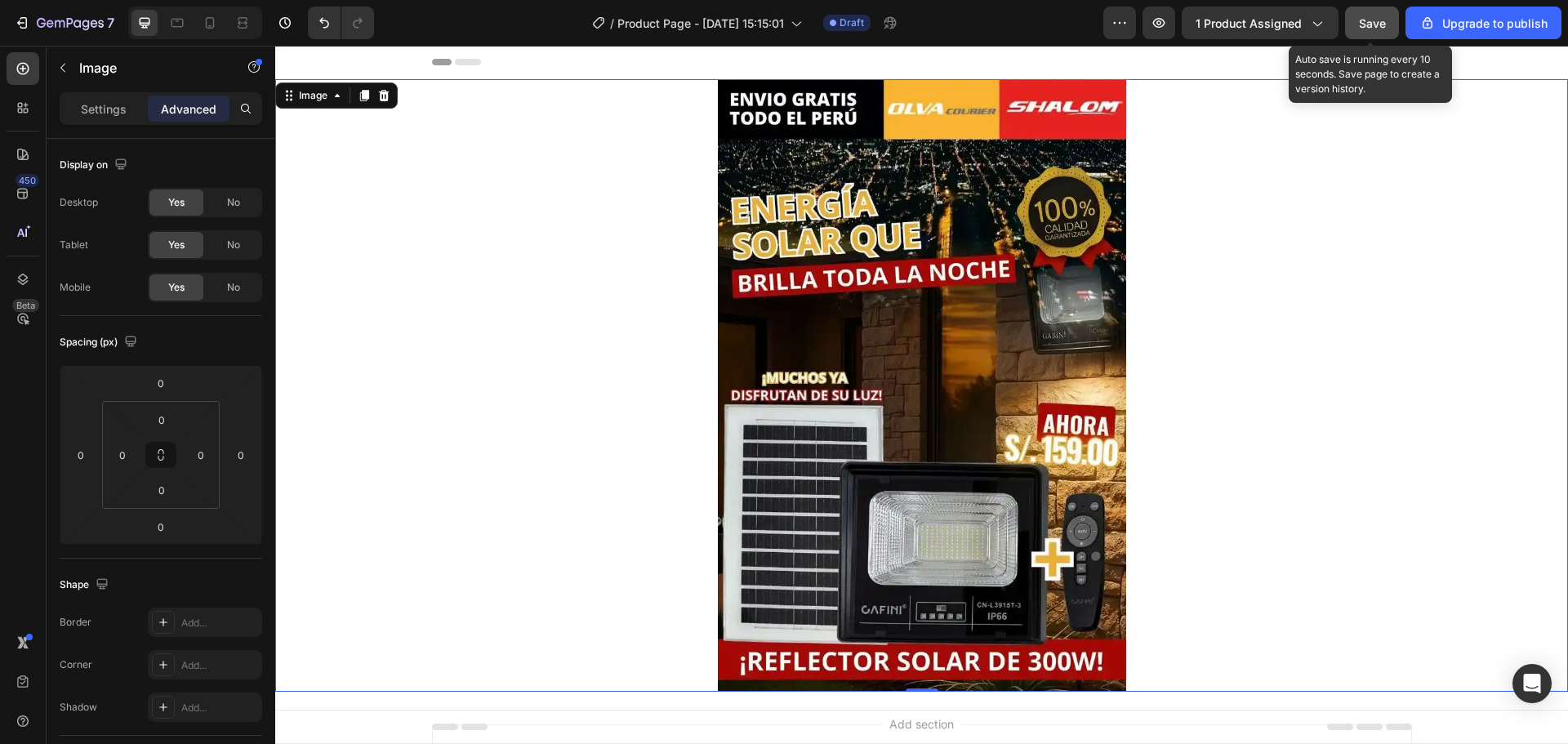
click at [1380, 36] on button "Save" at bounding box center [1371, 22] width 54 height 33
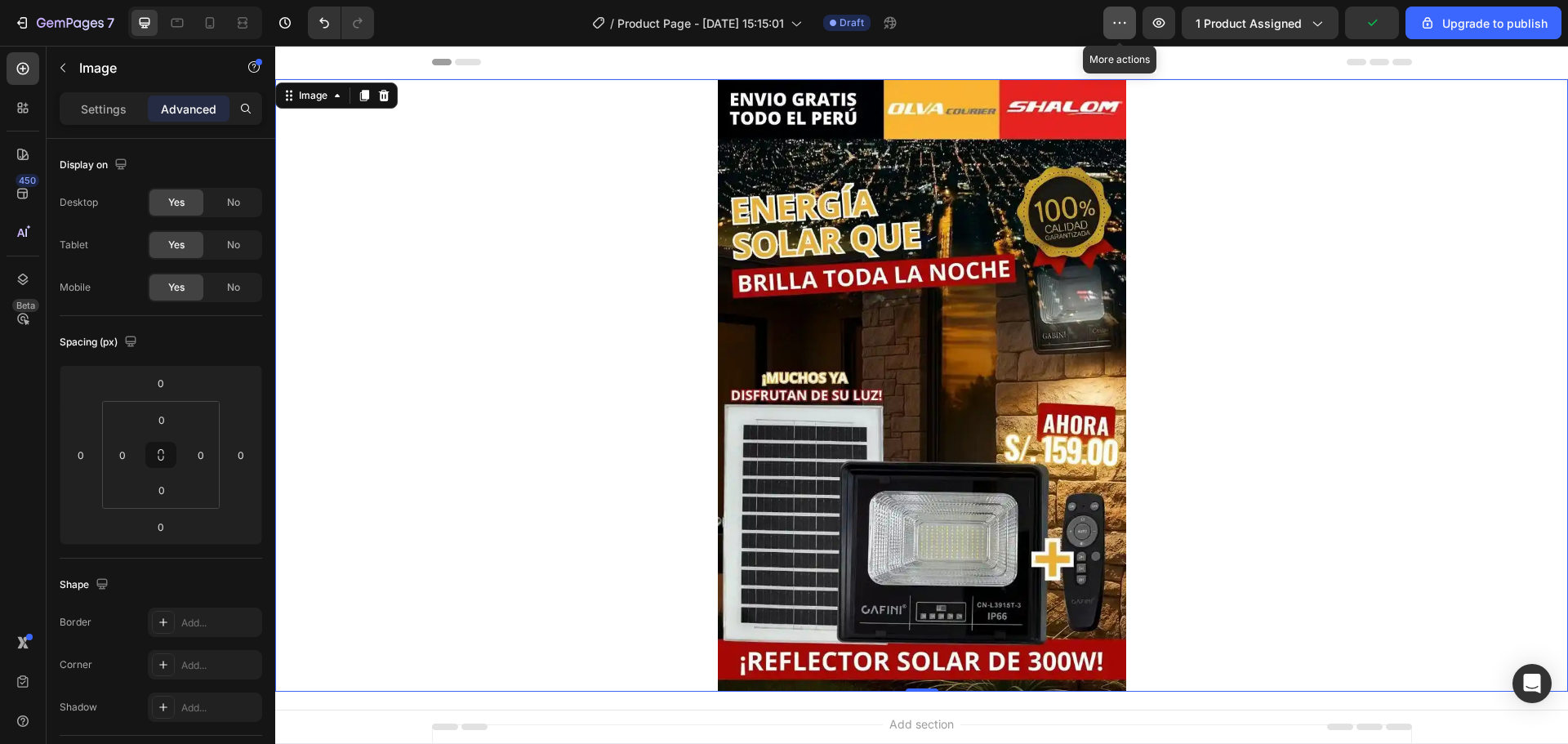
click at [1121, 25] on icon "button" at bounding box center [1119, 23] width 17 height 17
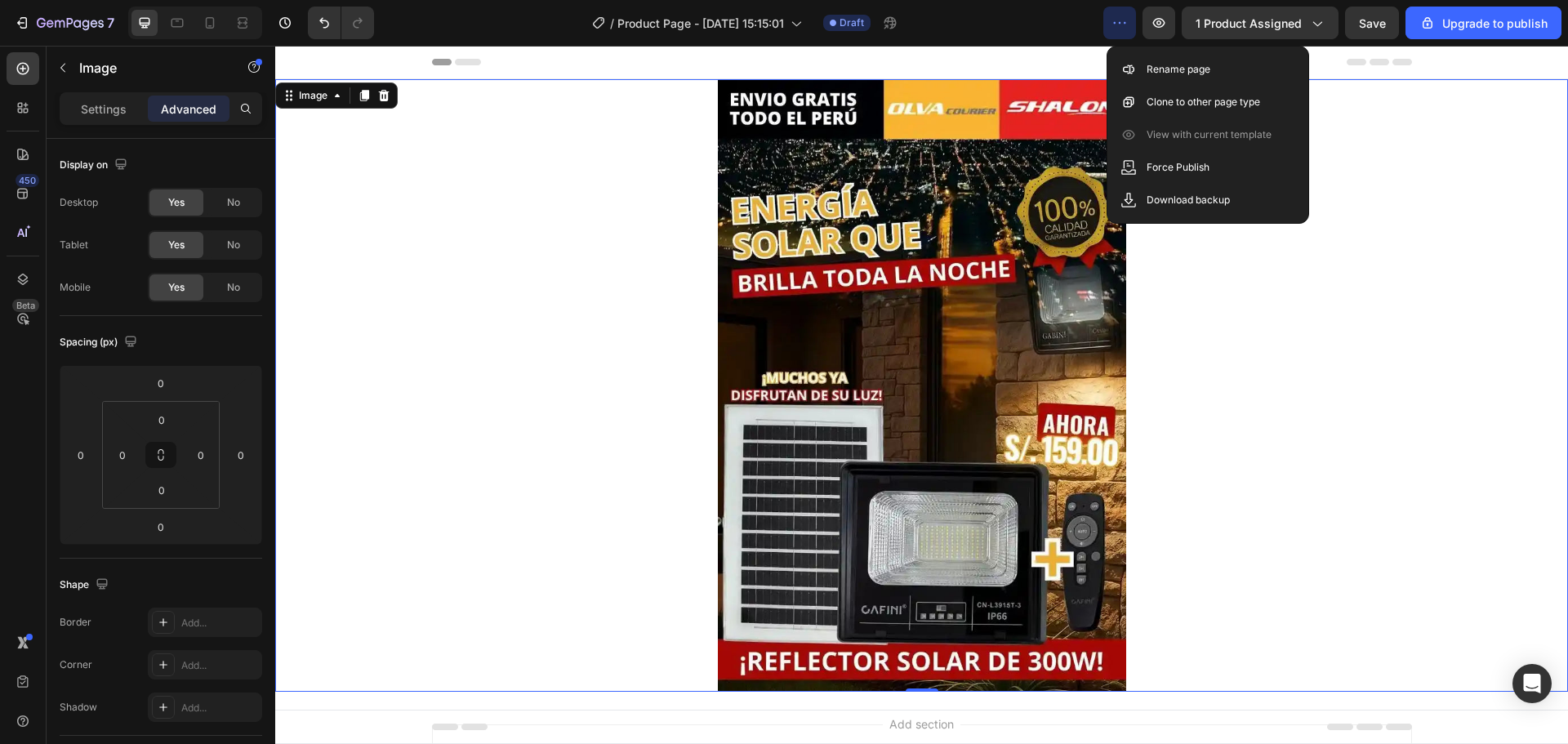
click at [1425, 129] on div at bounding box center [921, 386] width 1292 height 613
click at [1300, 30] on span "1 product assigned" at bounding box center [1248, 24] width 106 height 18
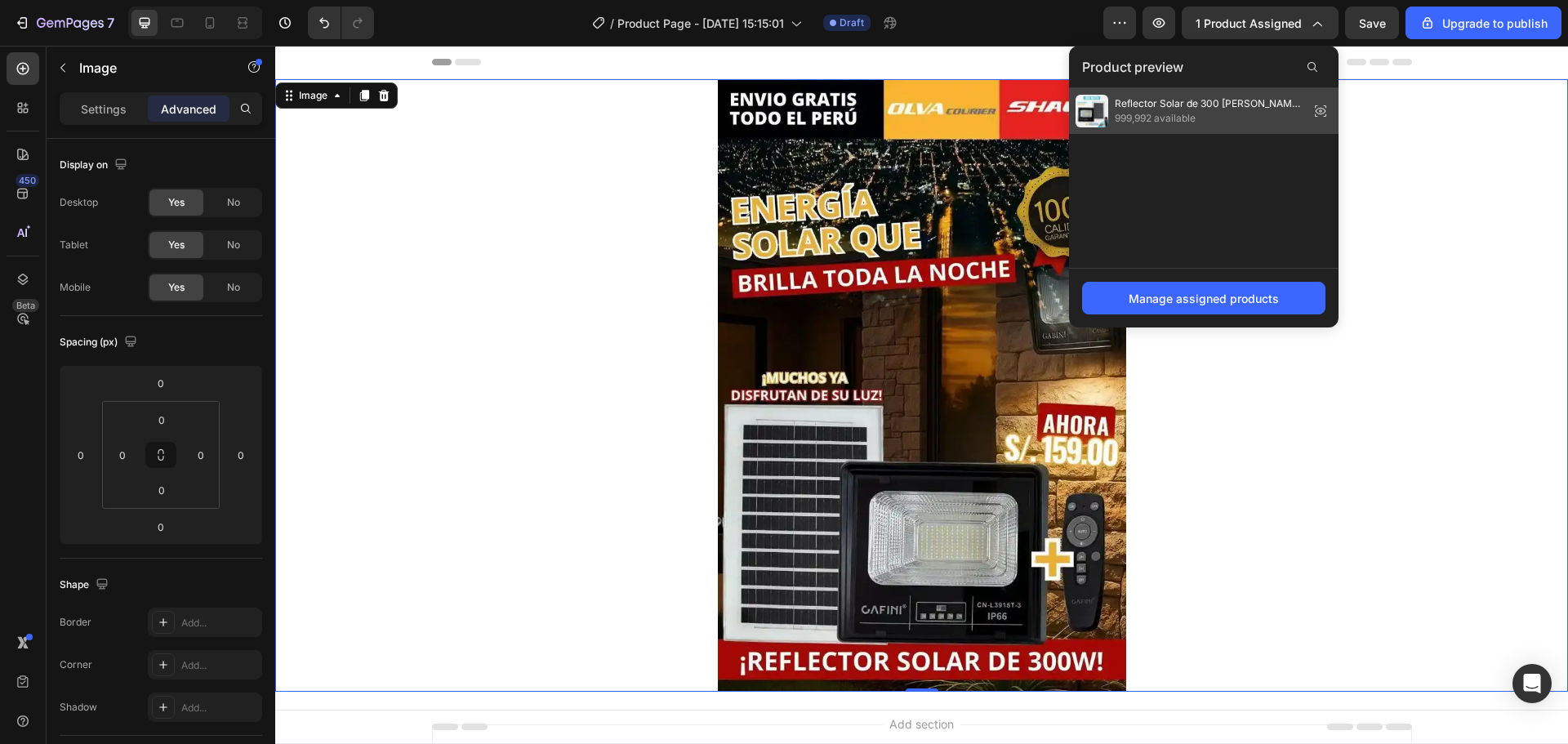
click at [1220, 121] on span "999,992 available" at bounding box center [1209, 119] width 188 height 15
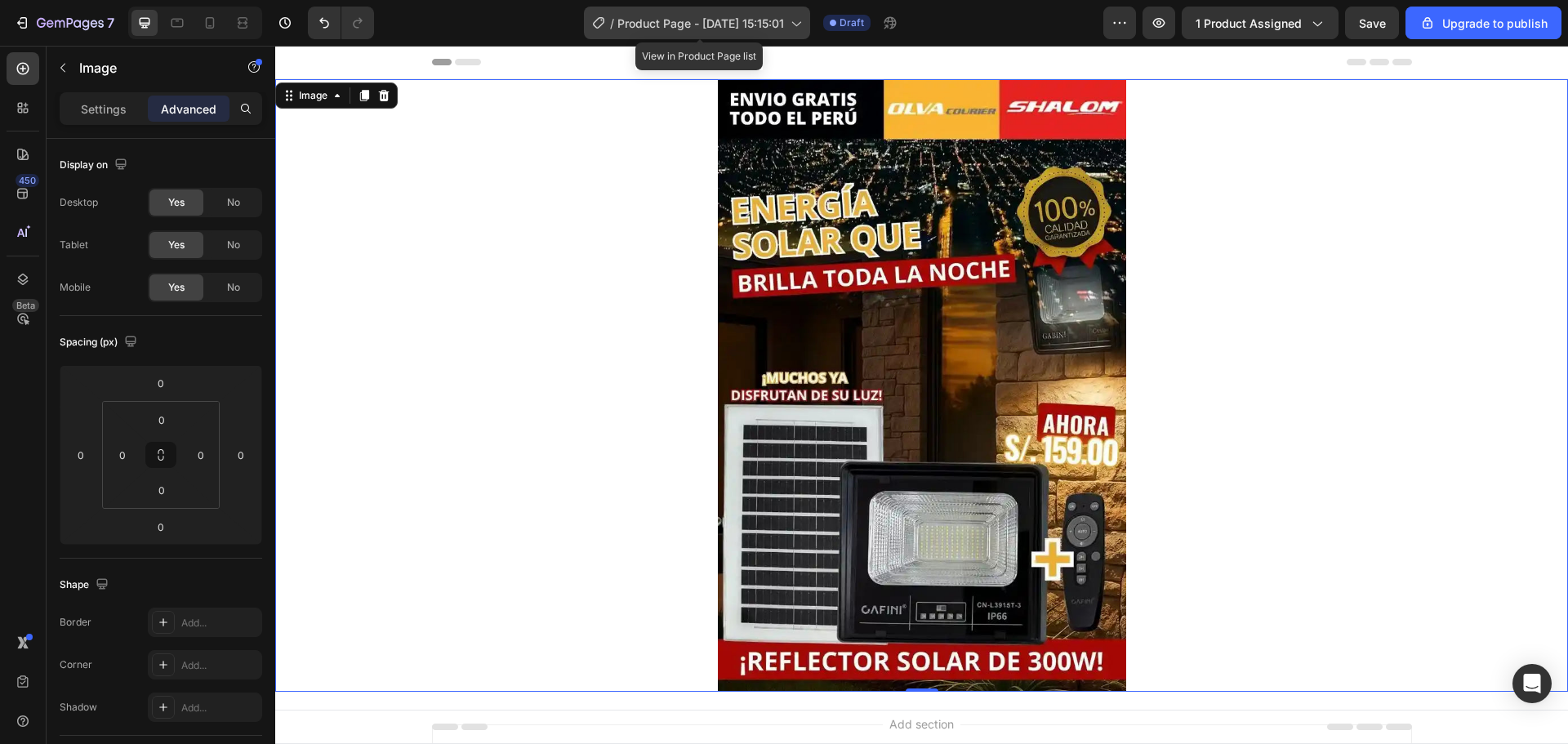
click at [803, 29] on icon at bounding box center [795, 23] width 17 height 17
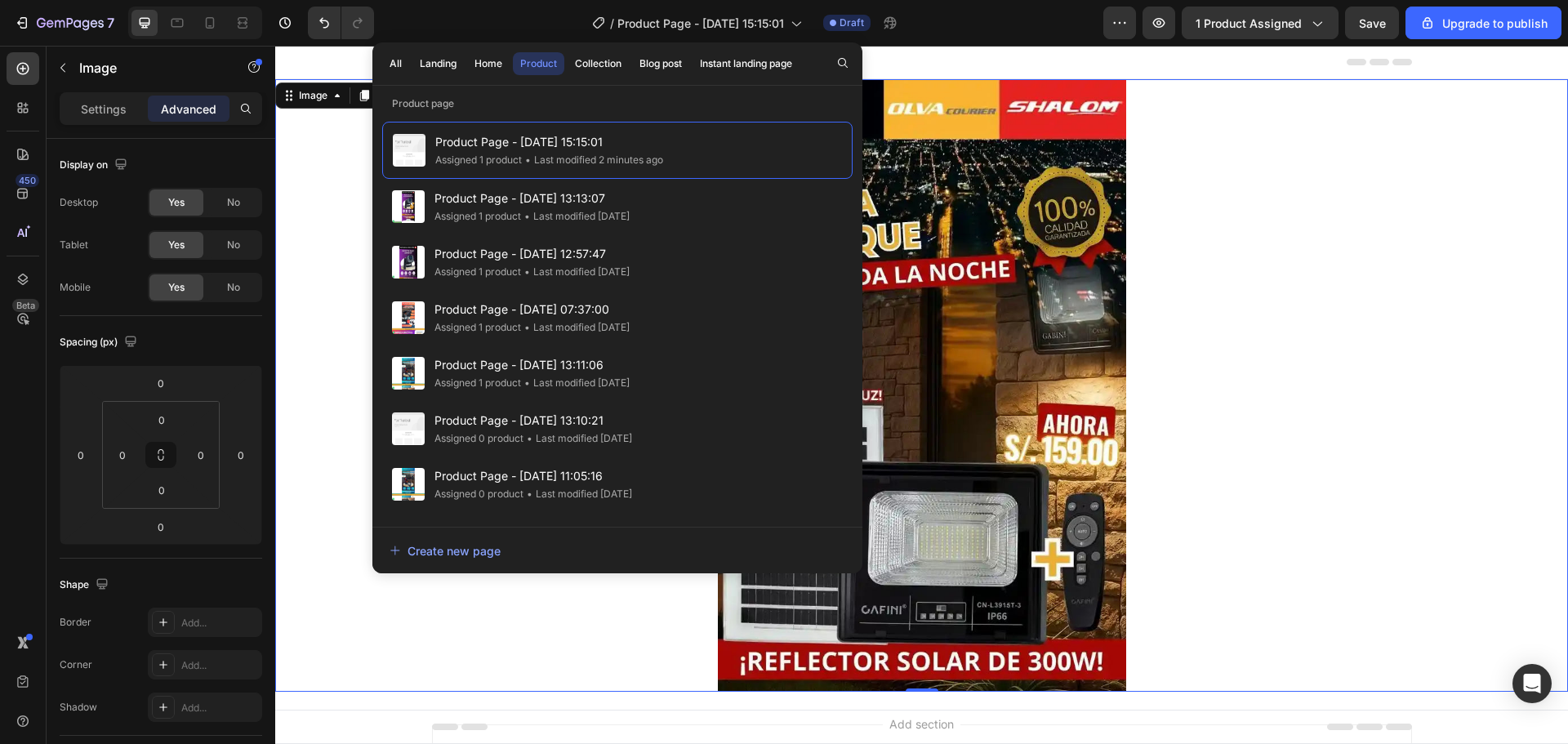
click at [488, 28] on div "/ Product Page - Sep 26, 15:15:01 Draft" at bounding box center [745, 22] width 716 height 33
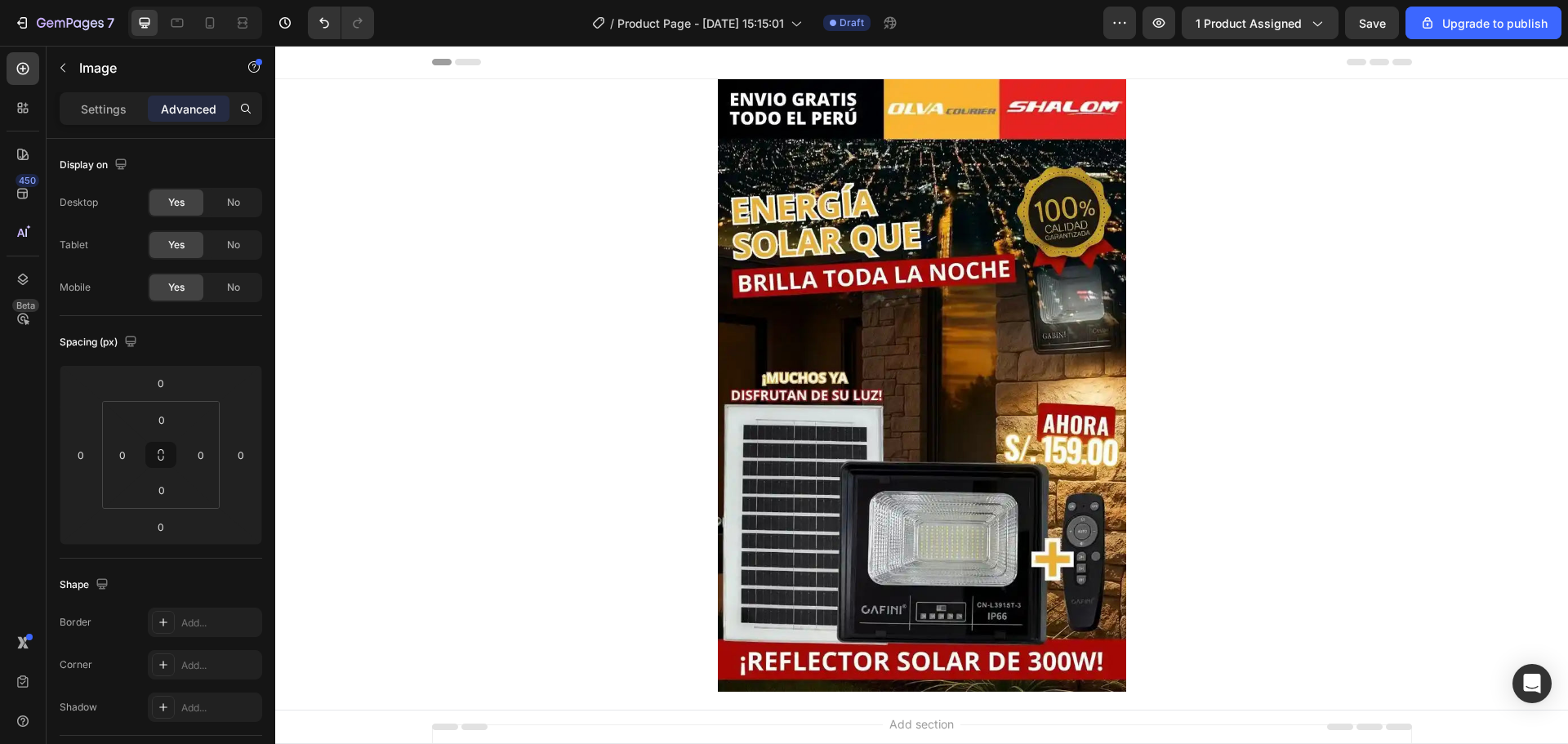
click at [1449, 63] on div "Header" at bounding box center [921, 62] width 1292 height 33
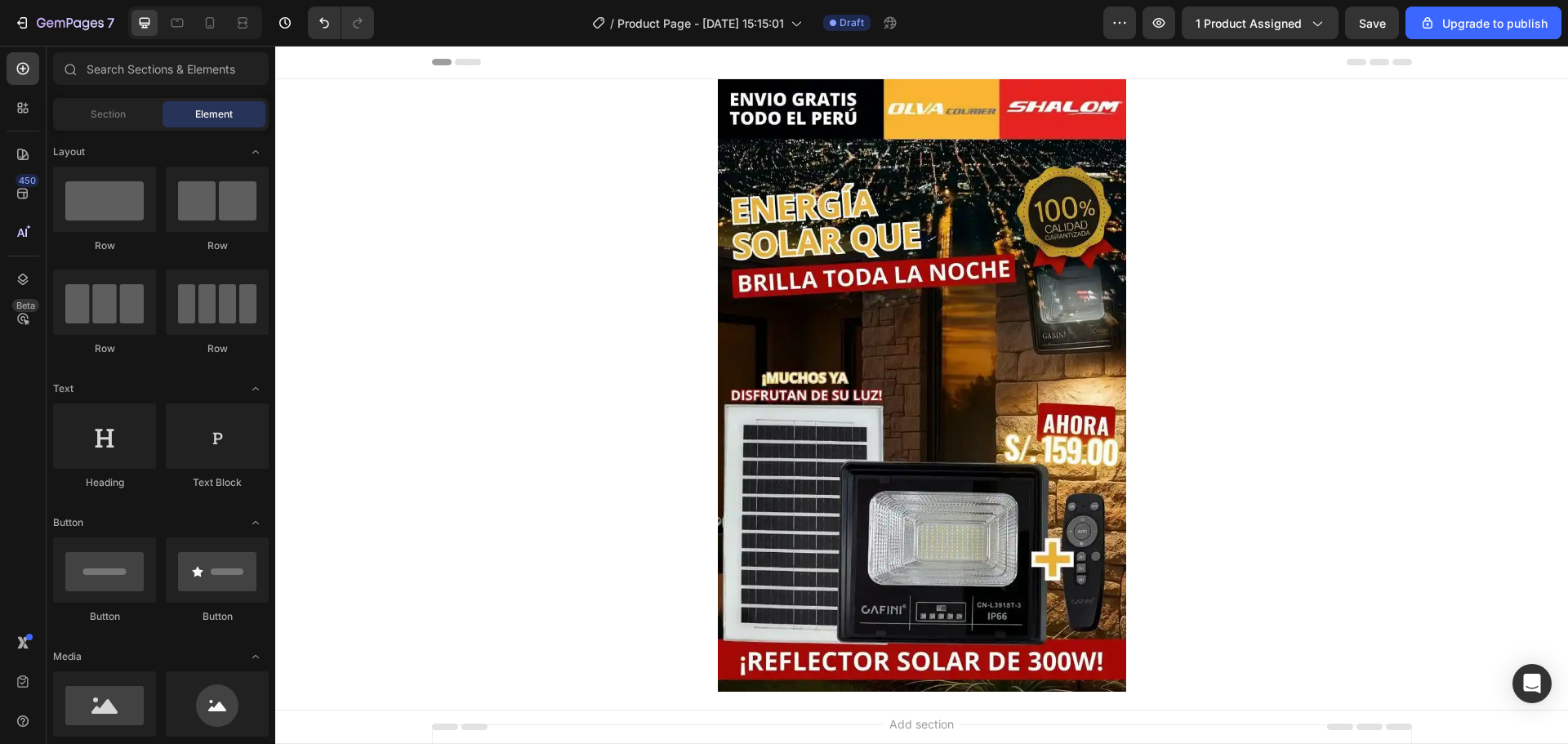
click at [1445, 63] on div "Header" at bounding box center [921, 62] width 1292 height 33
click at [1159, 20] on icon "button" at bounding box center [1159, 23] width 17 height 17
click at [1127, 22] on icon "button" at bounding box center [1119, 23] width 17 height 17
click at [1312, 31] on div "1 product assigned" at bounding box center [1260, 24] width 129 height 18
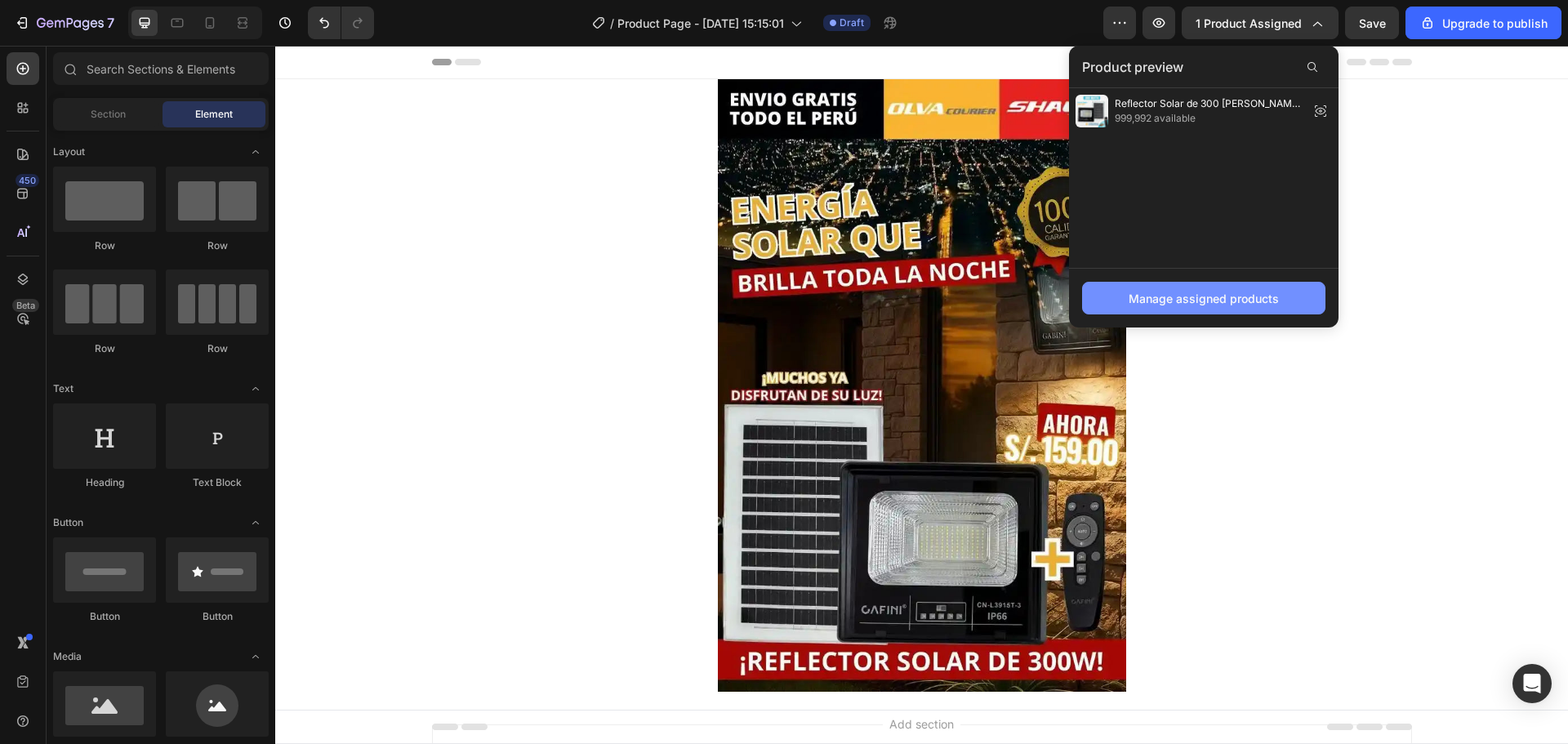
click at [1253, 299] on div "Manage assigned products" at bounding box center [1204, 299] width 150 height 18
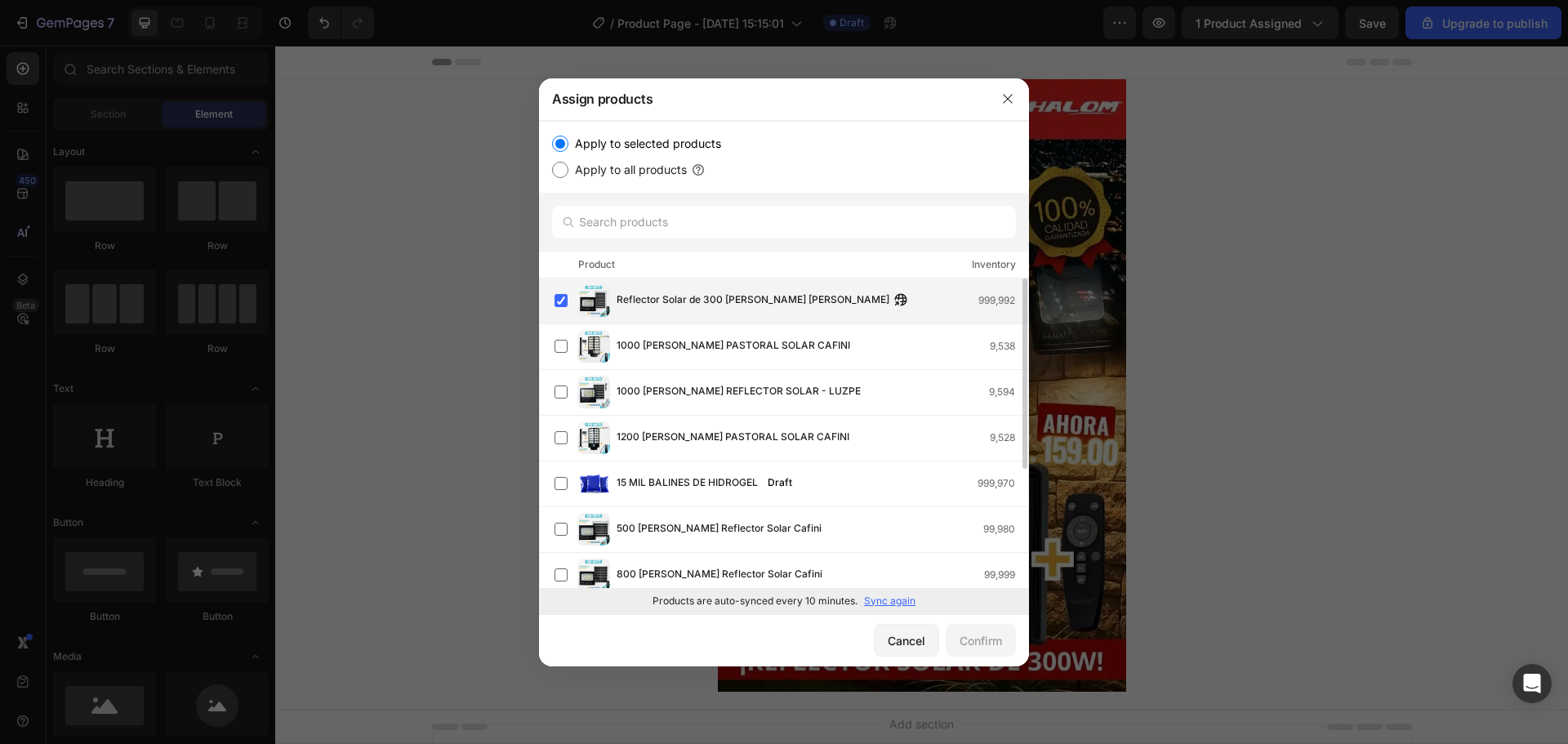
click at [779, 299] on span "Reflector Solar de 300 [PERSON_NAME] [PERSON_NAME]" at bounding box center [752, 300] width 273 height 18
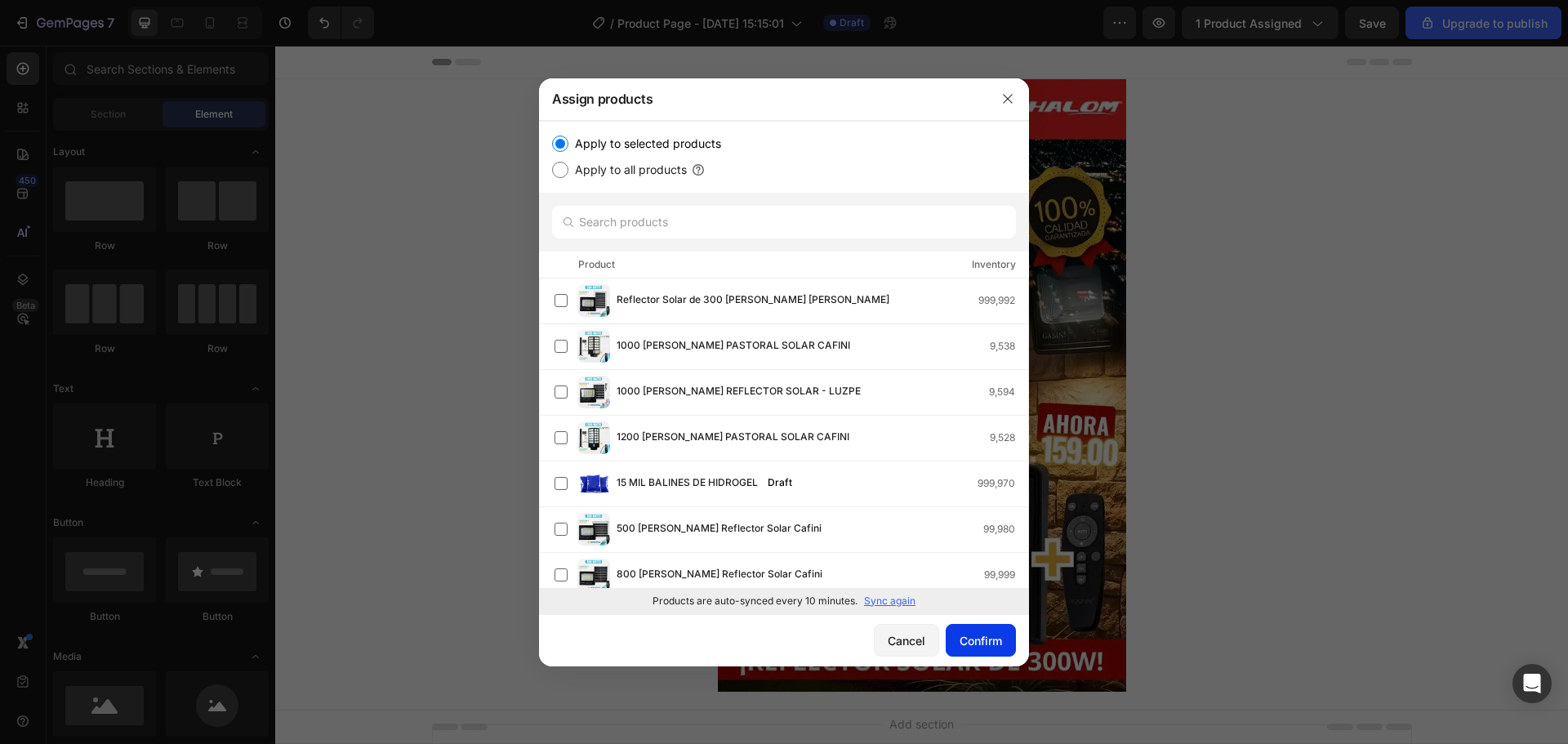
click at [1003, 643] on button "Confirm" at bounding box center [981, 640] width 70 height 33
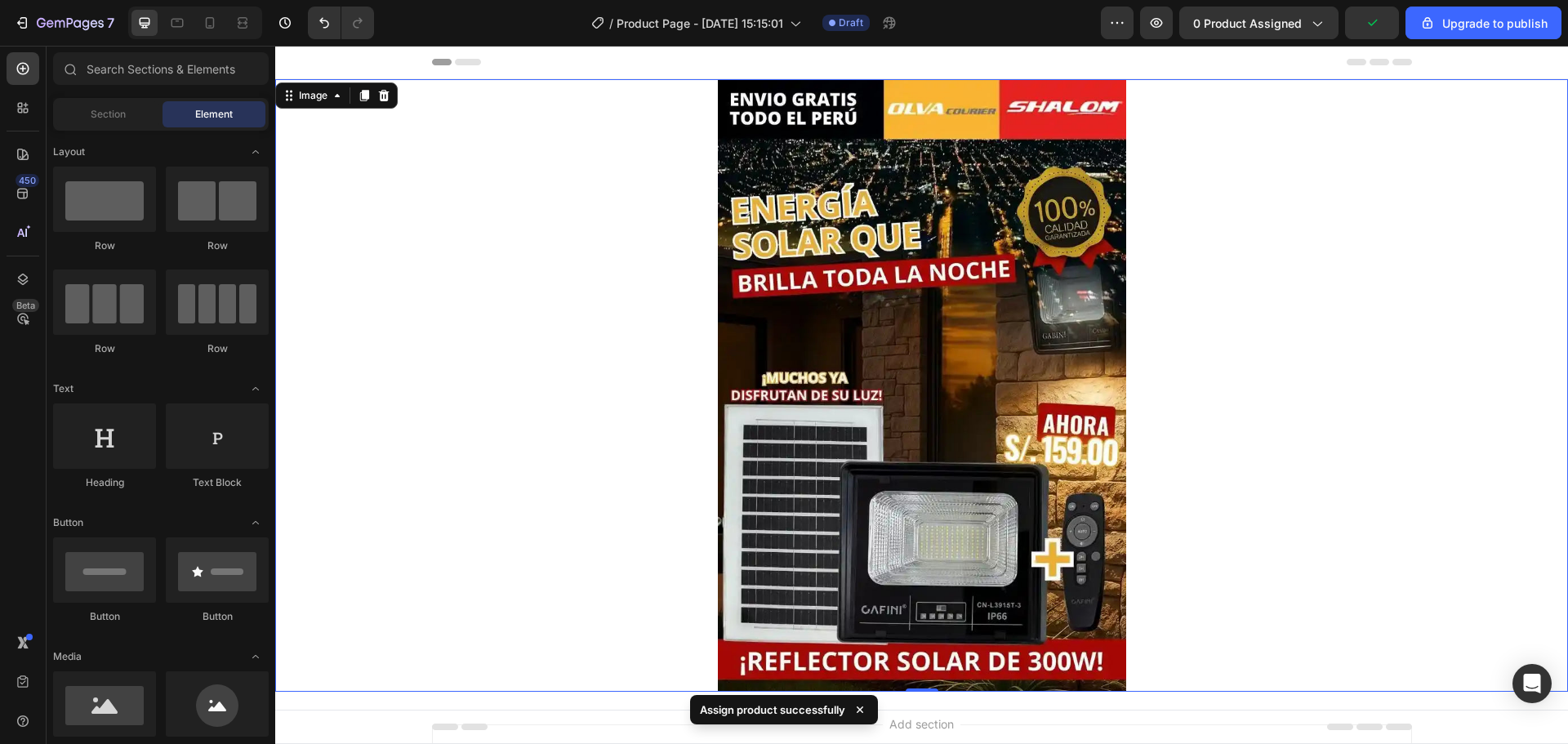
click at [1344, 199] on div at bounding box center [921, 386] width 1292 height 613
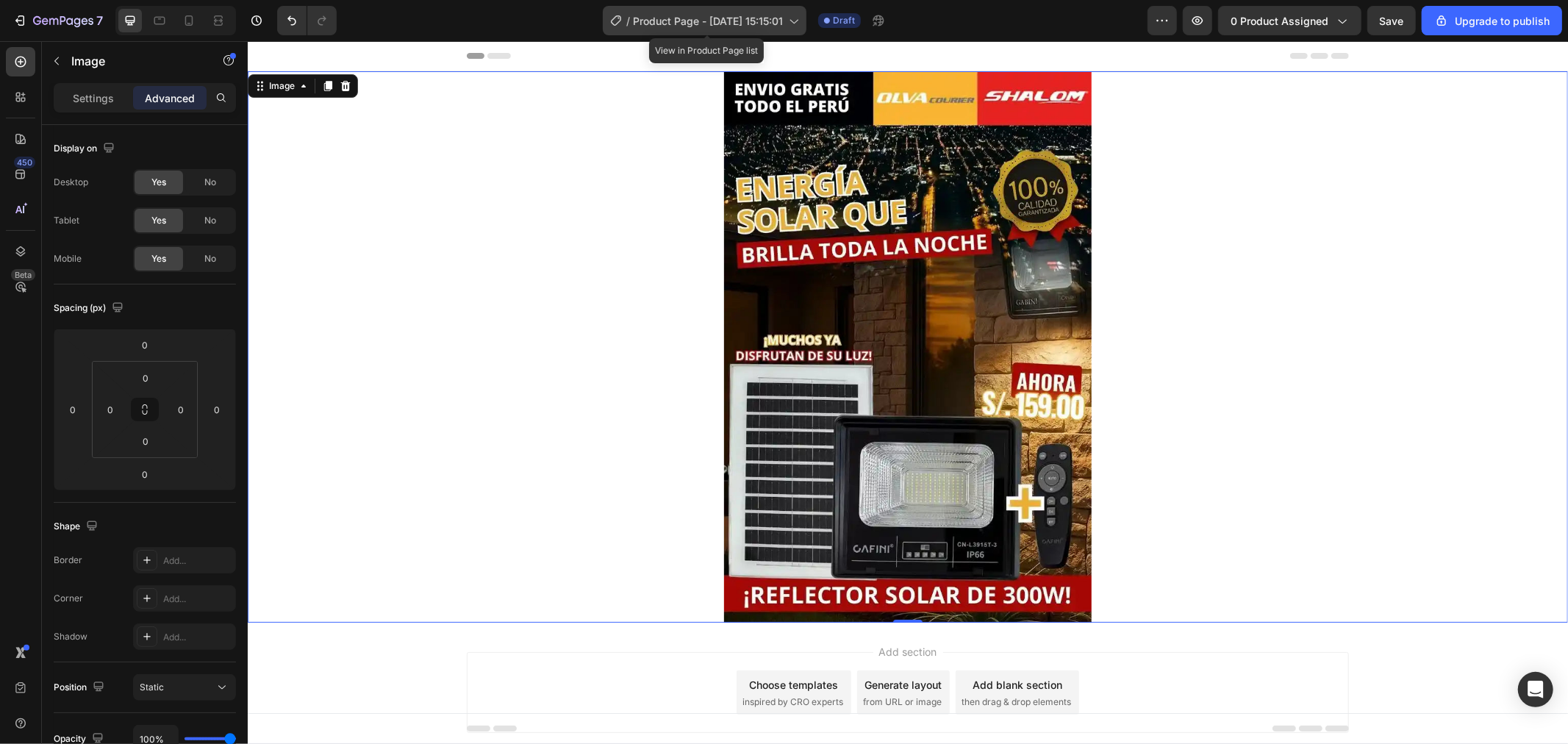
click at [729, 11] on div "/ Product Page - Sep 26, 15:15:01" at bounding box center [705, 20] width 204 height 29
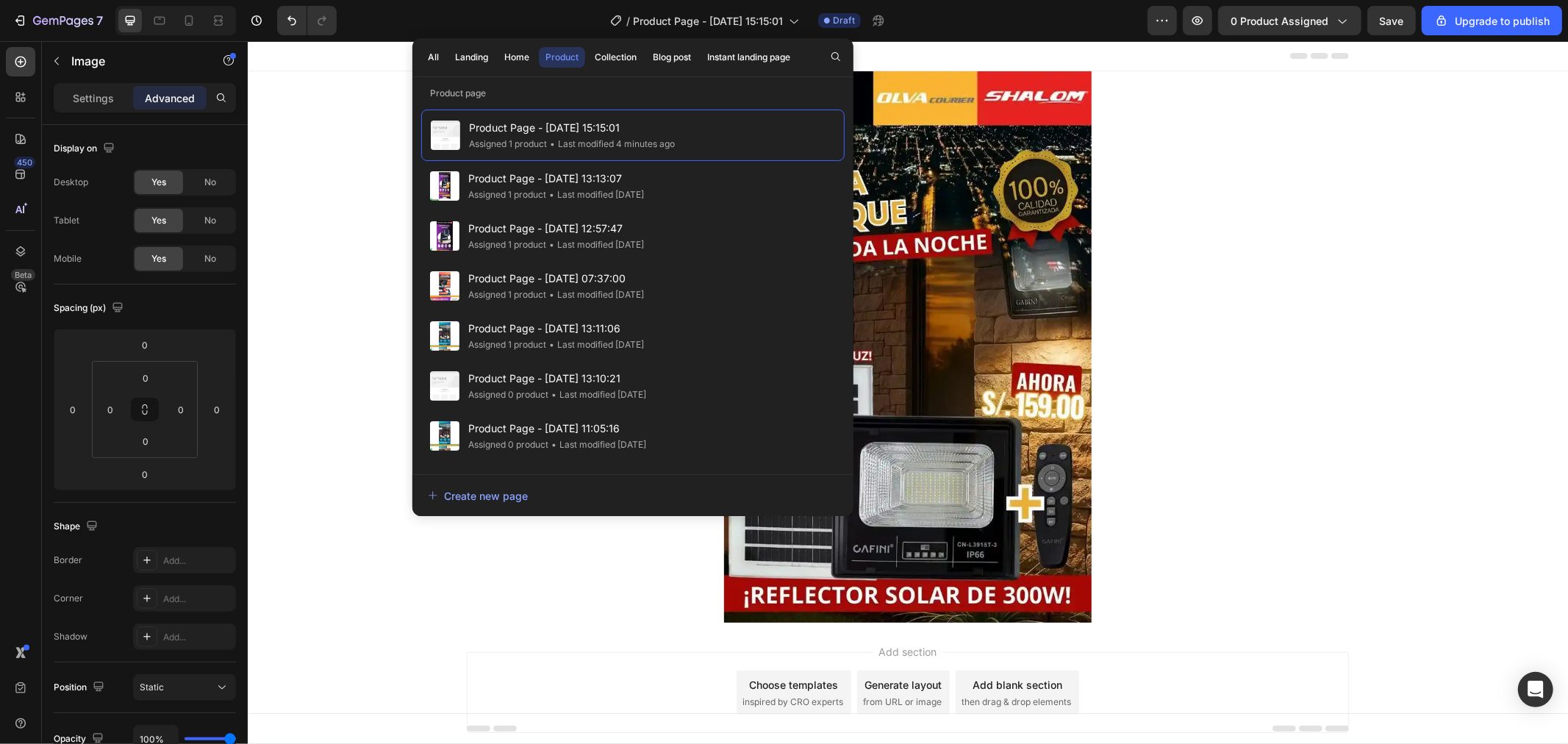
click at [545, 634] on div "Add section Choose templates inspired by CRO experts Generate layout from URL o…" at bounding box center [907, 712] width 1321 height 181
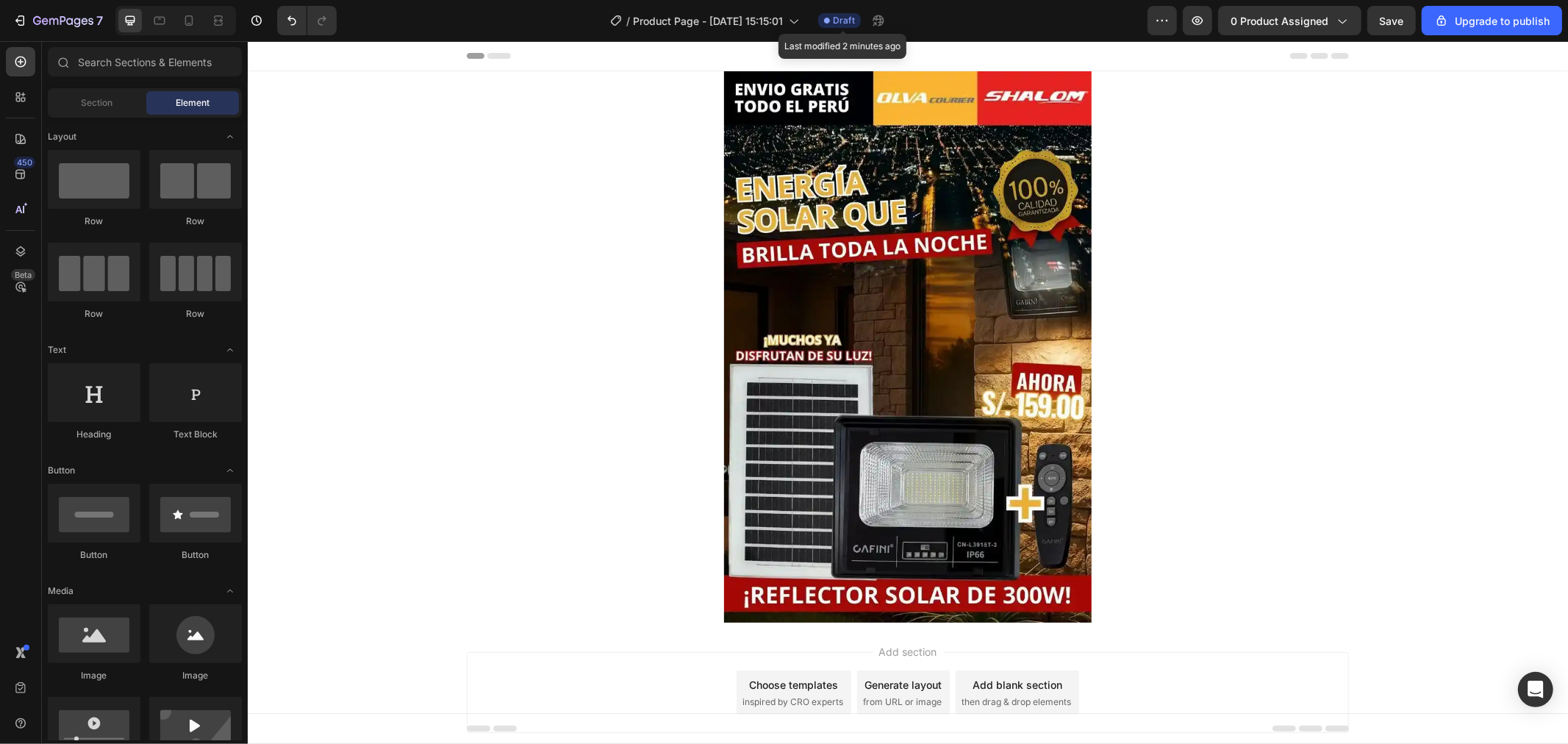
click at [843, 21] on span "Draft" at bounding box center [844, 21] width 22 height 13
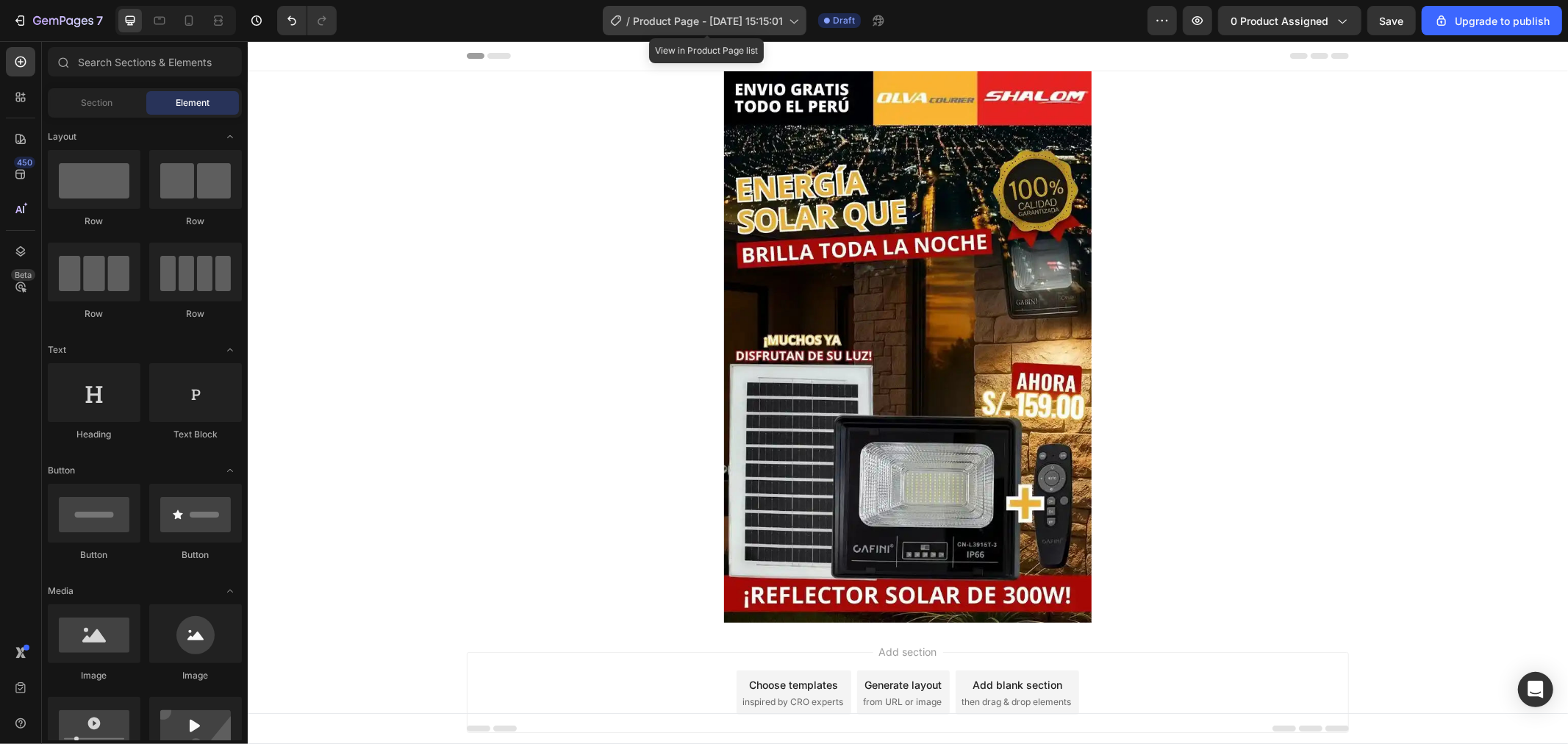
click at [806, 25] on div "/ Product Page - Sep 26, 15:15:01" at bounding box center [705, 20] width 204 height 29
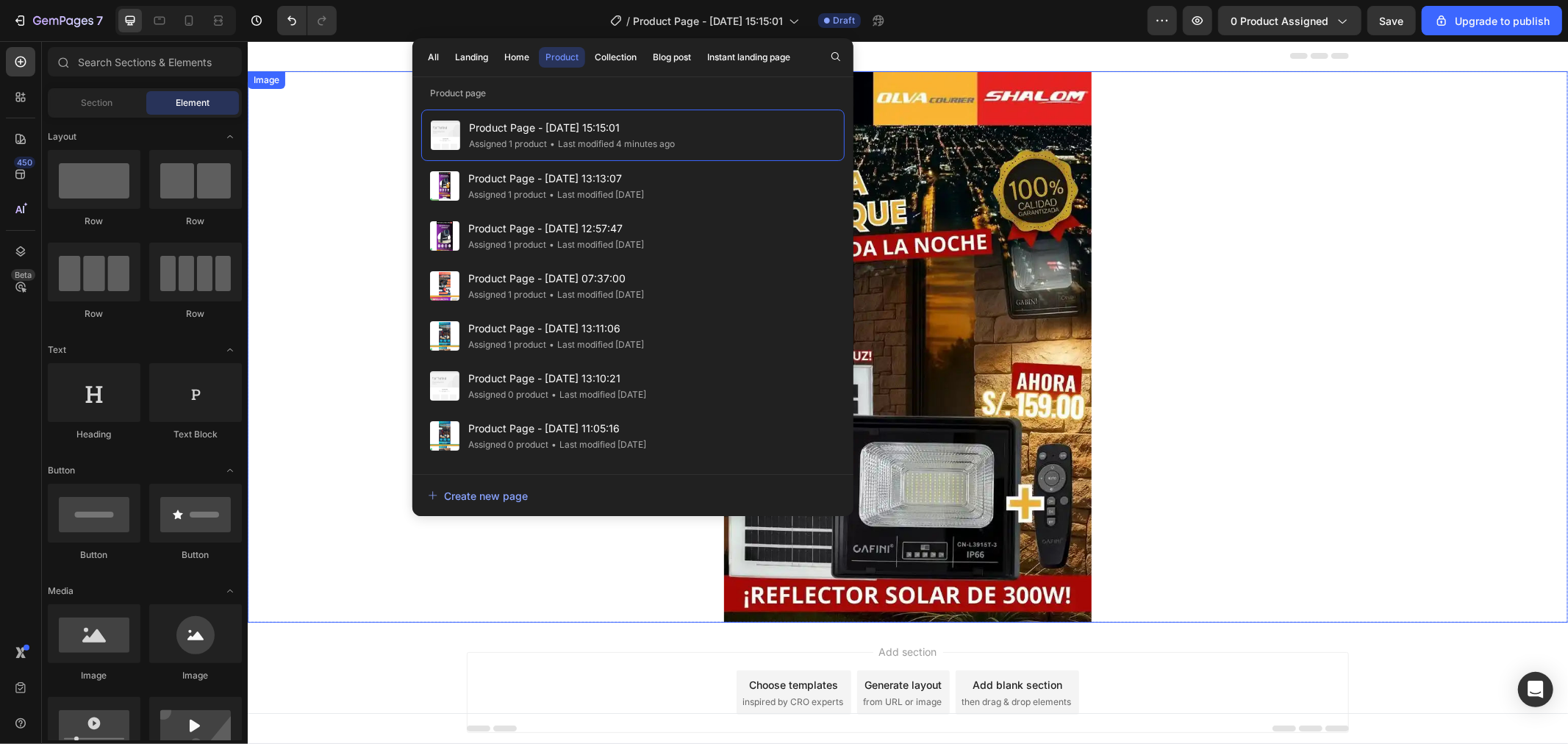
click at [1337, 199] on div at bounding box center [907, 346] width 1321 height 552
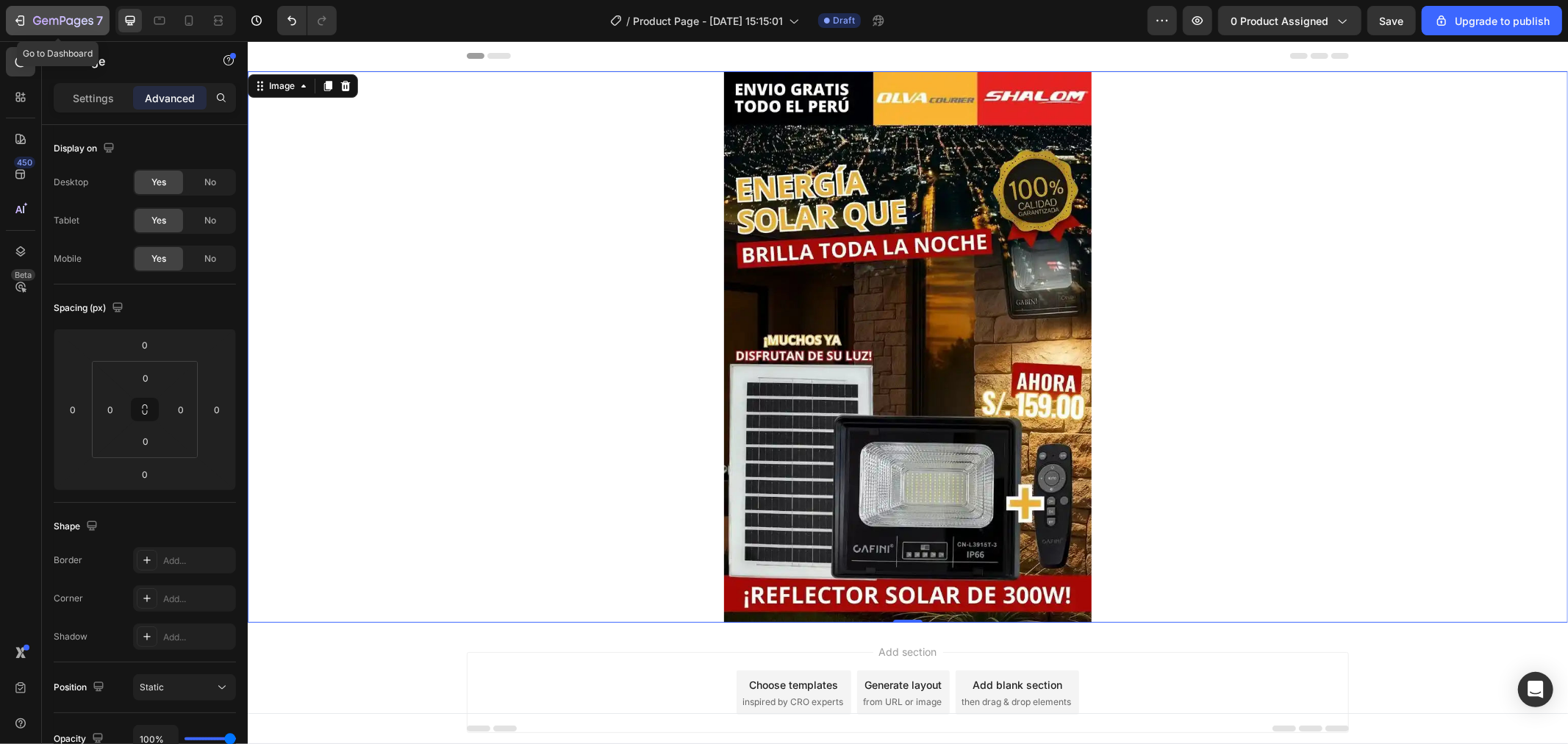
click at [72, 19] on icon "button" at bounding box center [70, 21] width 6 height 6
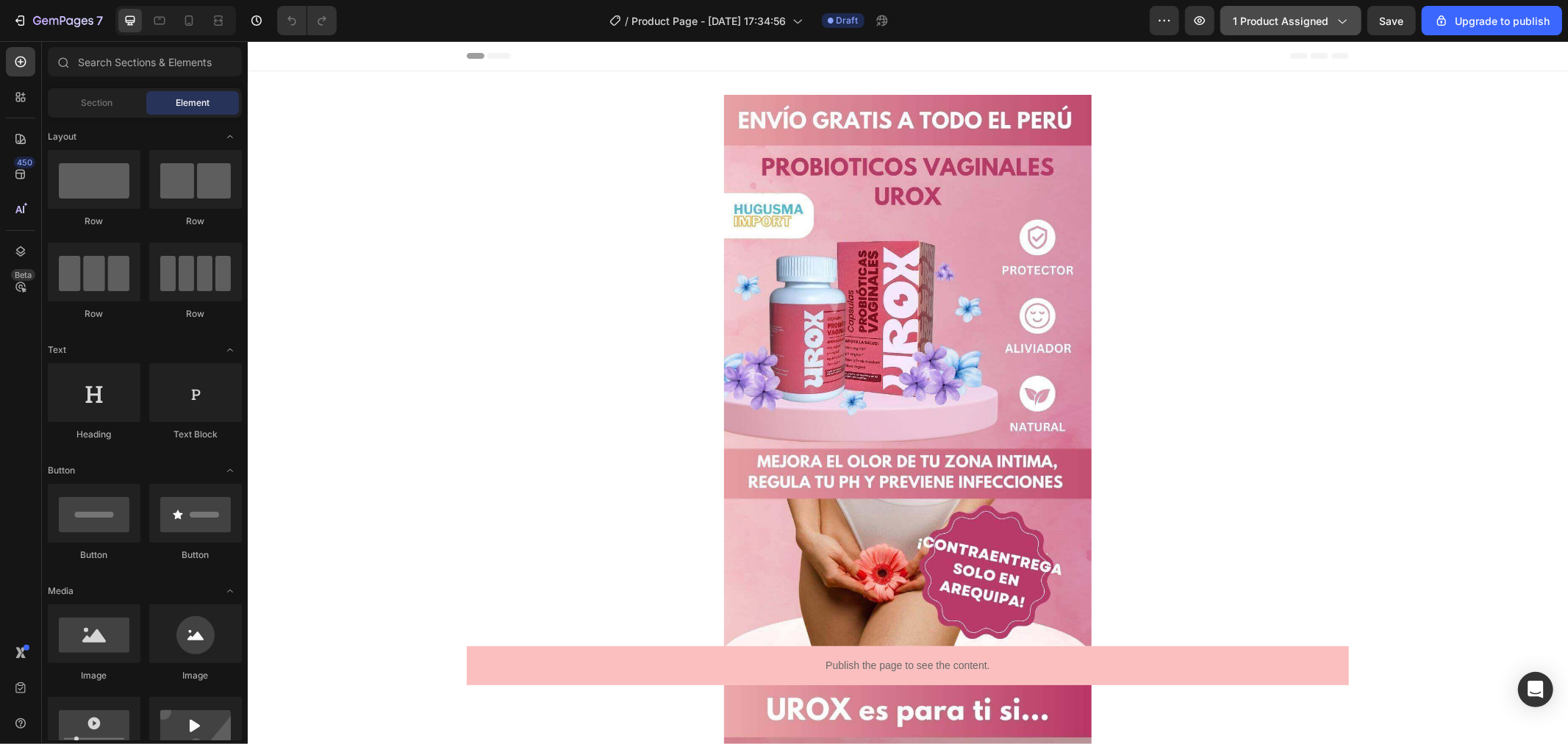
click at [1332, 26] on div "1 product assigned" at bounding box center [1291, 21] width 116 height 16
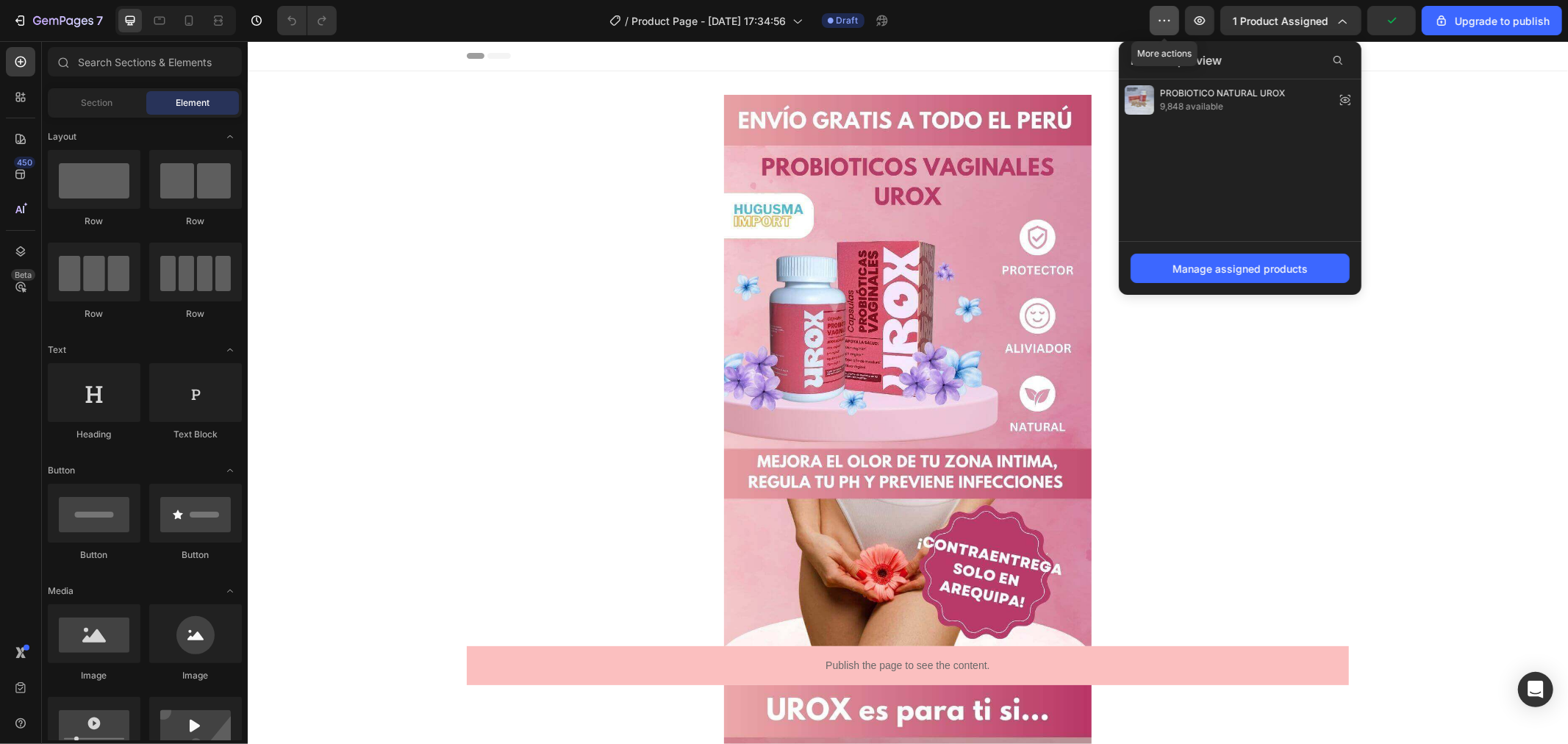
click at [1155, 19] on button "button" at bounding box center [1164, 20] width 29 height 29
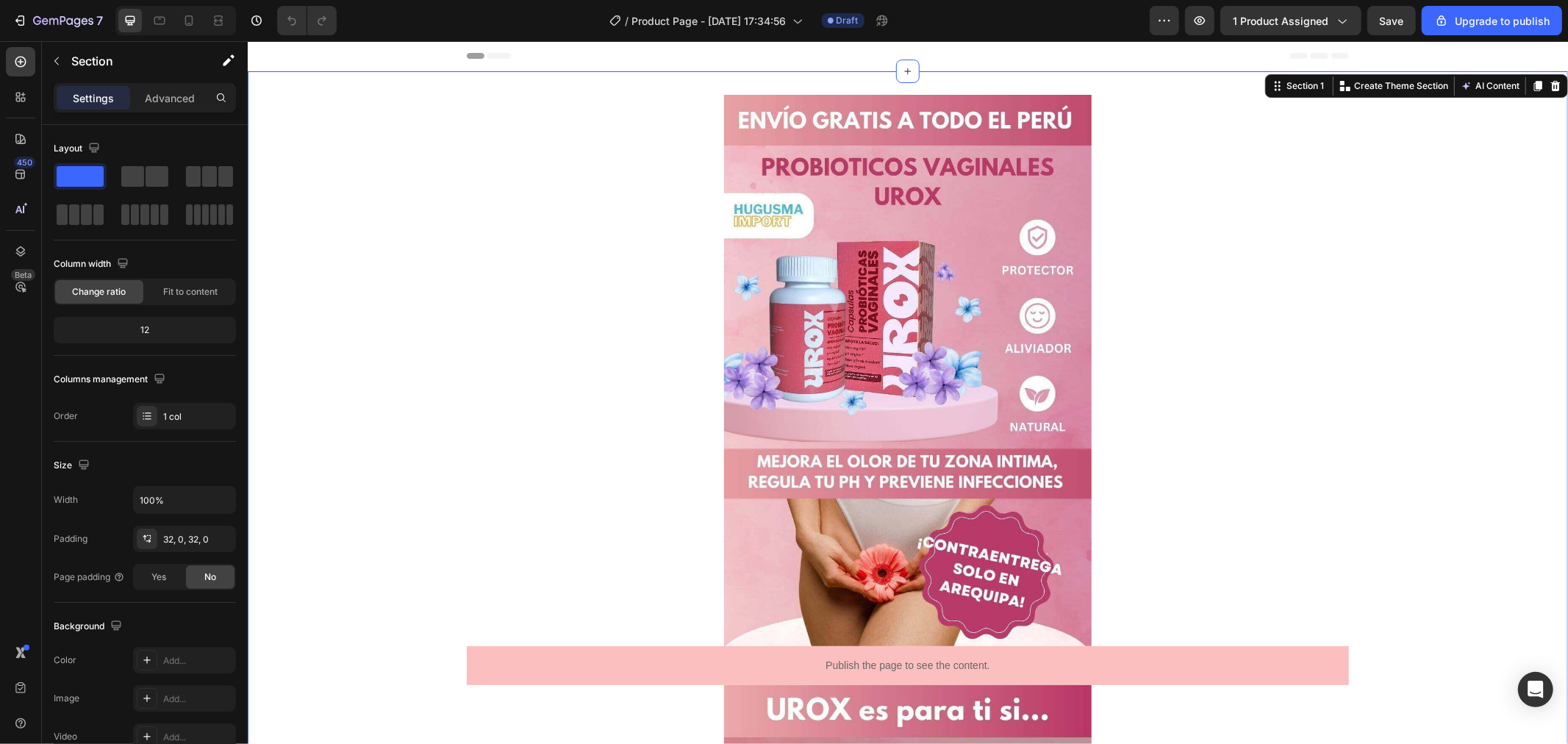
click at [1164, 21] on icon "button" at bounding box center [1164, 21] width 15 height 15
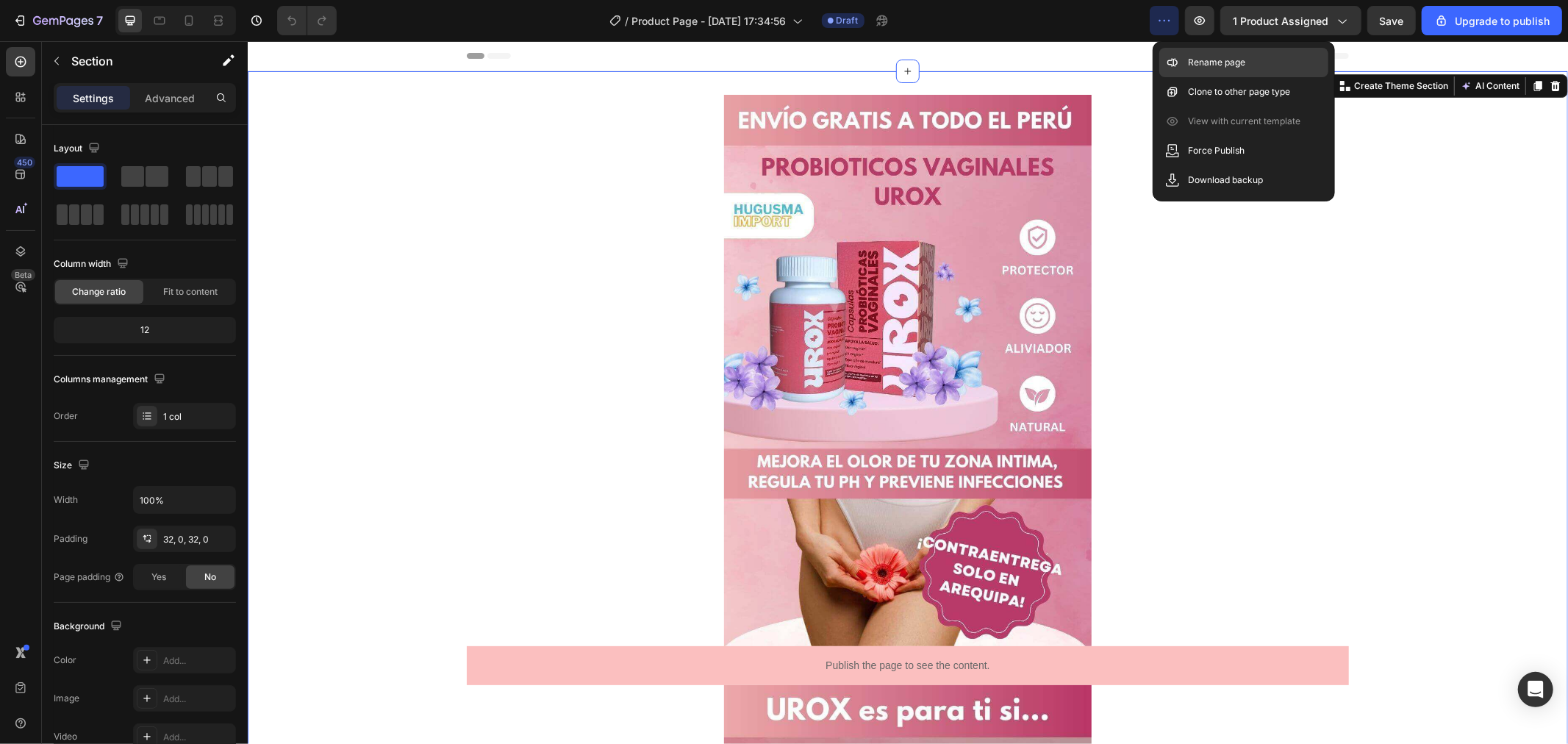
click at [1206, 55] on p "Rename page" at bounding box center [1217, 62] width 58 height 15
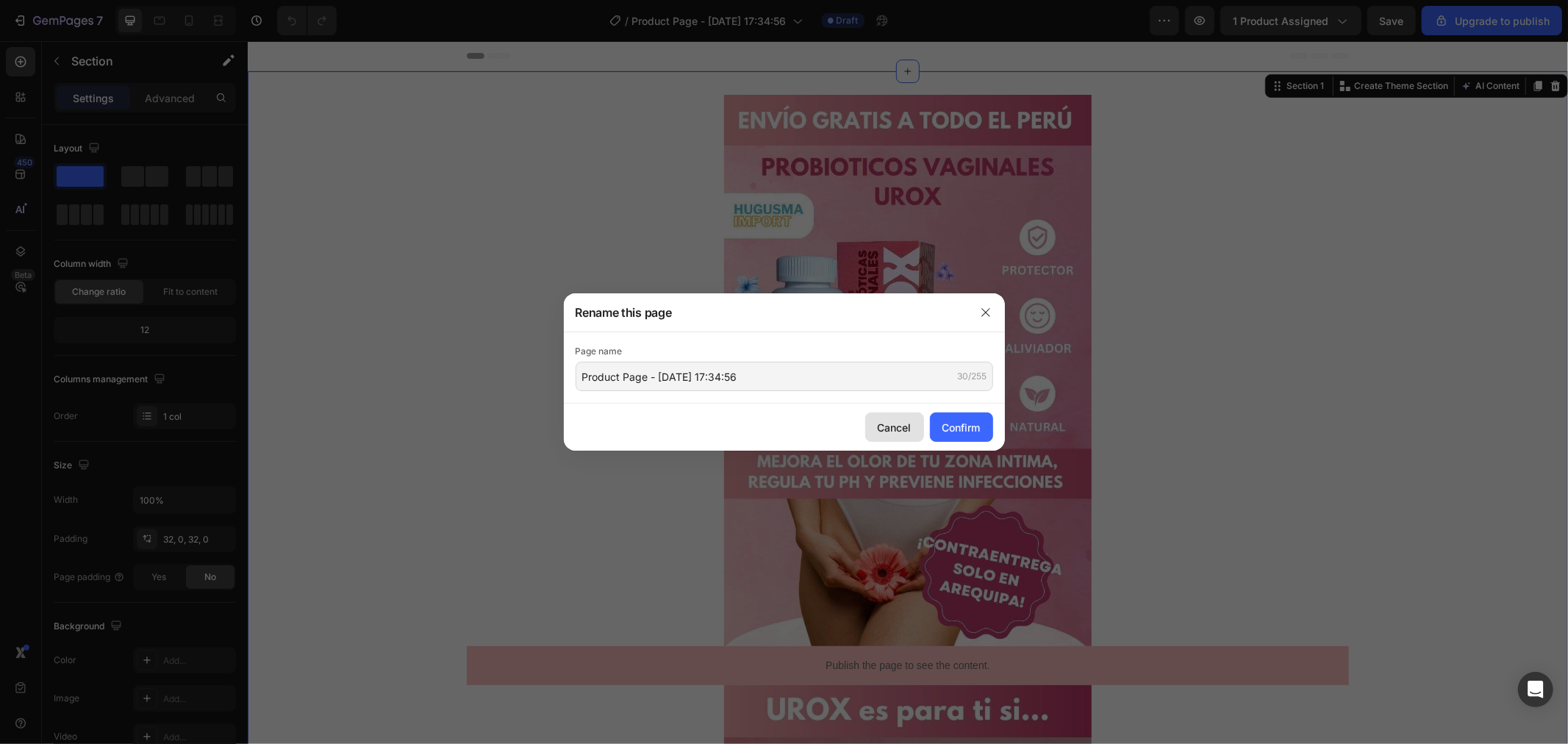
click at [900, 429] on div "Cancel" at bounding box center [895, 428] width 34 height 16
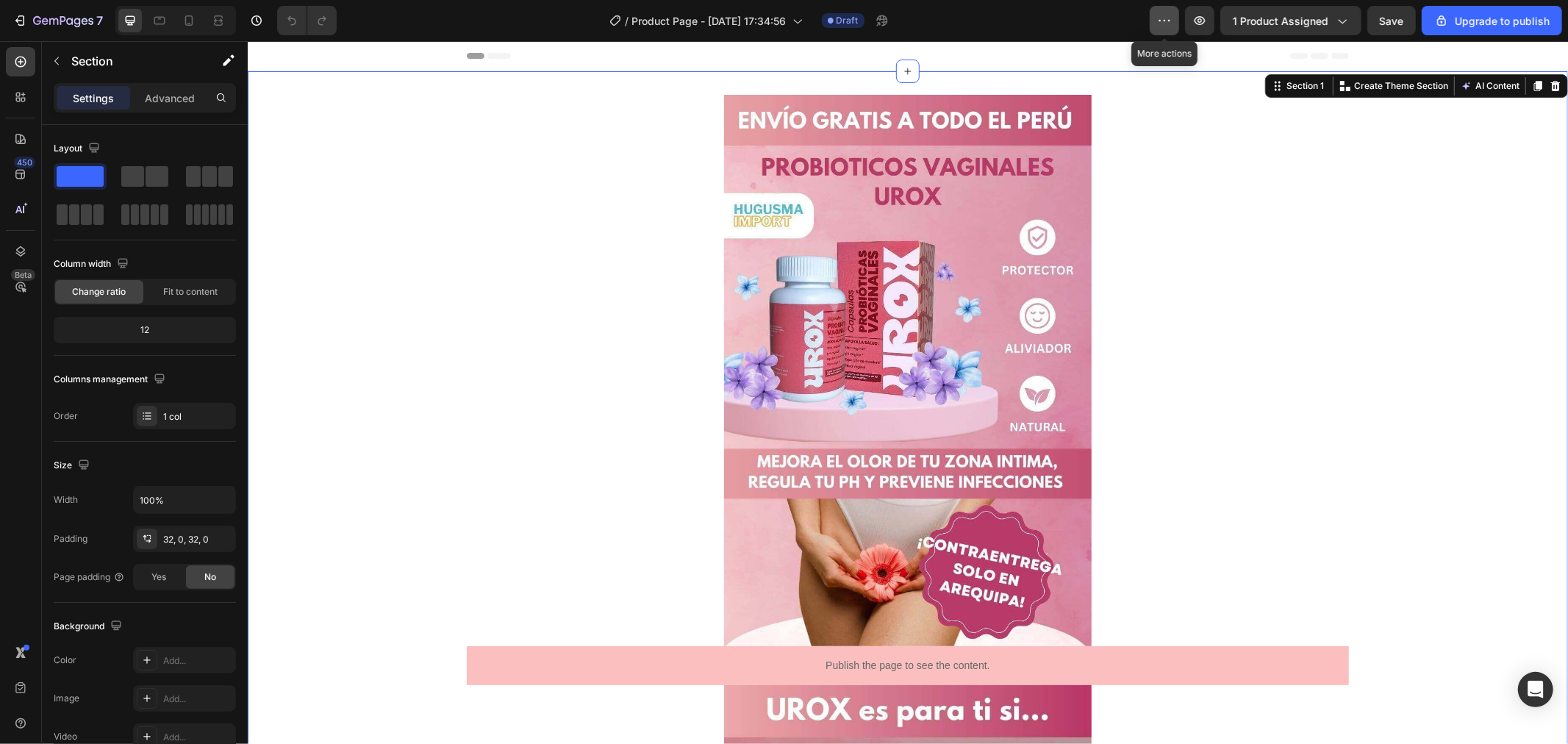
click at [1159, 23] on icon "button" at bounding box center [1164, 21] width 15 height 15
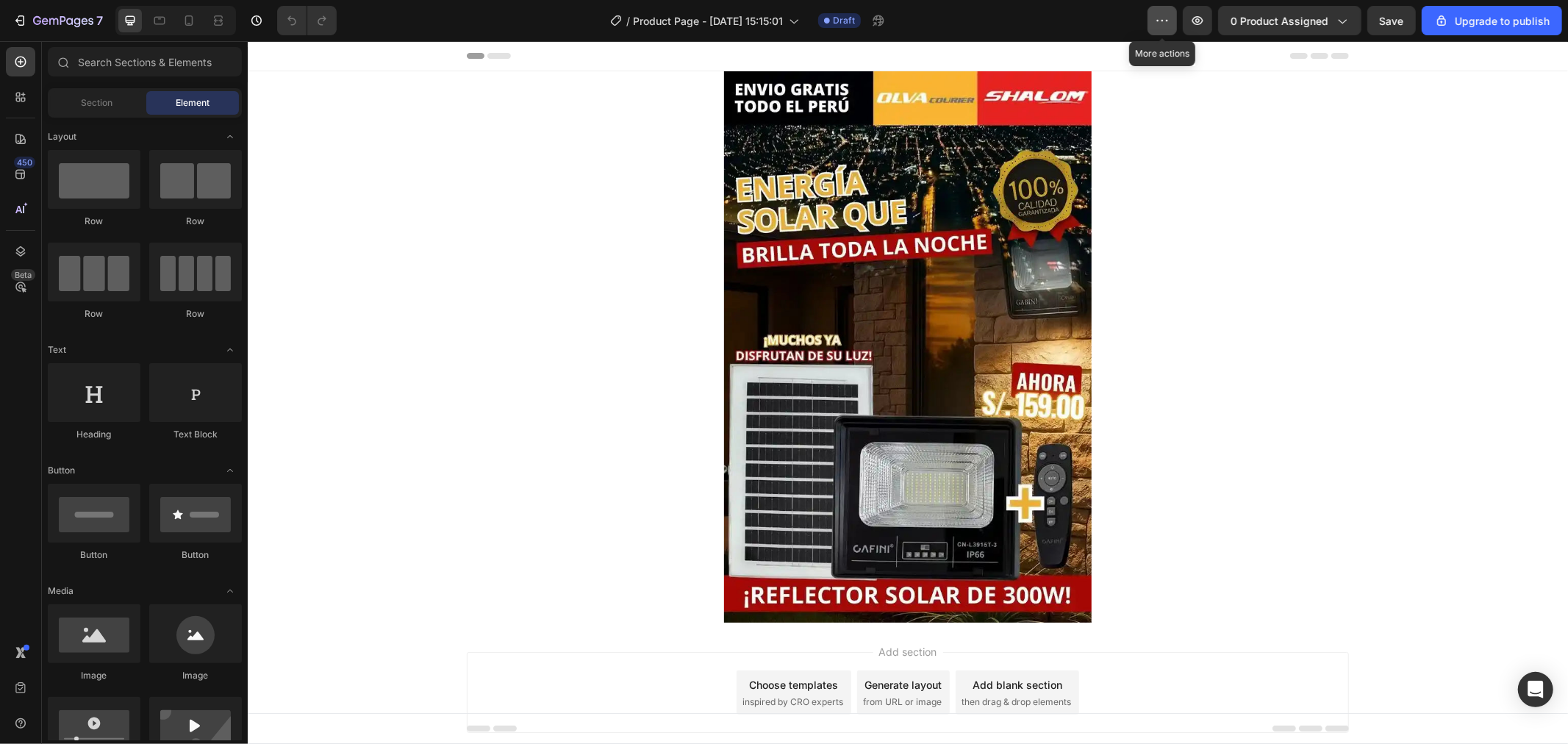
click at [1158, 16] on icon "button" at bounding box center [1162, 21] width 15 height 15
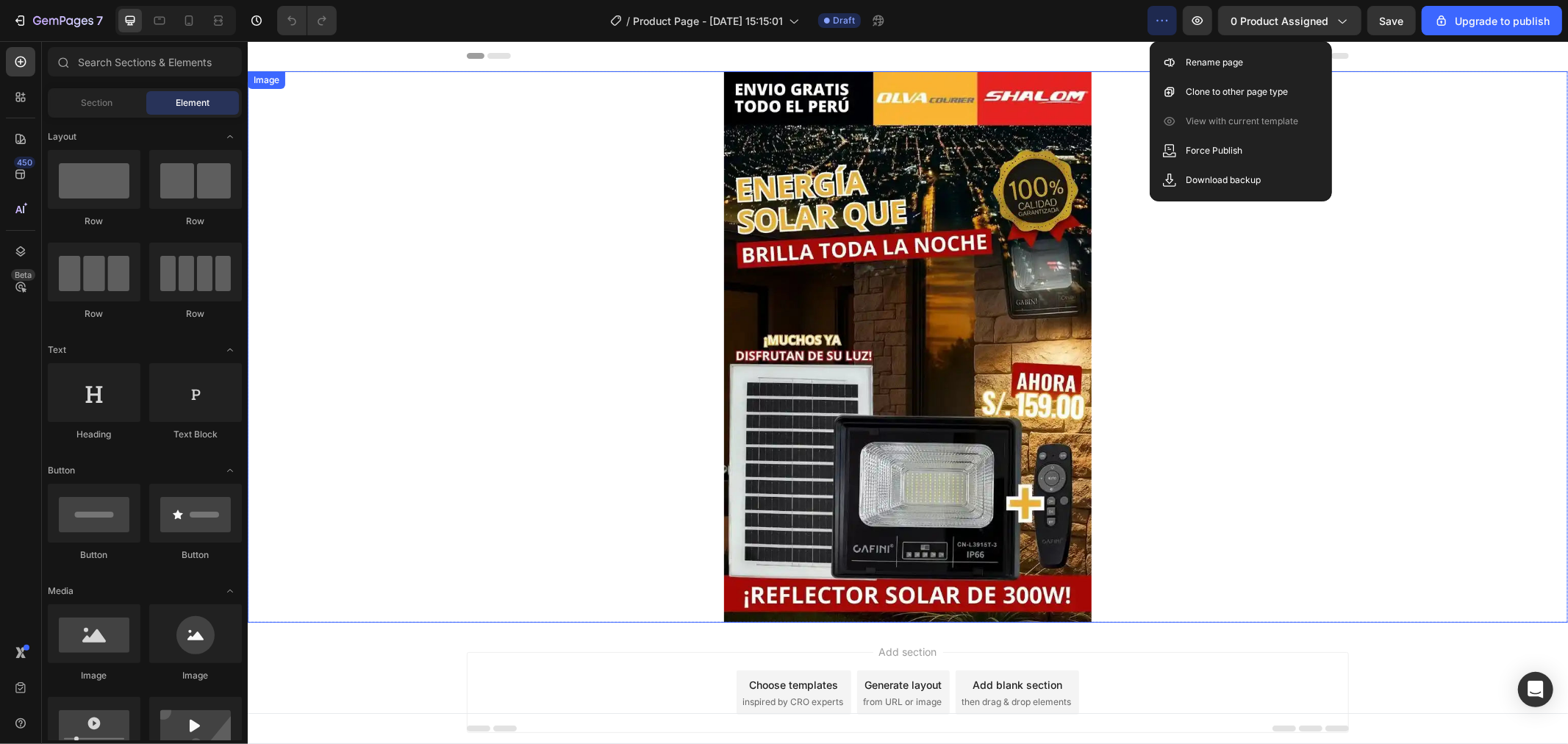
click at [1303, 273] on div at bounding box center [907, 346] width 1321 height 552
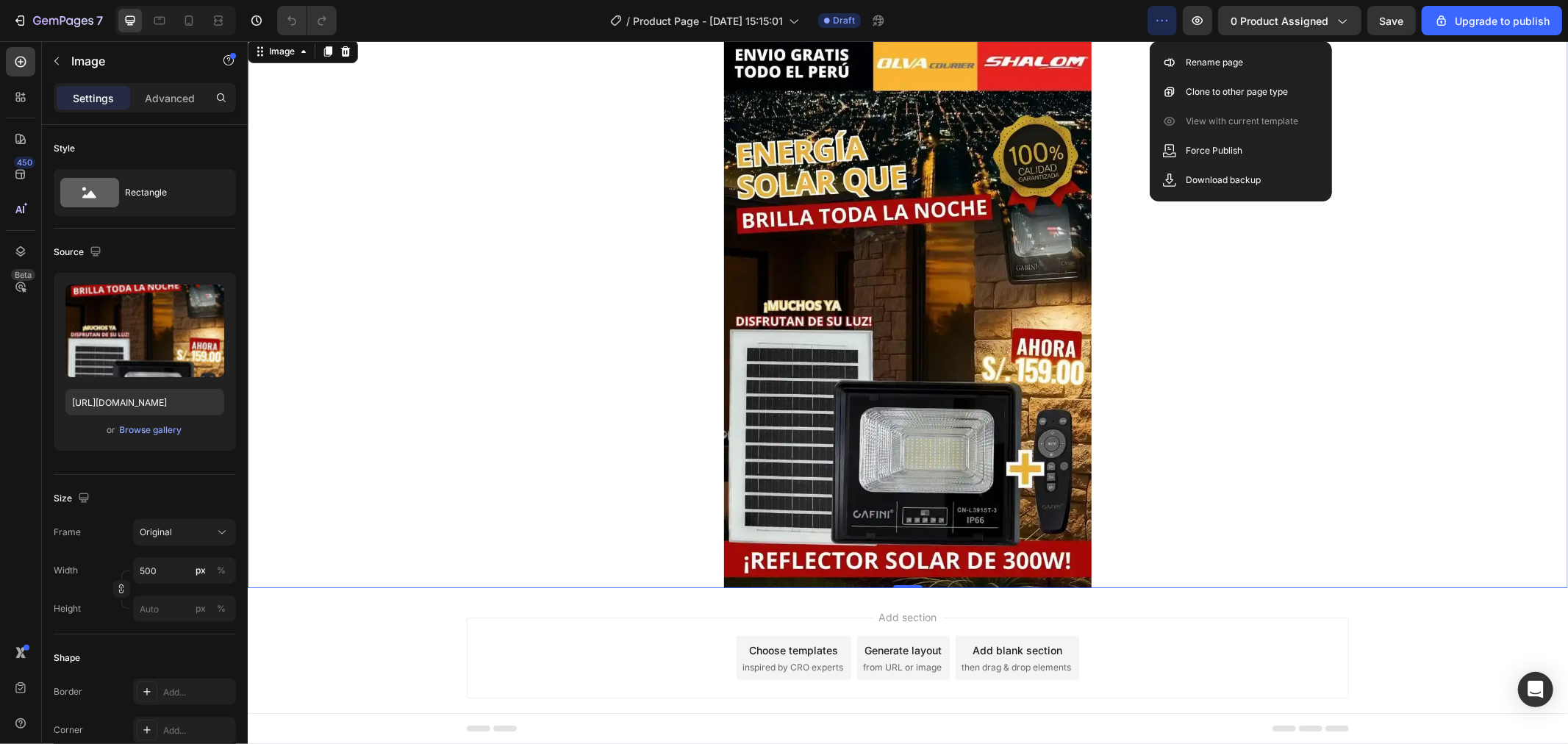
scroll to position [59, 0]
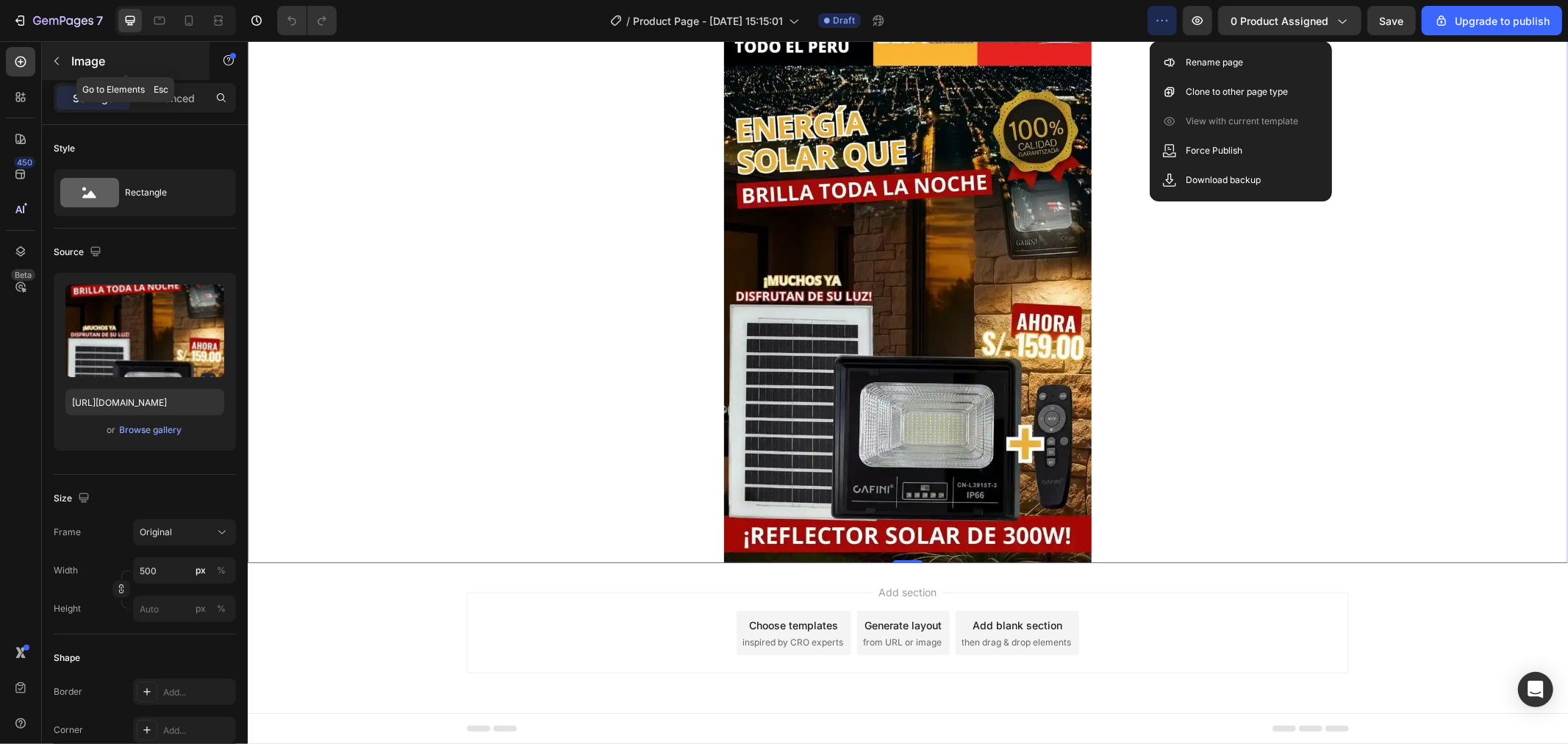
click at [48, 59] on button "button" at bounding box center [57, 61] width 24 height 24
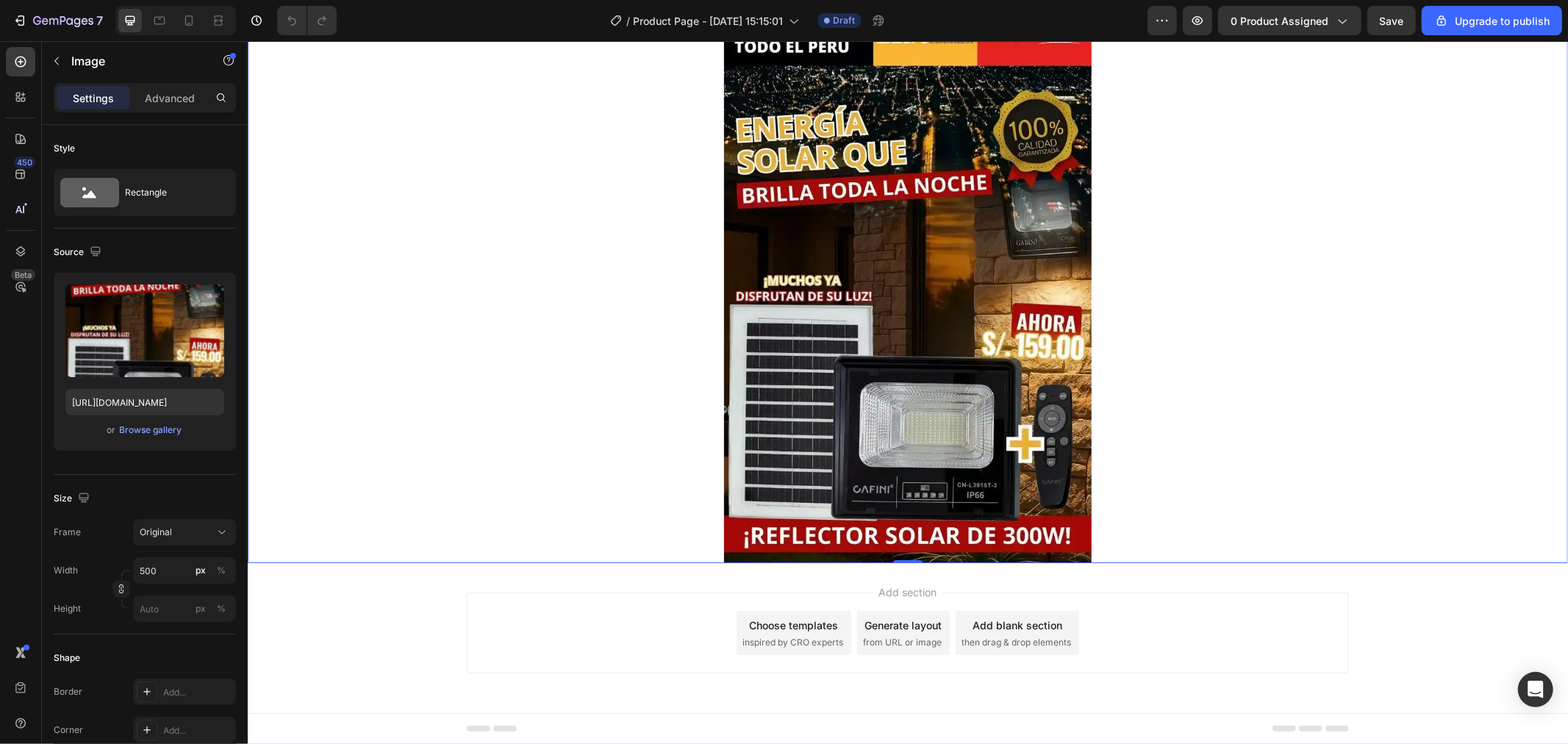
click at [473, 466] on div at bounding box center [907, 287] width 1321 height 552
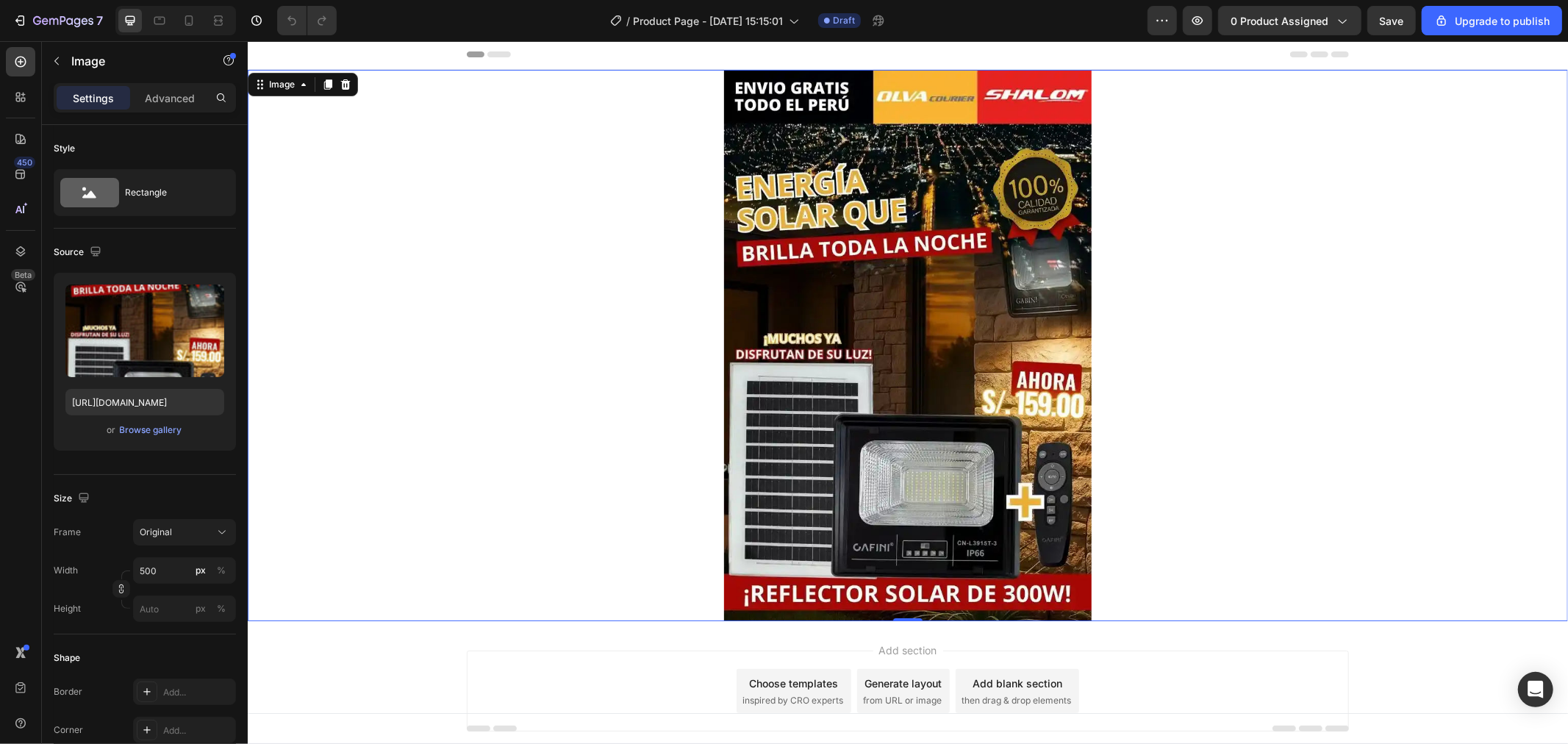
scroll to position [0, 0]
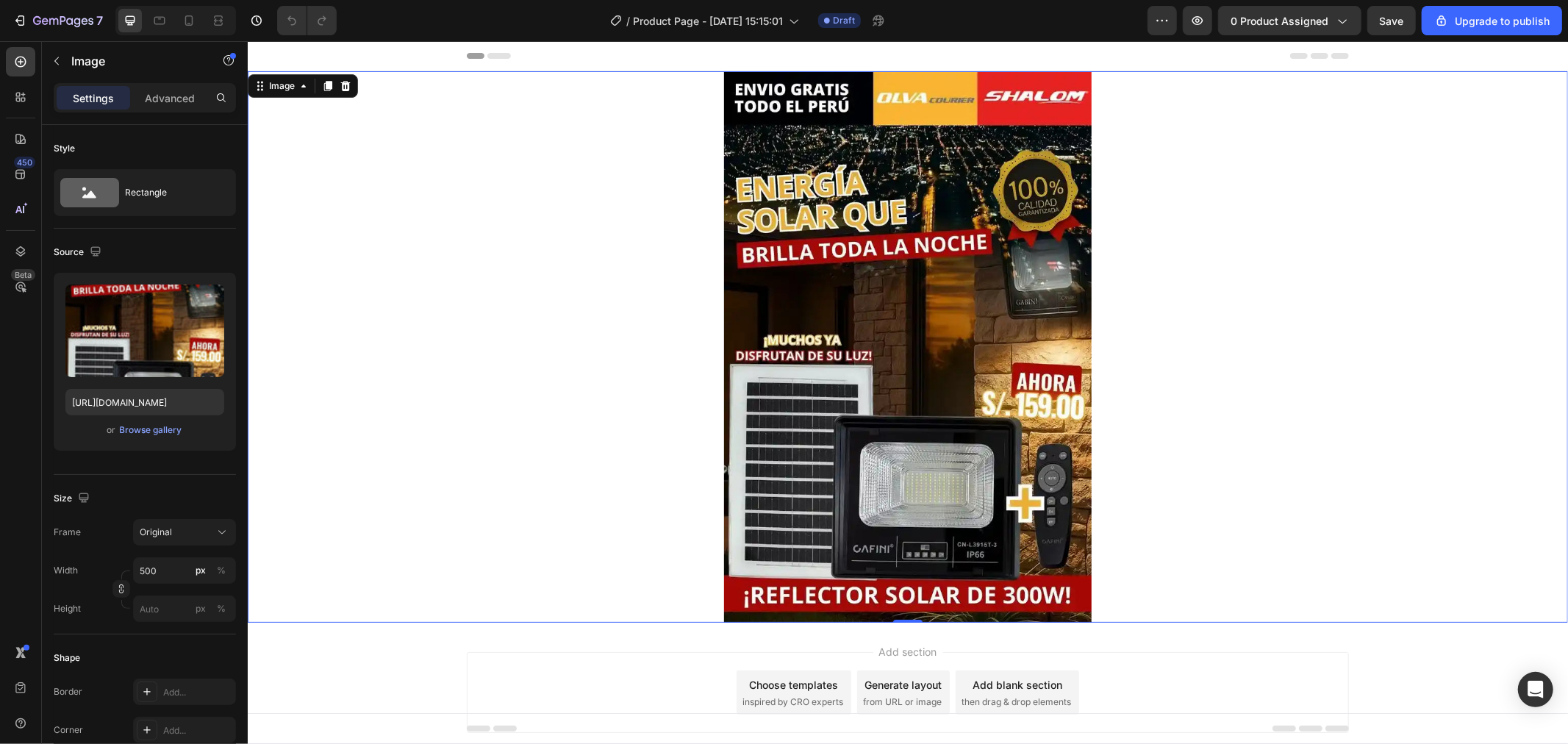
click at [1086, 629] on div "Add section Choose templates inspired by CRO experts Generate layout from URL o…" at bounding box center [907, 712] width 1321 height 181
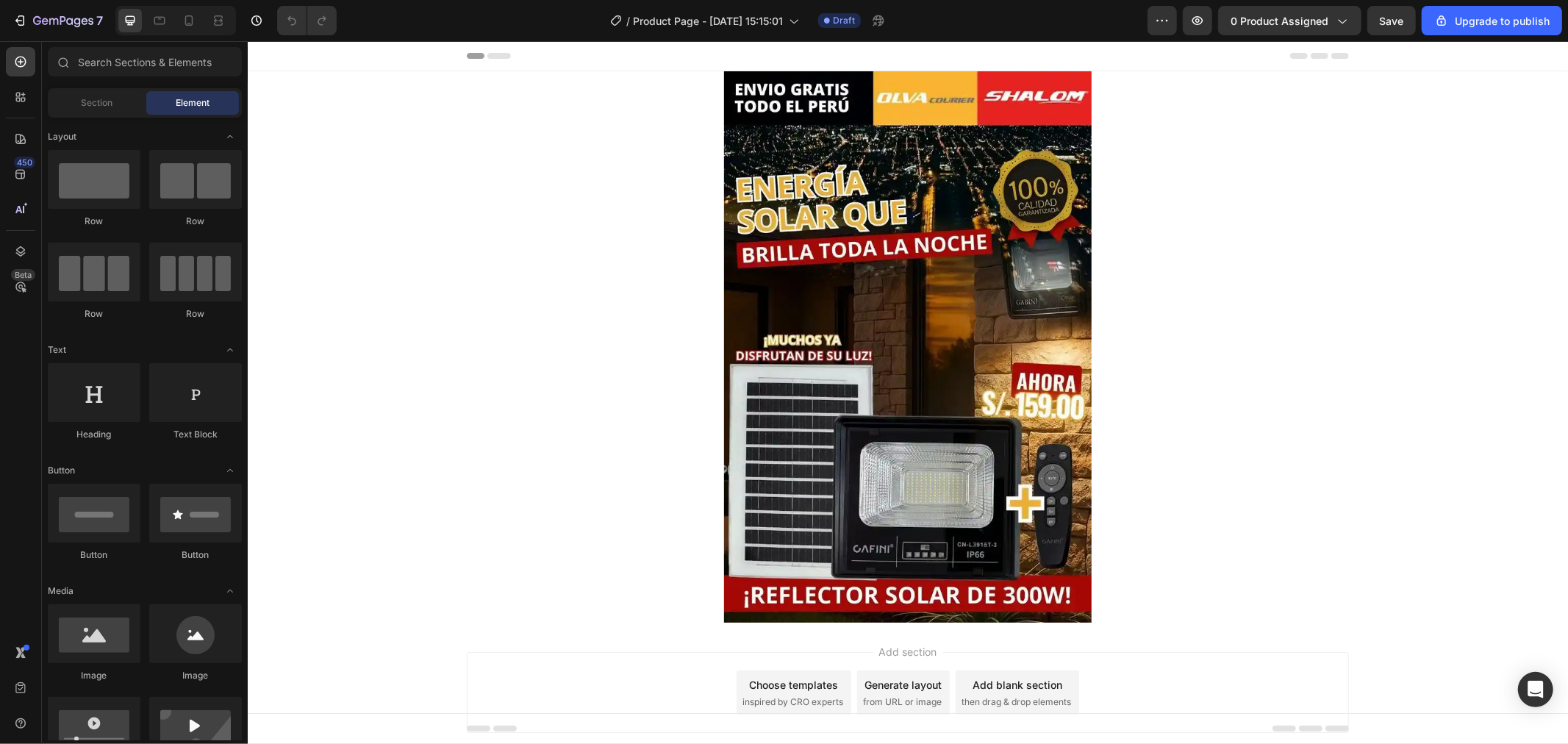
click at [1074, 648] on div "Add section Choose templates inspired by CRO experts Generate layout from URL o…" at bounding box center [907, 712] width 1321 height 181
click at [596, 55] on div "Header" at bounding box center [907, 55] width 882 height 29
drag, startPoint x: 596, startPoint y: 55, endPoint x: 263, endPoint y: 55, distance: 333.0
click at [263, 55] on icon at bounding box center [263, 55] width 10 height 10
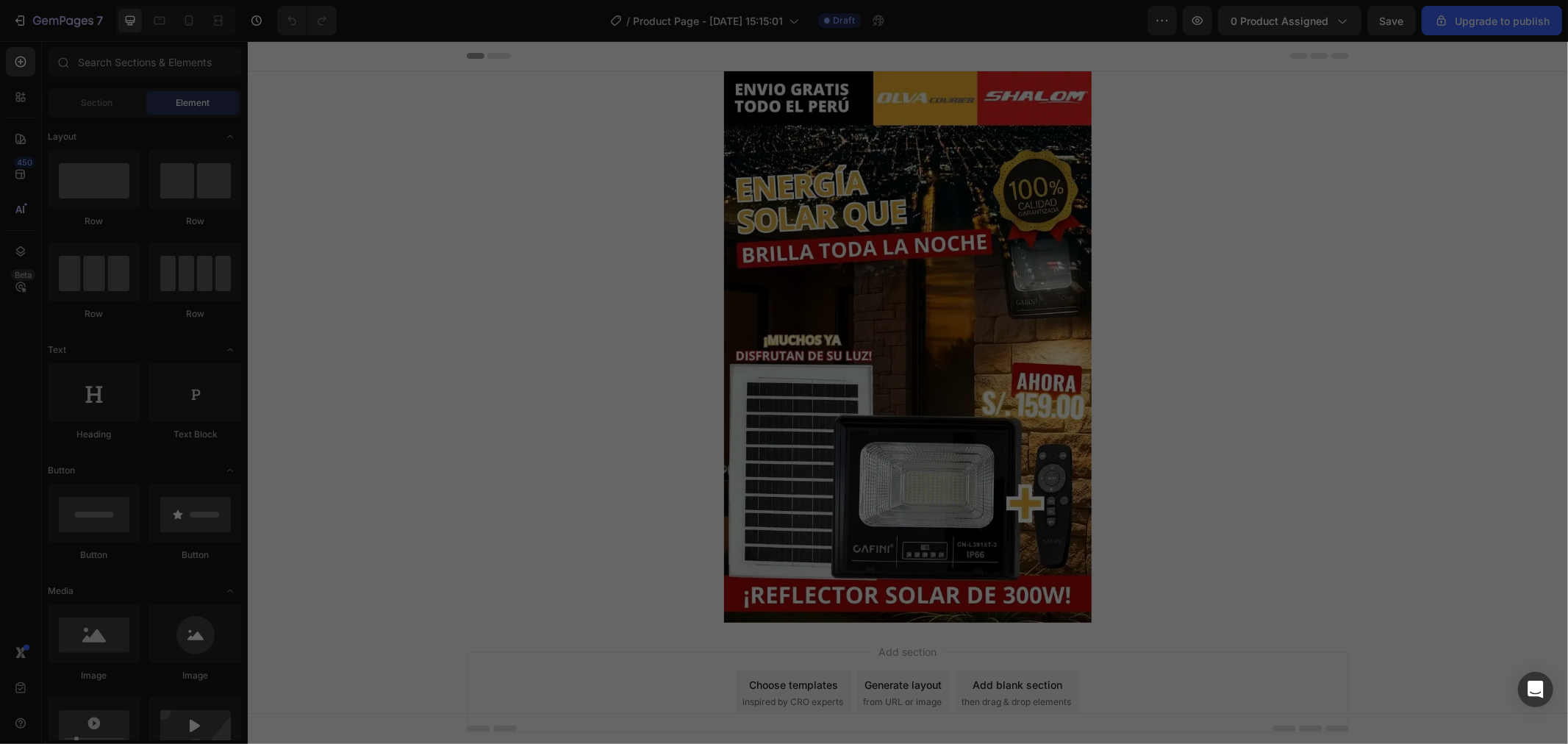
scroll to position [107, 0]
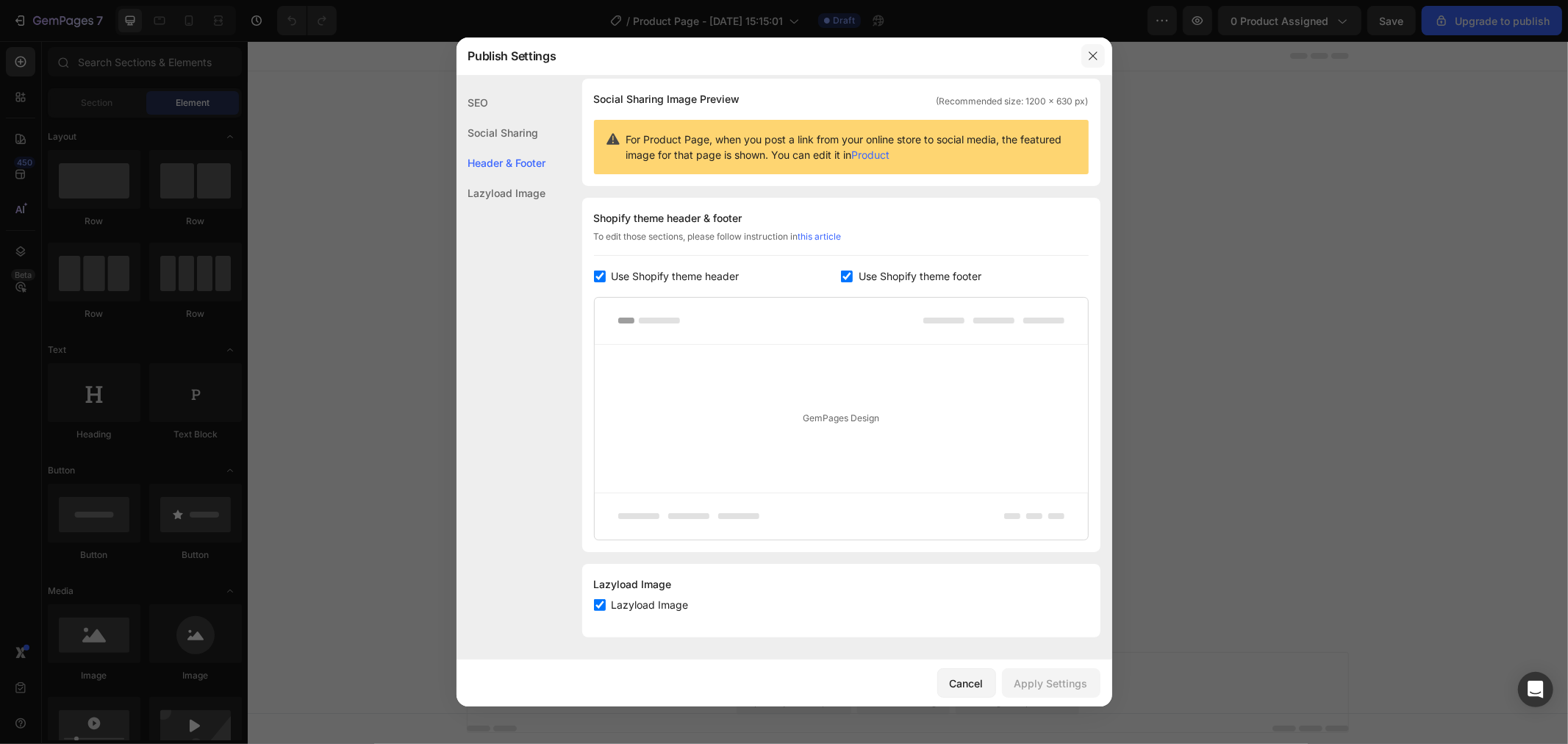
click at [1092, 59] on icon "button" at bounding box center [1093, 55] width 12 height 12
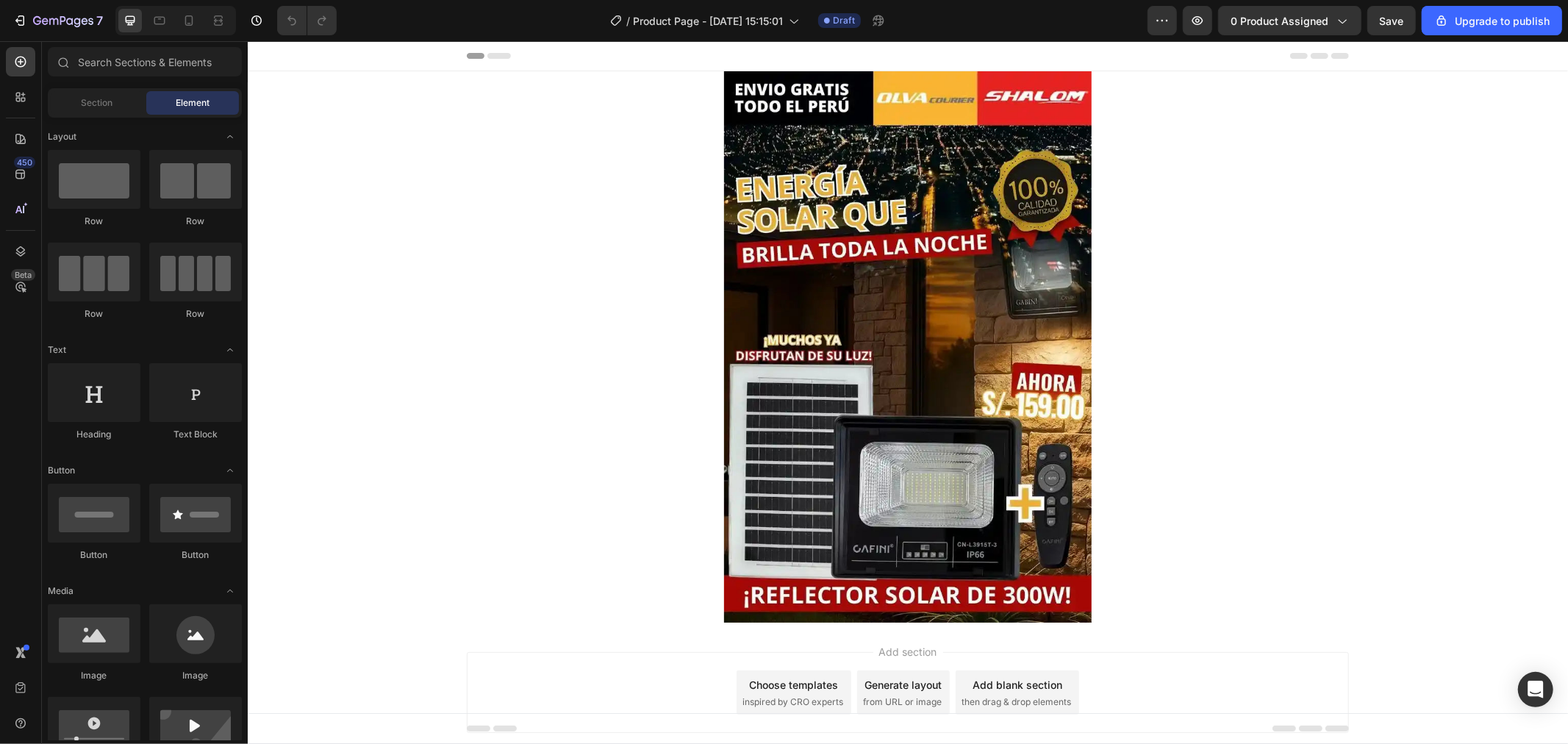
click at [270, 55] on div "Header" at bounding box center [283, 55] width 55 height 17
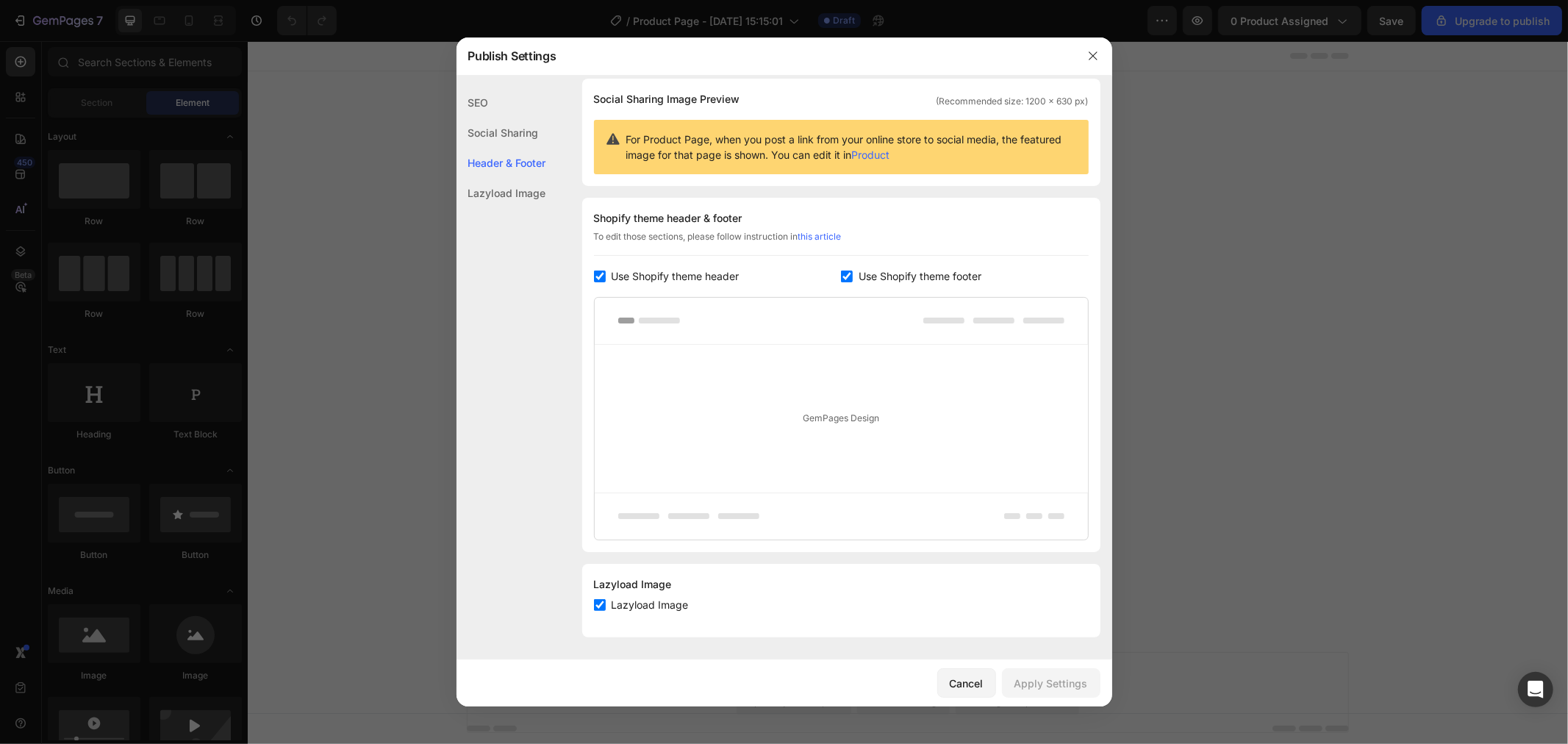
click at [605, 278] on input "checkbox" at bounding box center [600, 276] width 12 height 12
checkbox input "false"
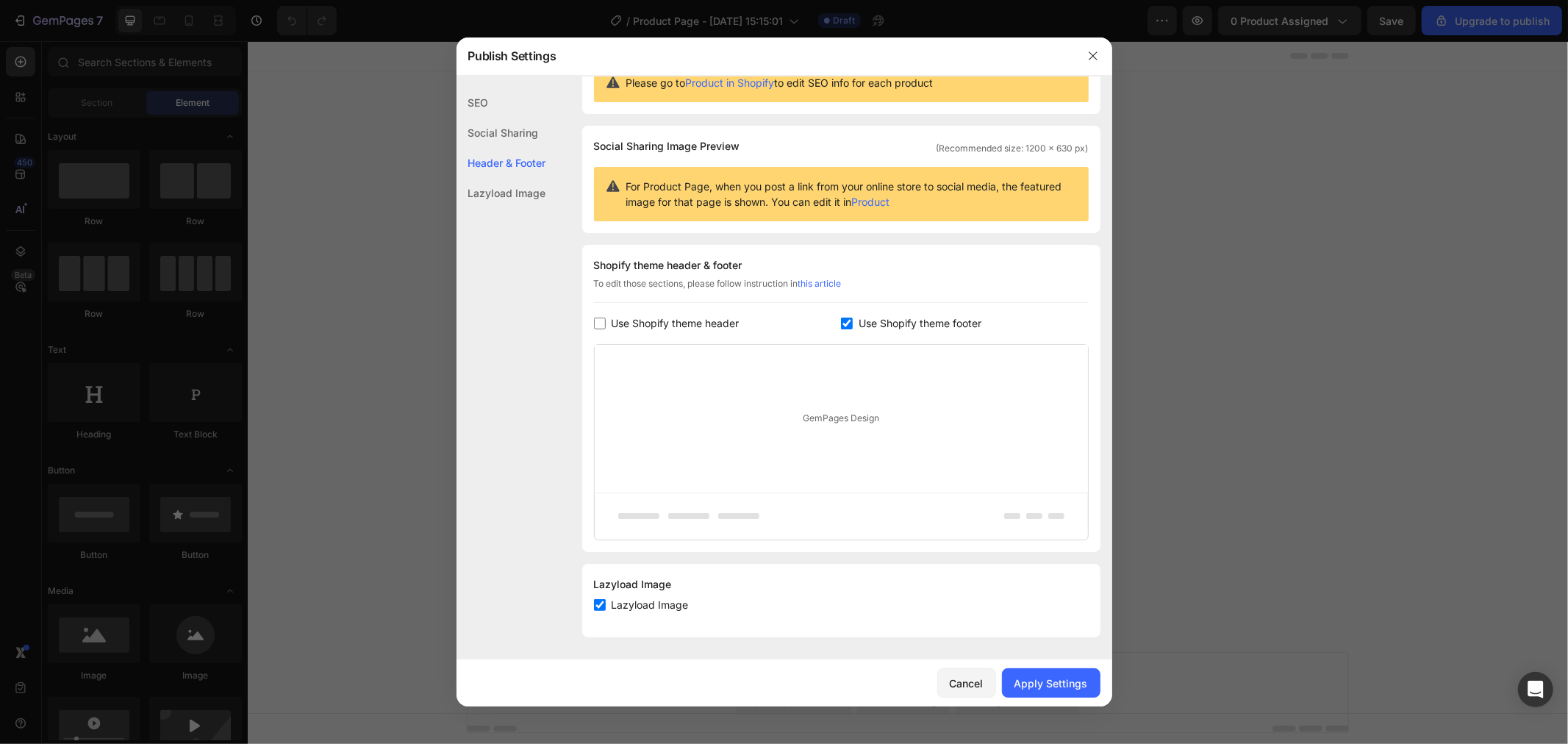
click at [841, 325] on input "checkbox" at bounding box center [846, 323] width 12 height 12
checkbox input "false"
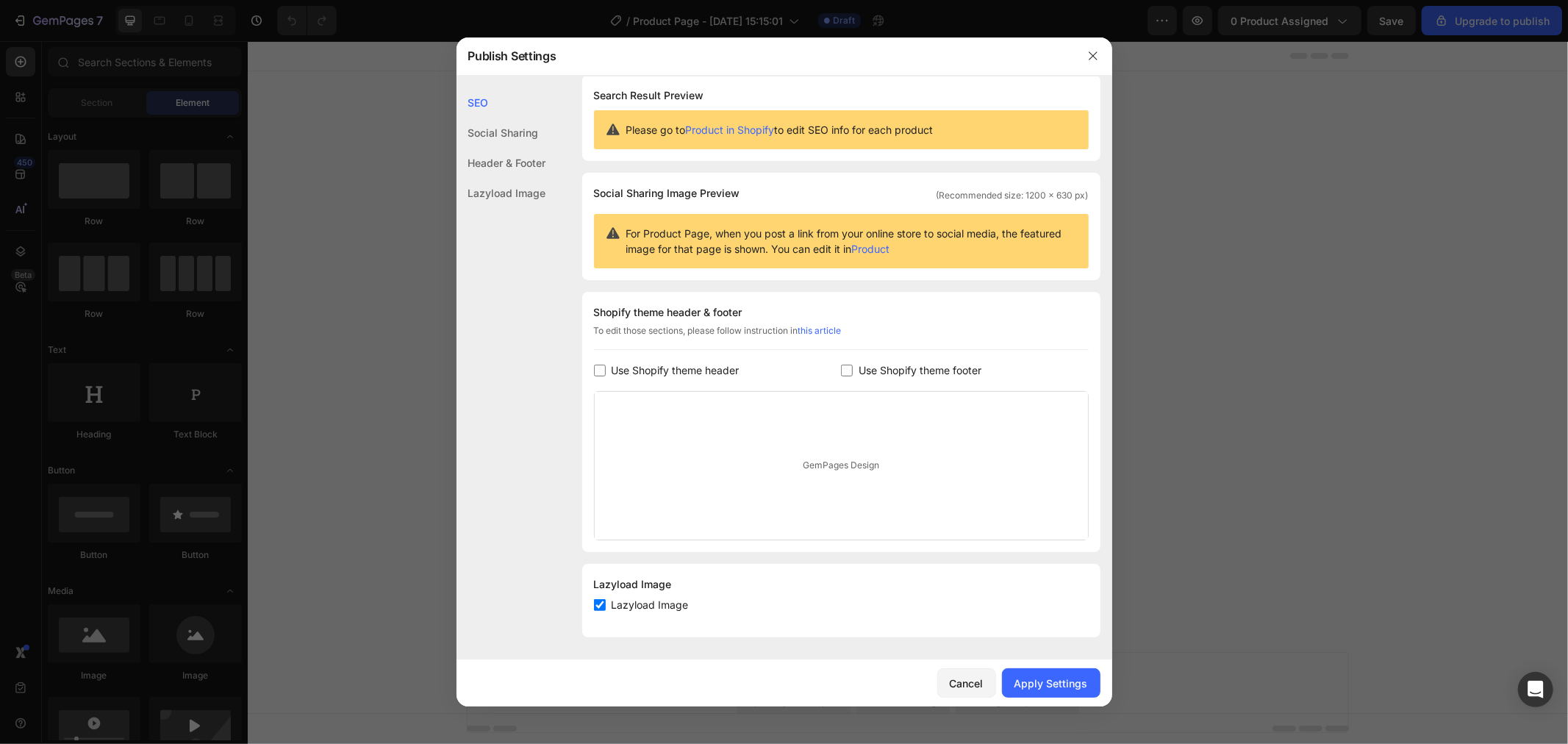
click at [609, 365] on label "Use Shopify theme header" at bounding box center [672, 371] width 134 height 17
checkbox input "true"
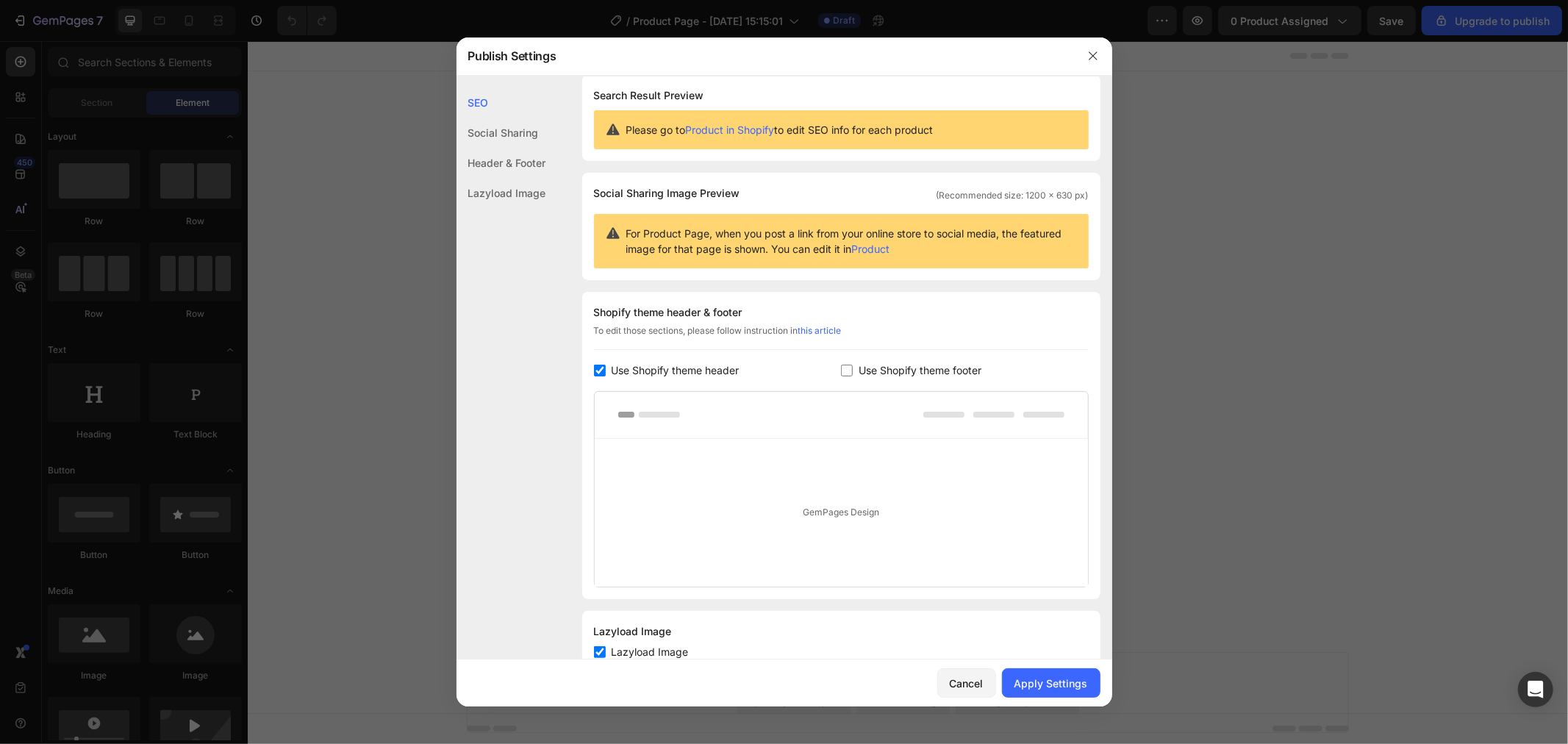
click at [841, 371] on input "checkbox" at bounding box center [846, 370] width 12 height 12
click at [841, 372] on input "checkbox" at bounding box center [846, 370] width 12 height 12
checkbox input "false"
click at [609, 368] on label "Use Shopify theme header" at bounding box center [672, 371] width 134 height 17
checkbox input "false"
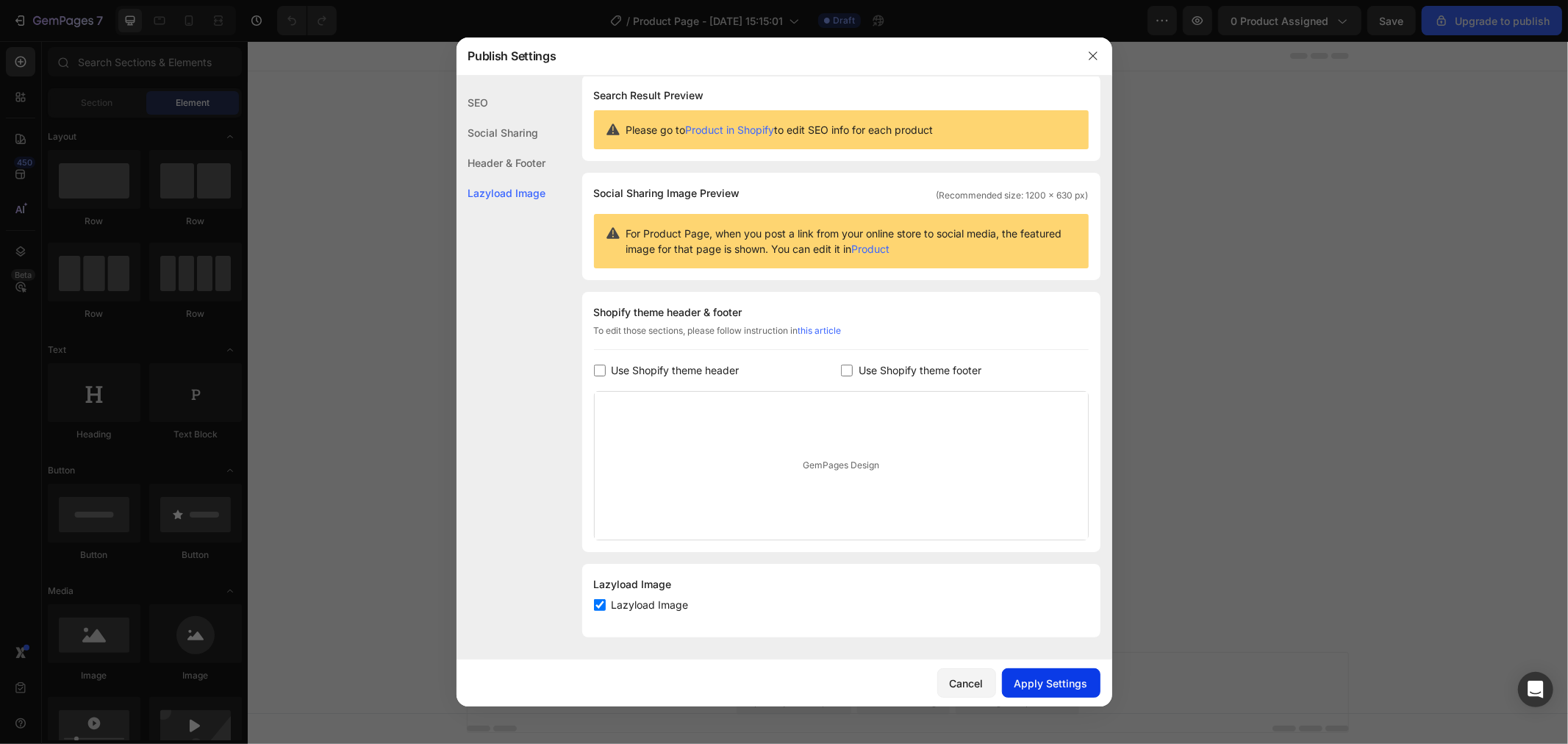
click at [1064, 688] on div "Apply Settings" at bounding box center [1051, 684] width 74 height 16
drag, startPoint x: 1086, startPoint y: 55, endPoint x: 854, endPoint y: 6, distance: 237.1
click at [1087, 55] on icon "button" at bounding box center [1093, 55] width 12 height 12
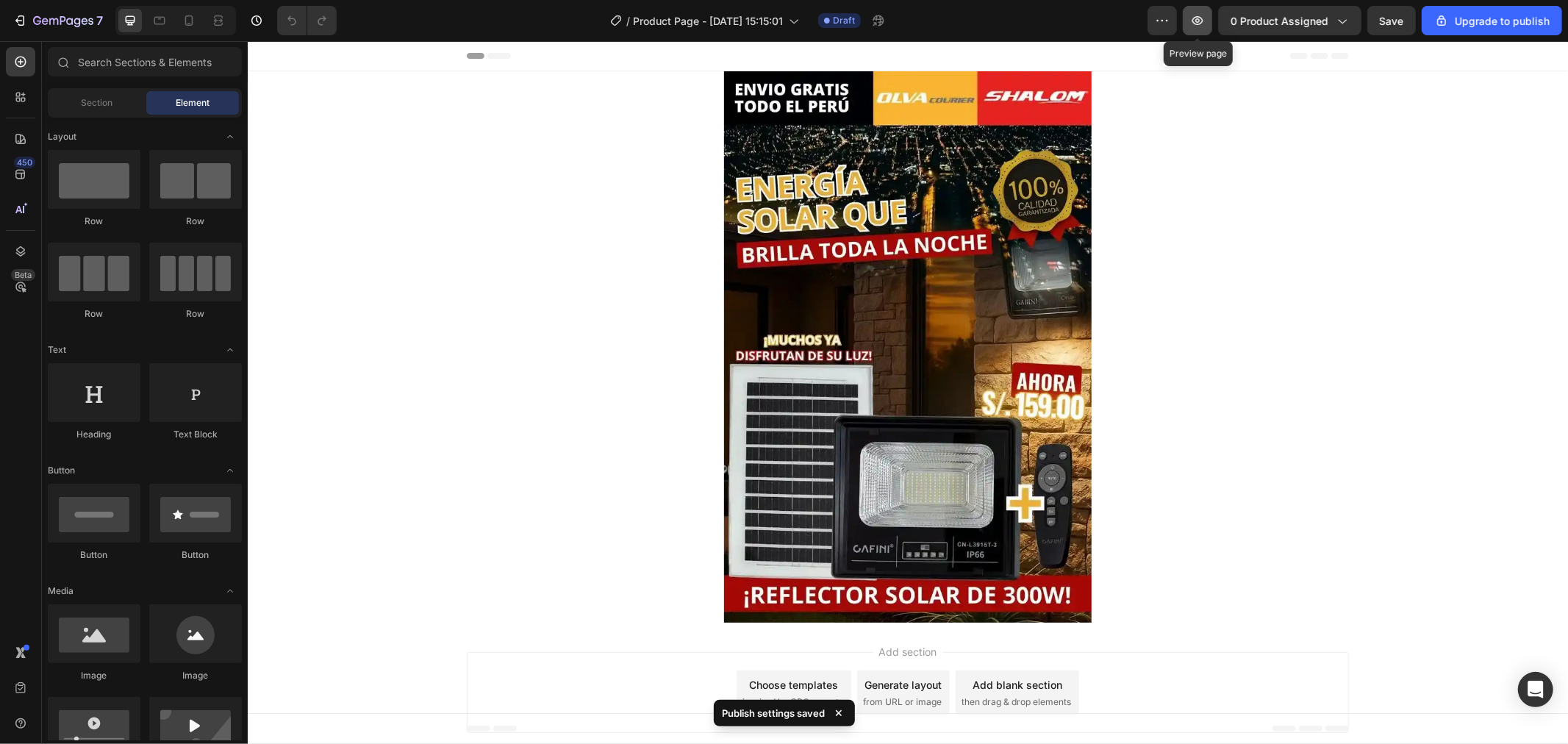
click at [1203, 22] on icon "button" at bounding box center [1197, 21] width 15 height 15
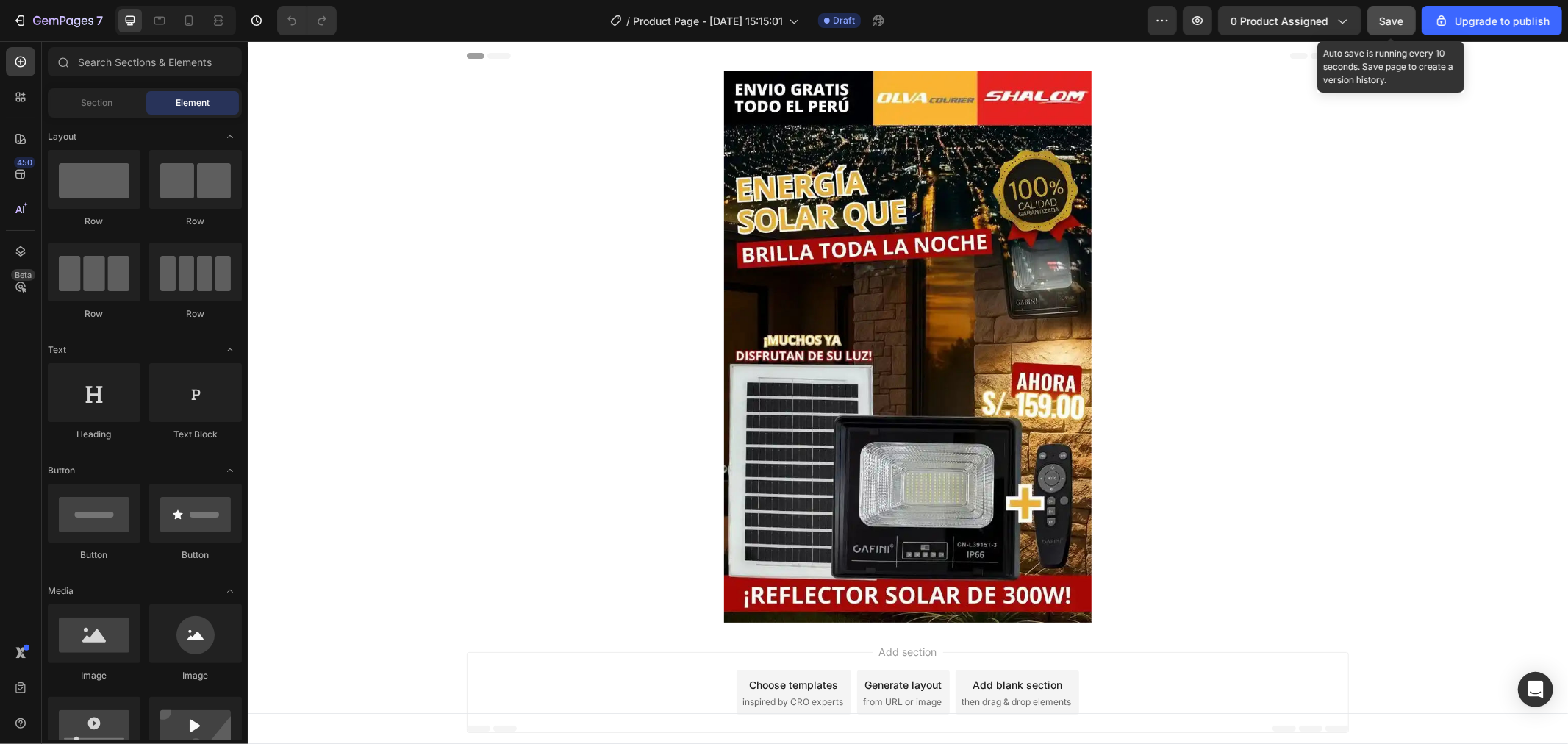
click at [1409, 16] on button "Save" at bounding box center [1391, 20] width 48 height 29
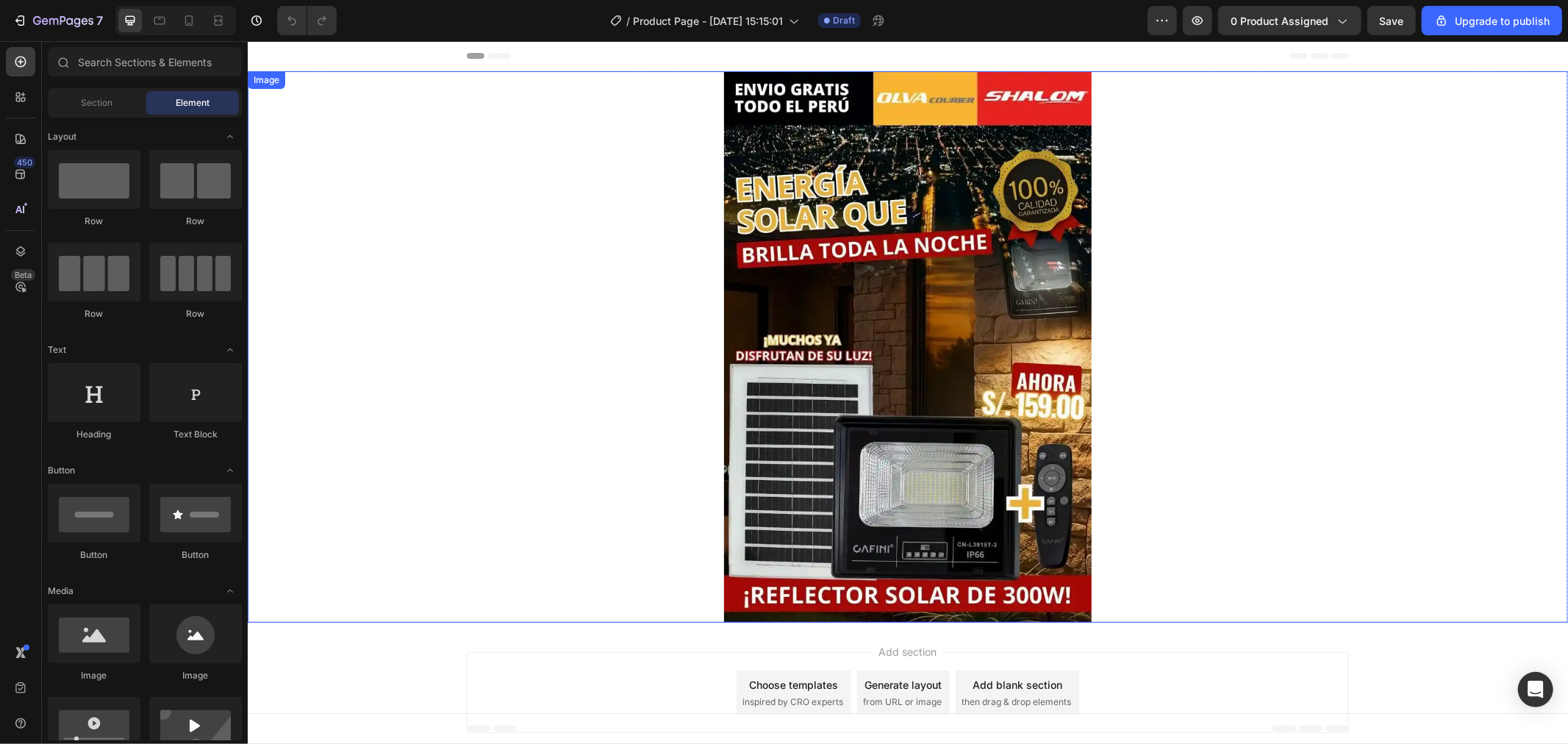
click at [1284, 389] on div at bounding box center [907, 346] width 1321 height 552
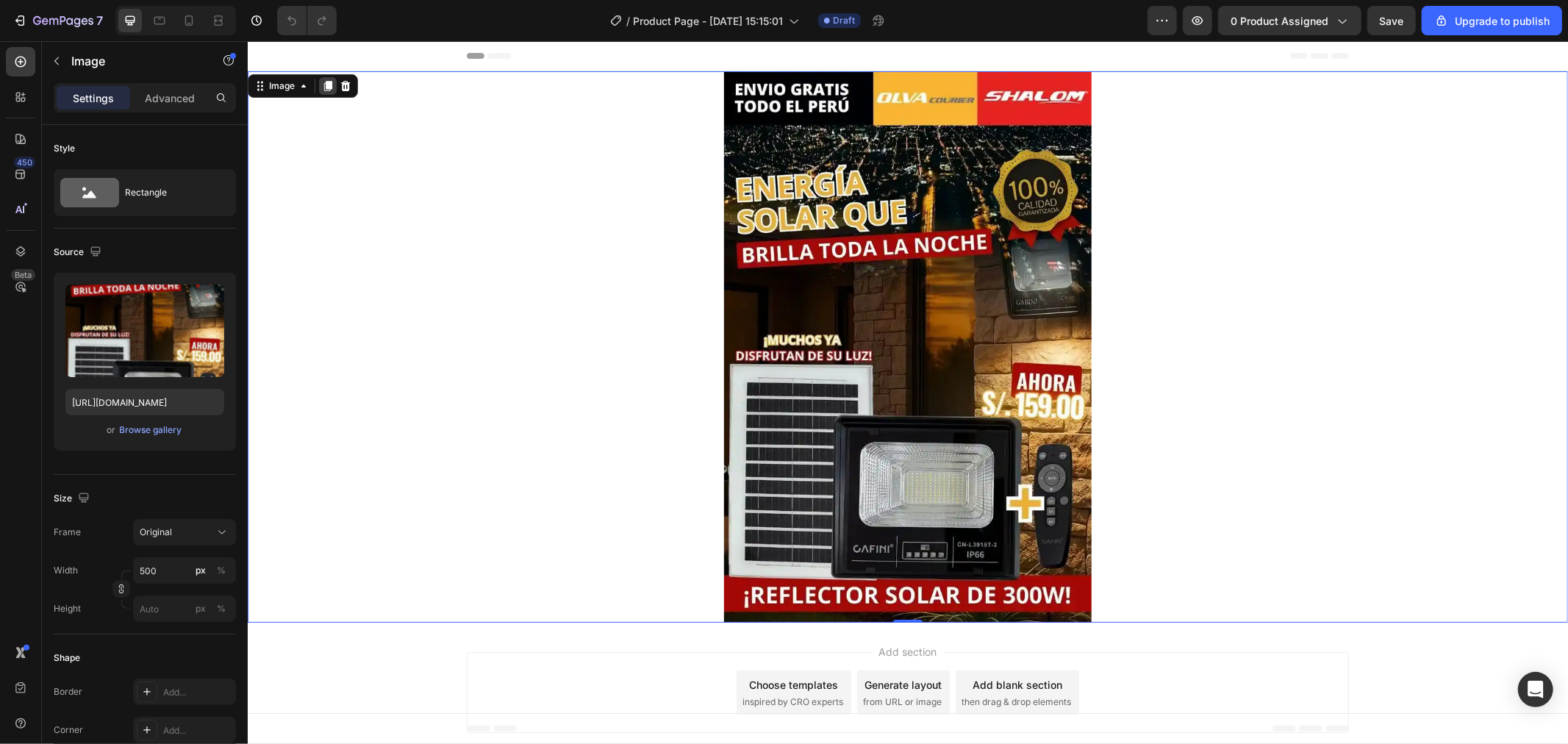
click at [326, 84] on icon at bounding box center [327, 85] width 8 height 10
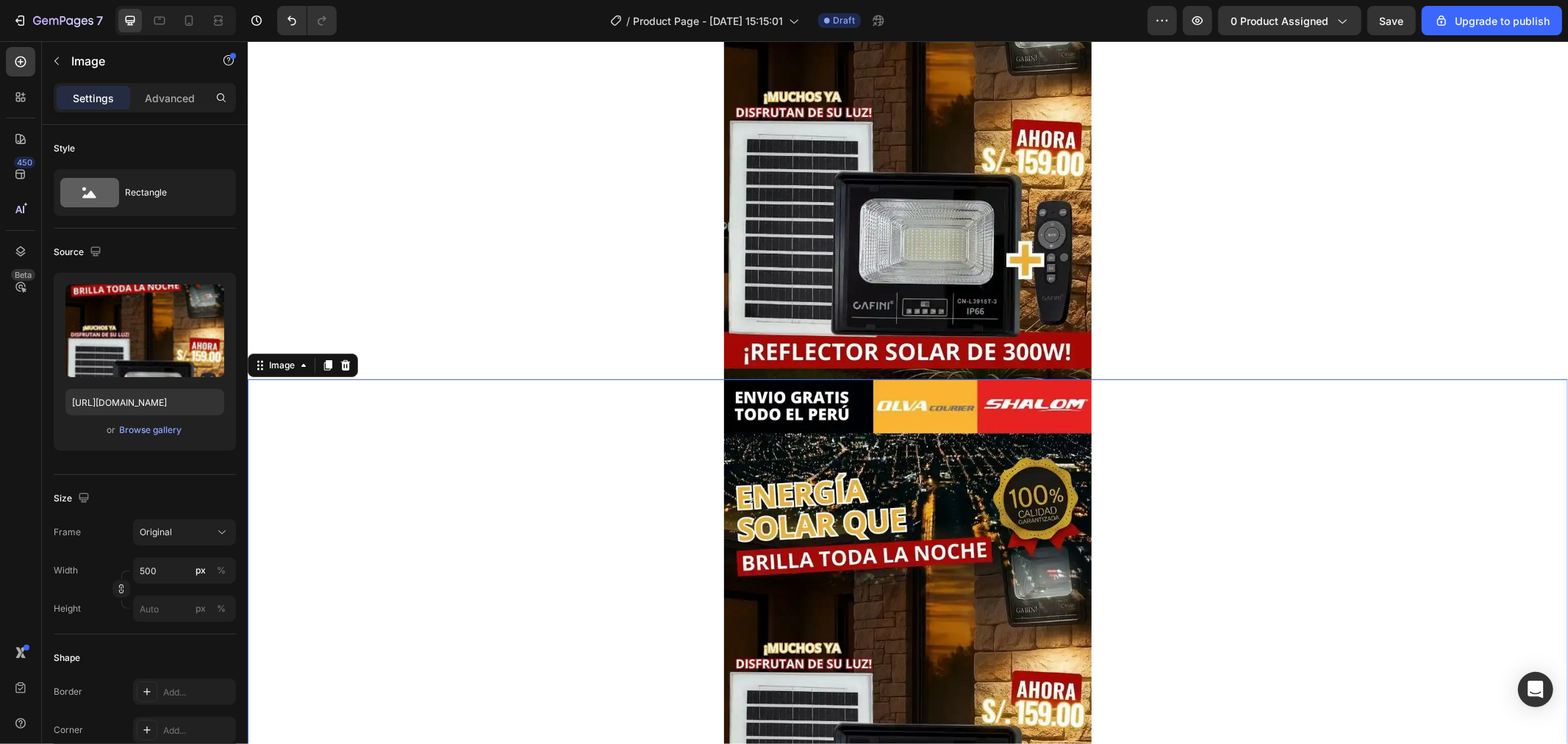
scroll to position [245, 0]
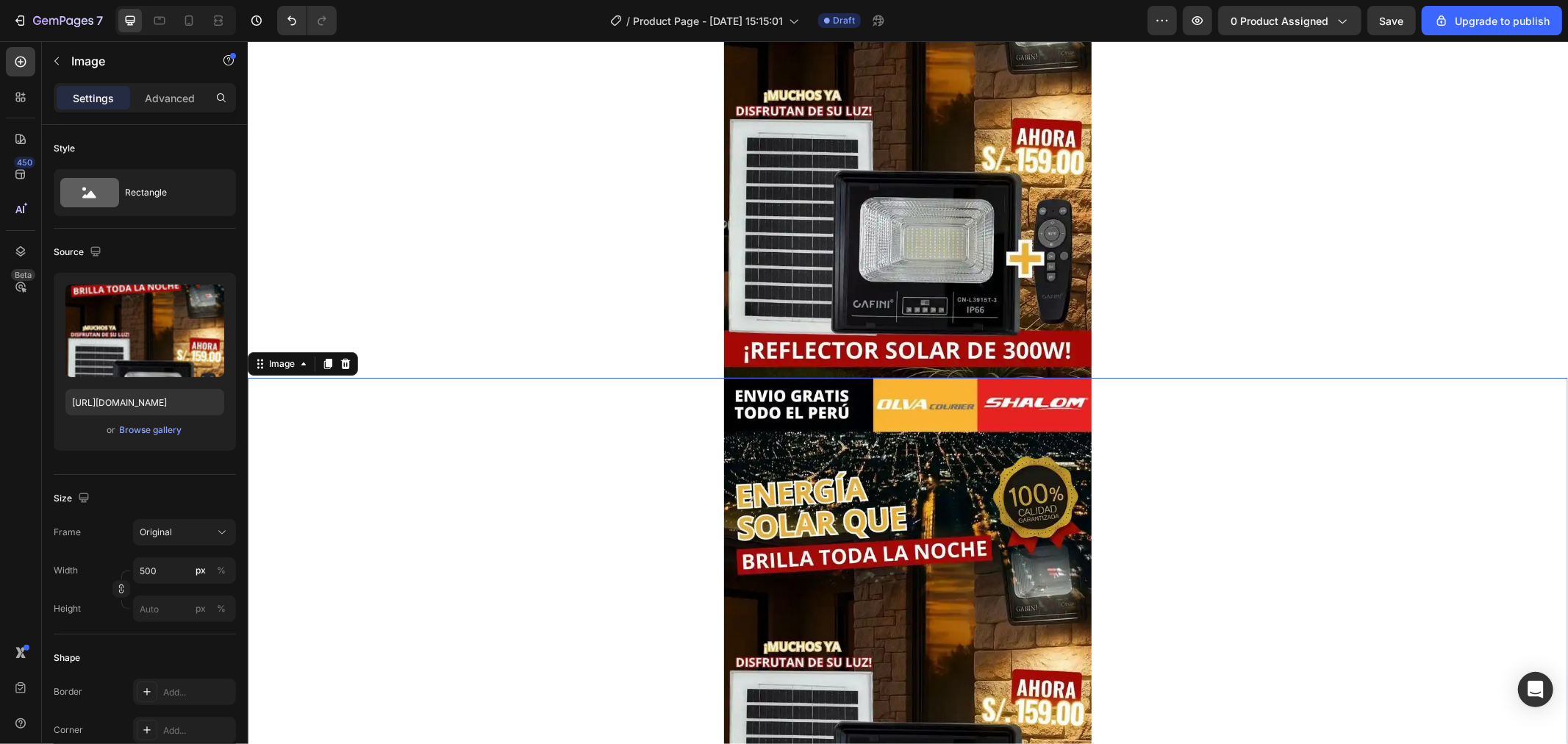
click at [908, 583] on img at bounding box center [906, 653] width 368 height 552
click at [880, 522] on img at bounding box center [906, 653] width 368 height 552
click at [943, 287] on img at bounding box center [906, 102] width 368 height 552
click at [922, 486] on img at bounding box center [906, 653] width 368 height 552
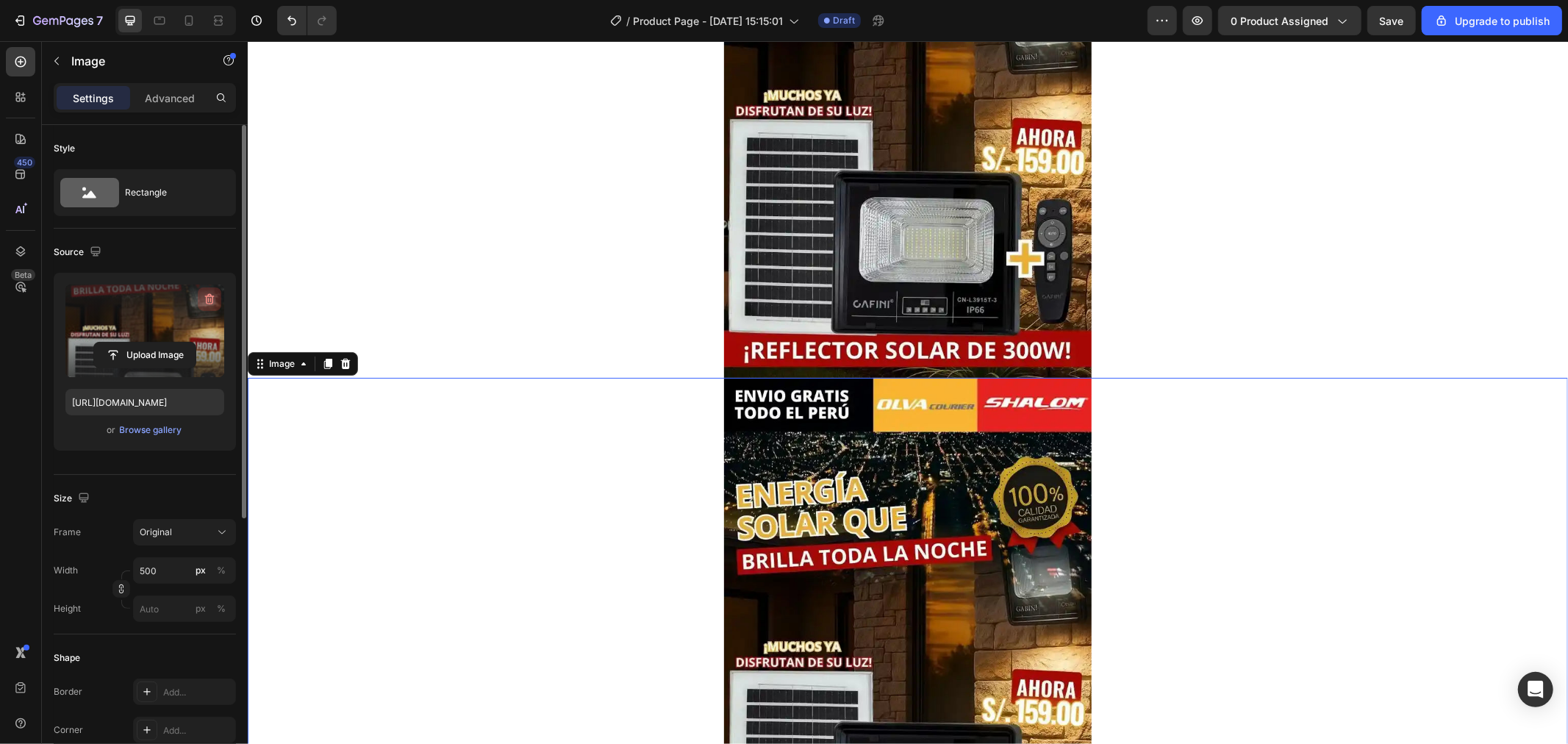
click at [218, 302] on button "button" at bounding box center [209, 300] width 24 height 24
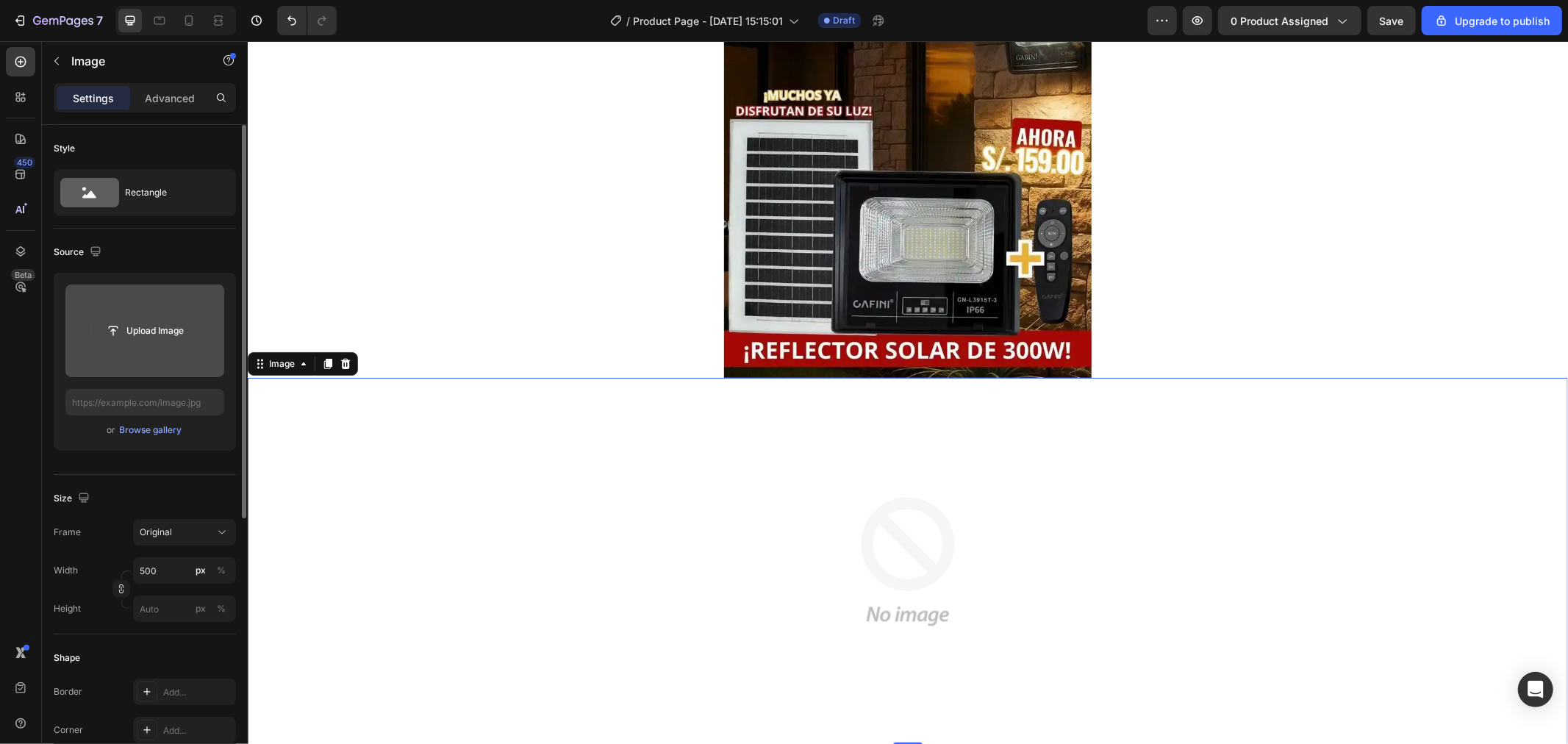
click at [138, 332] on input "file" at bounding box center [145, 331] width 101 height 25
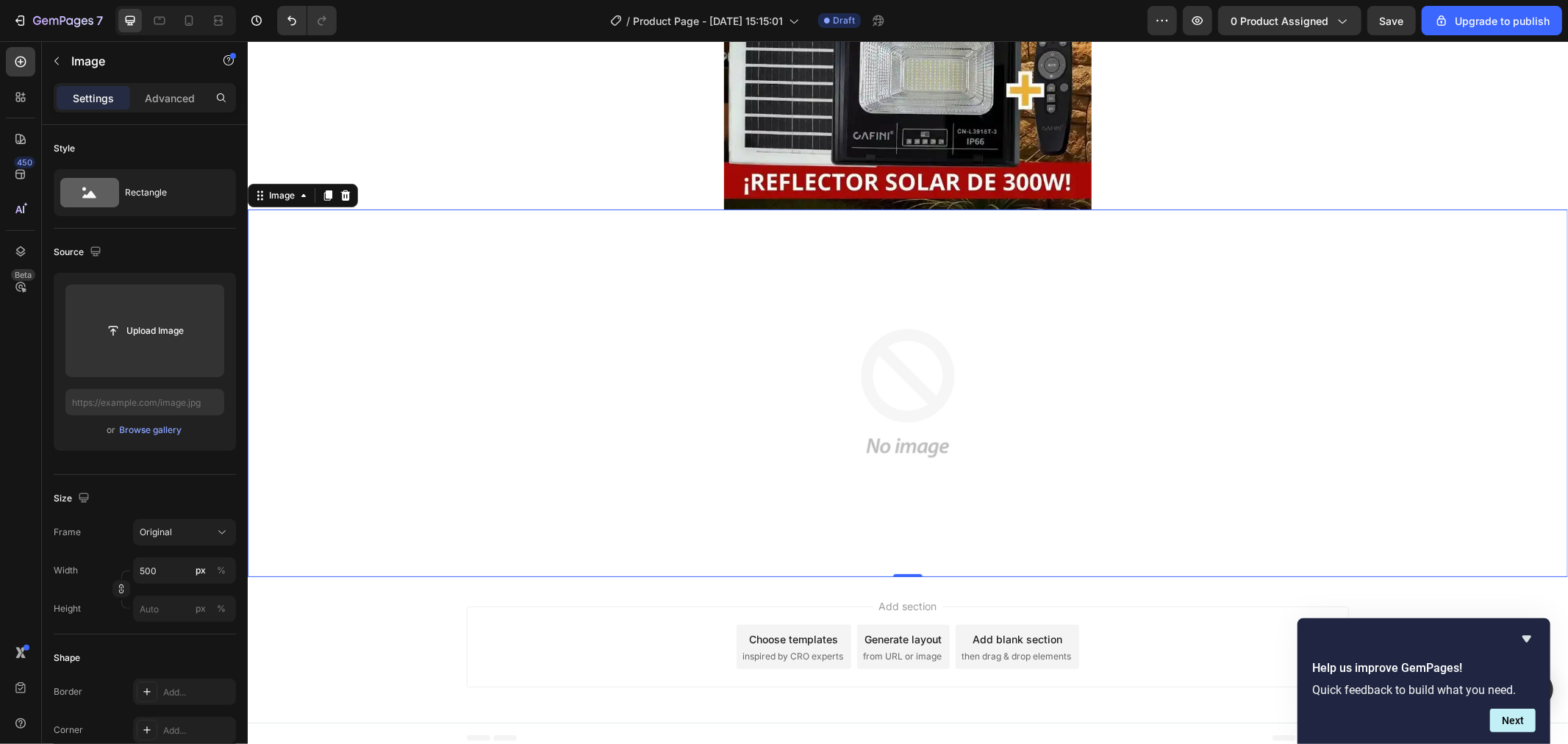
scroll to position [422, 0]
